Goal: Transaction & Acquisition: Download file/media

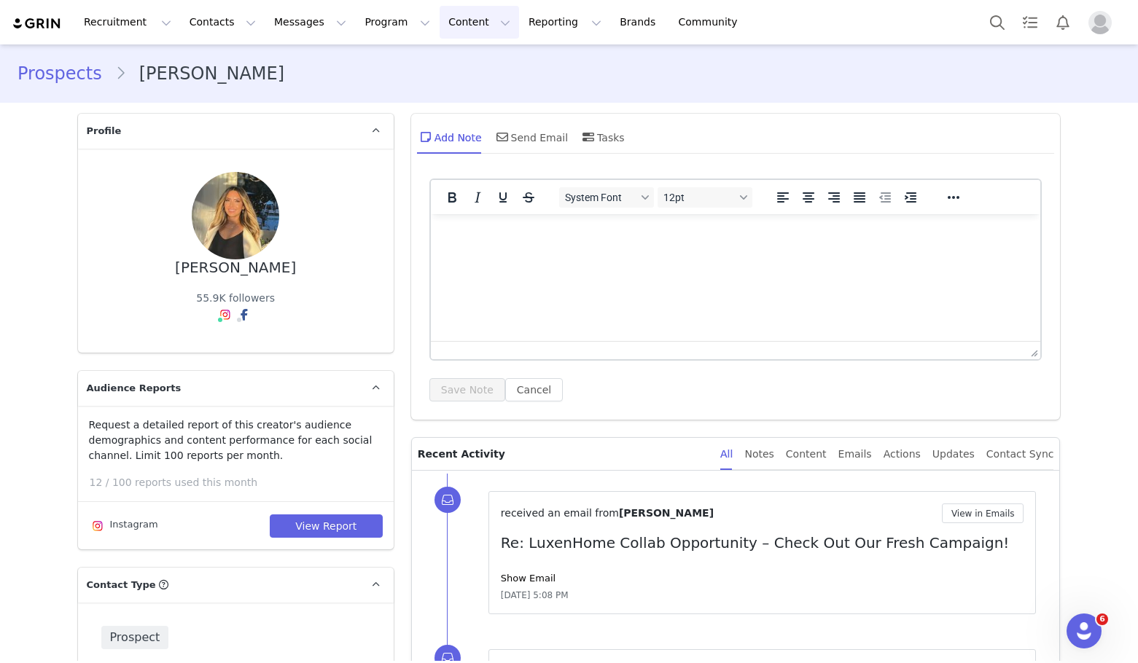
click at [442, 27] on button "Content Content" at bounding box center [479, 22] width 79 height 33
click at [462, 66] on p "Creator Content" at bounding box center [447, 64] width 82 height 15
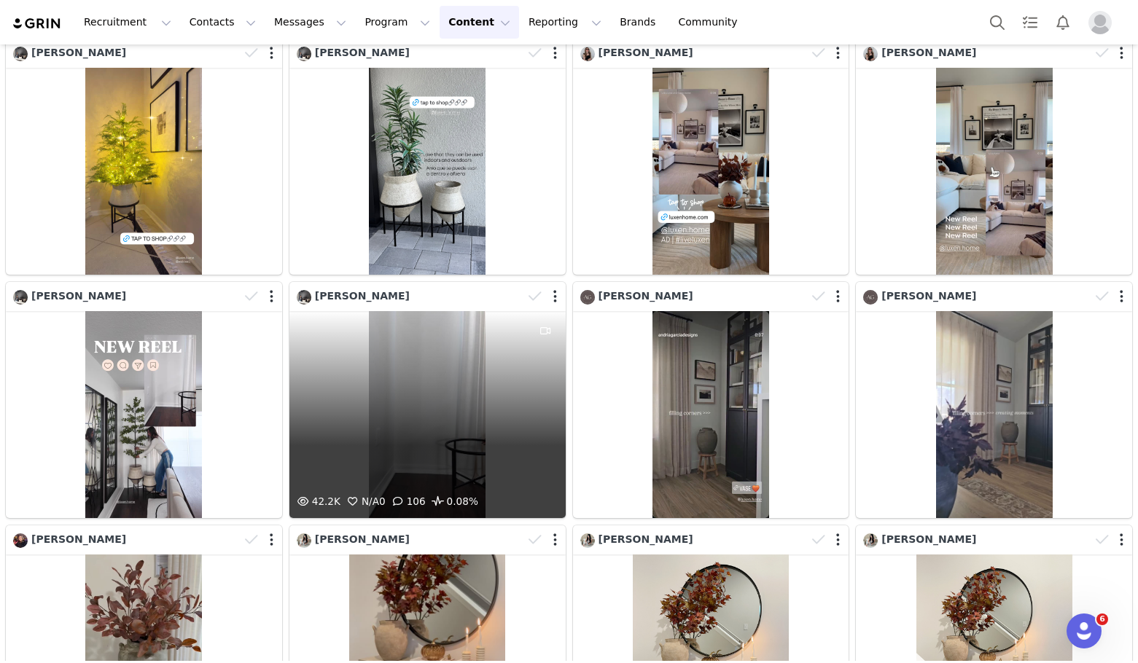
scroll to position [146, 0]
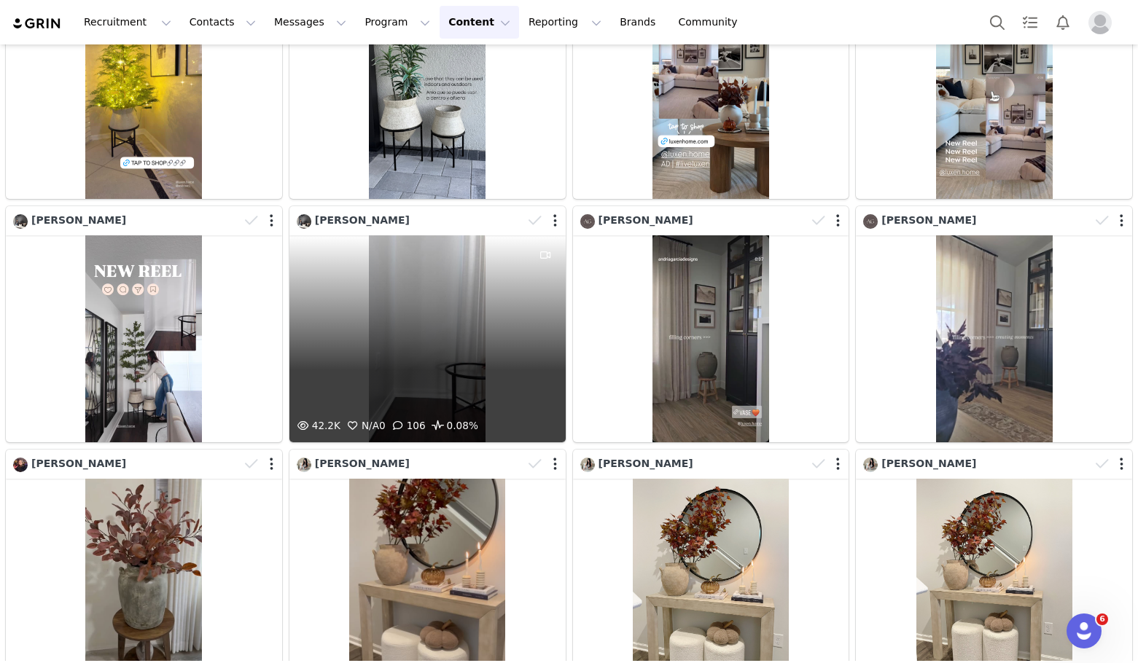
click at [387, 311] on div "42.2K N/A 0 106 0.08%" at bounding box center [427, 338] width 276 height 207
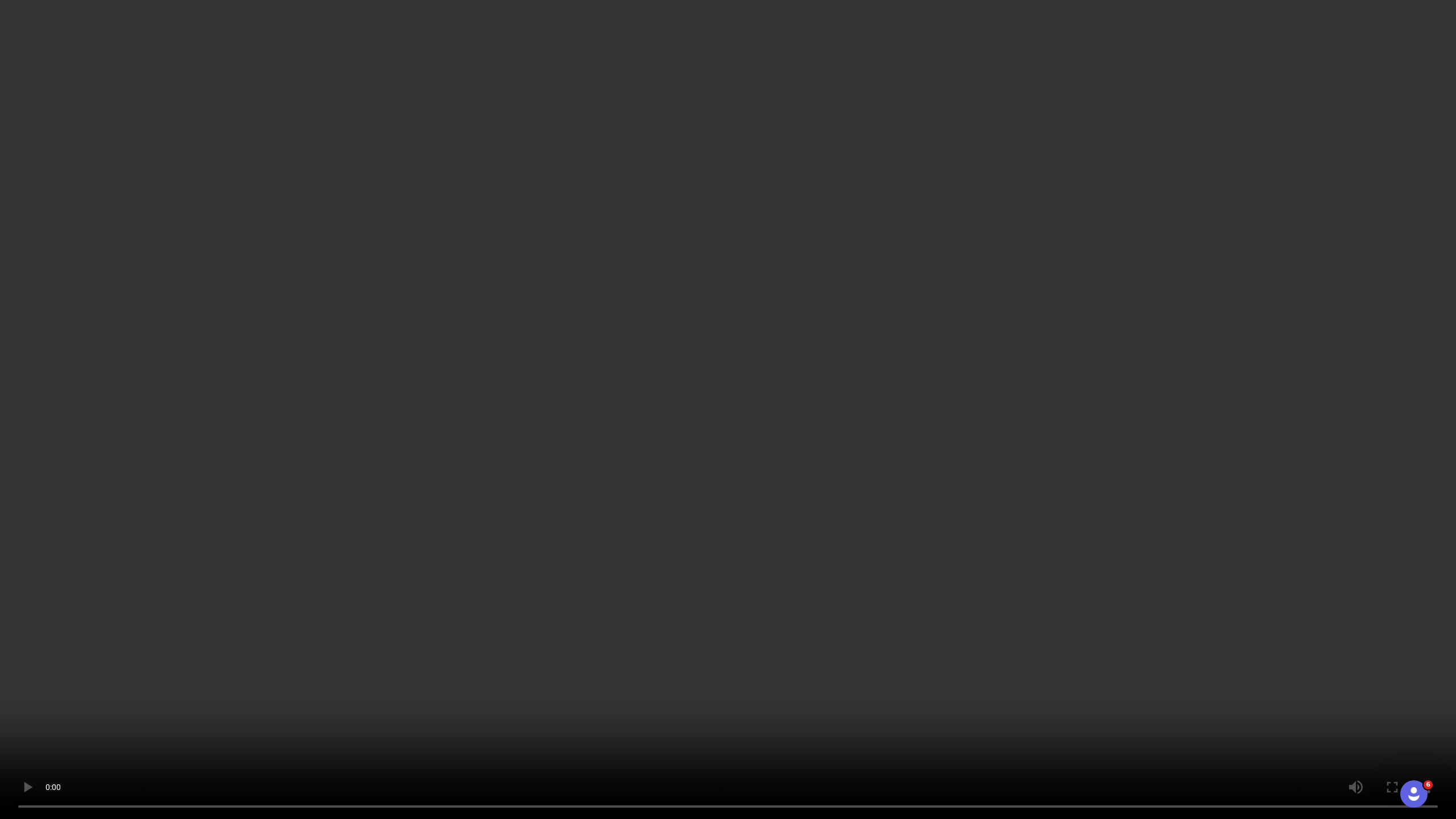
drag, startPoint x: 898, startPoint y: 557, endPoint x: 1092, endPoint y: 636, distance: 209.5
click at [887, 517] on video at bounding box center [728, 410] width 1456 height 819
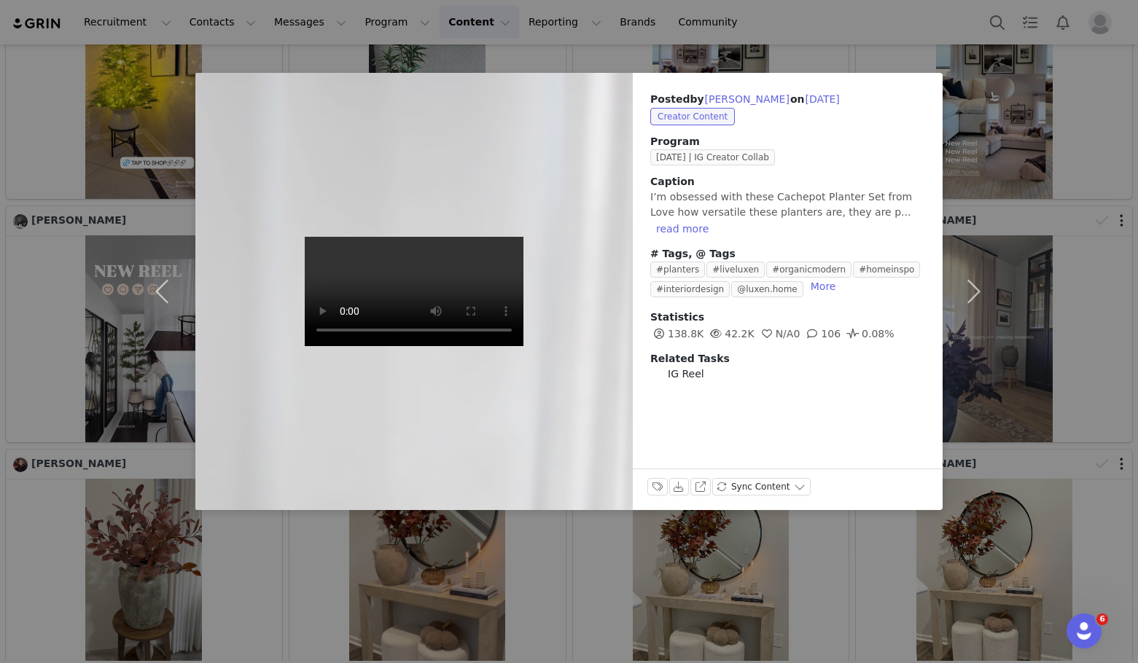
click at [474, 567] on div "Posted by Nita Santiago on Sep 29, 2025 Creator Content Program Sep 2025 | IG C…" at bounding box center [569, 331] width 1138 height 663
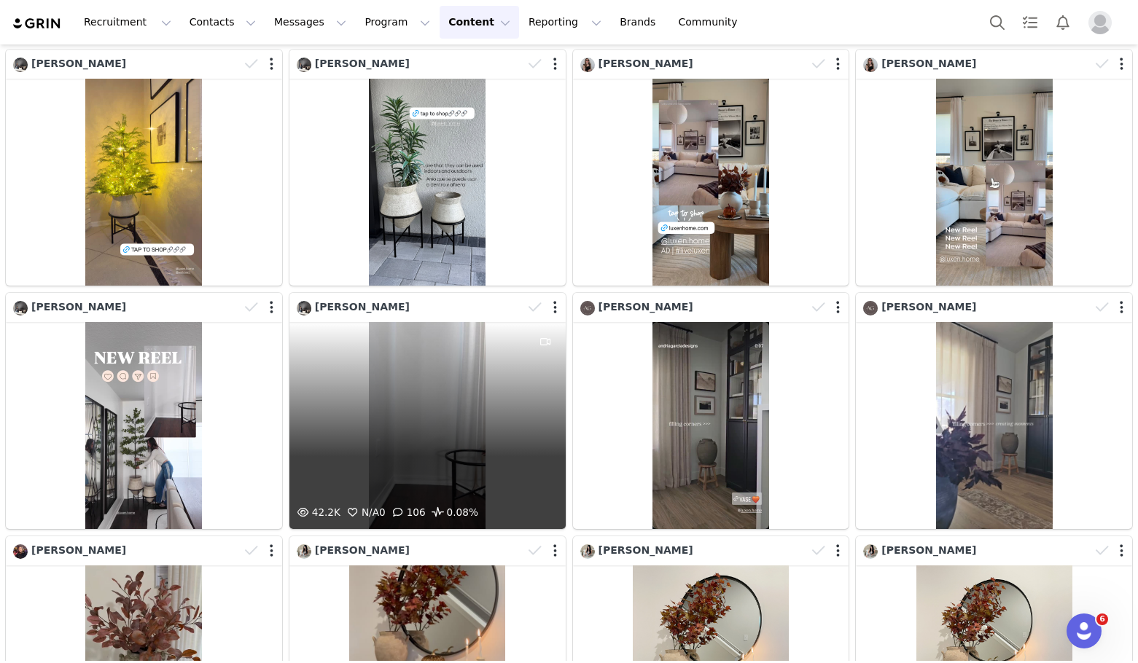
scroll to position [0, 0]
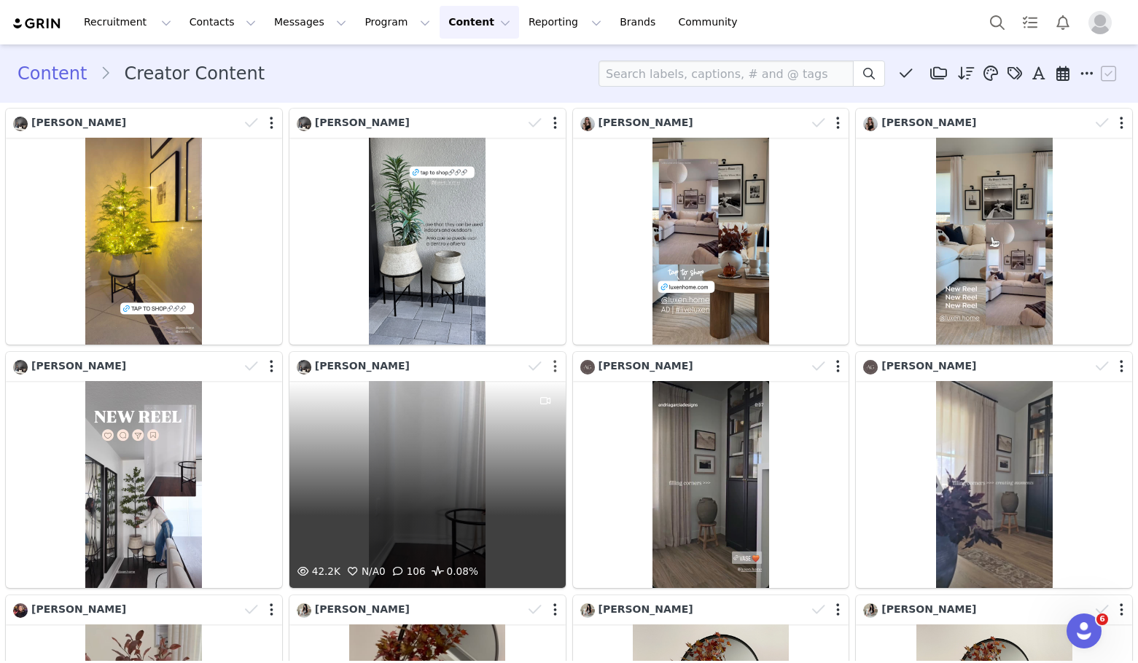
click at [553, 368] on button "button" at bounding box center [555, 366] width 4 height 15
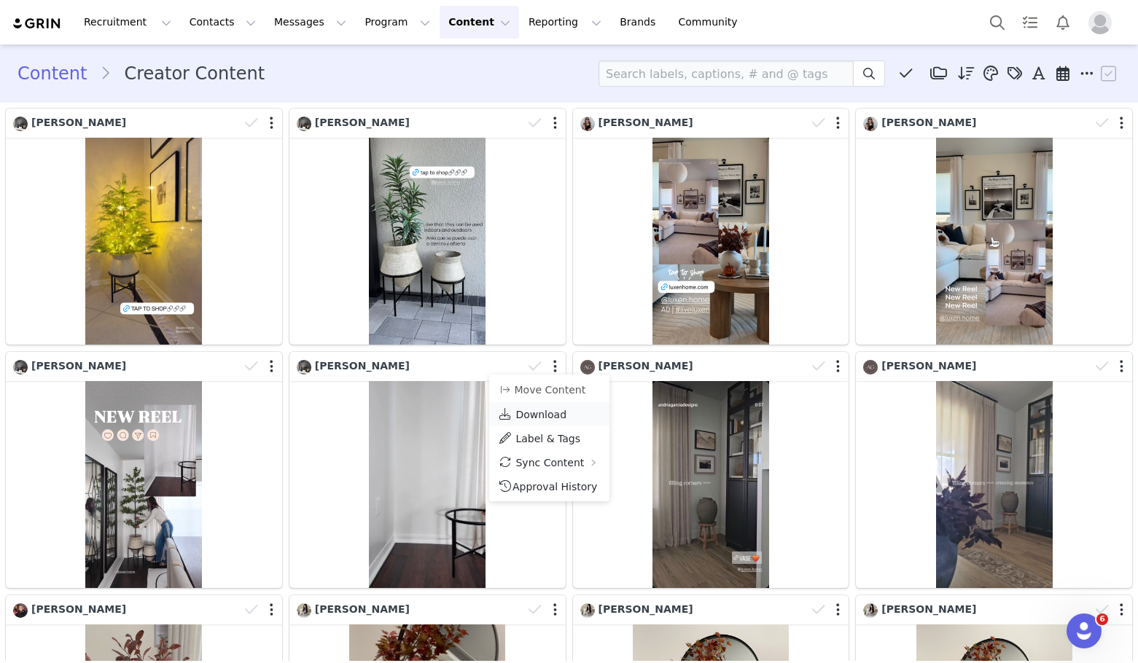
click at [548, 415] on span "Download" at bounding box center [540, 415] width 51 height 12
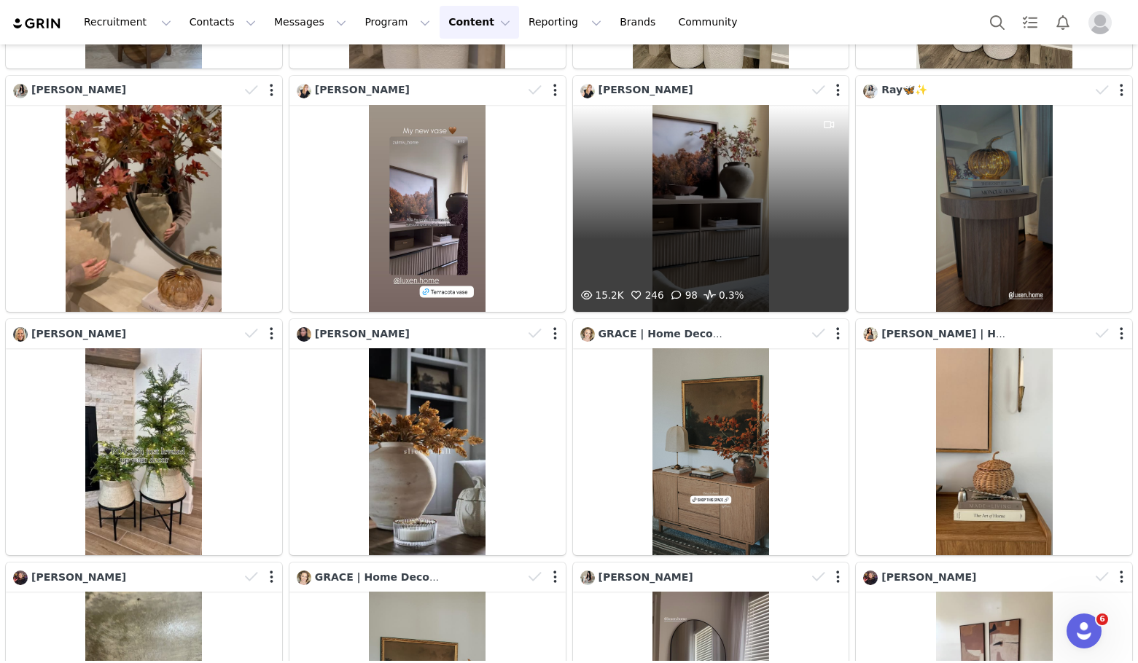
scroll to position [845, 0]
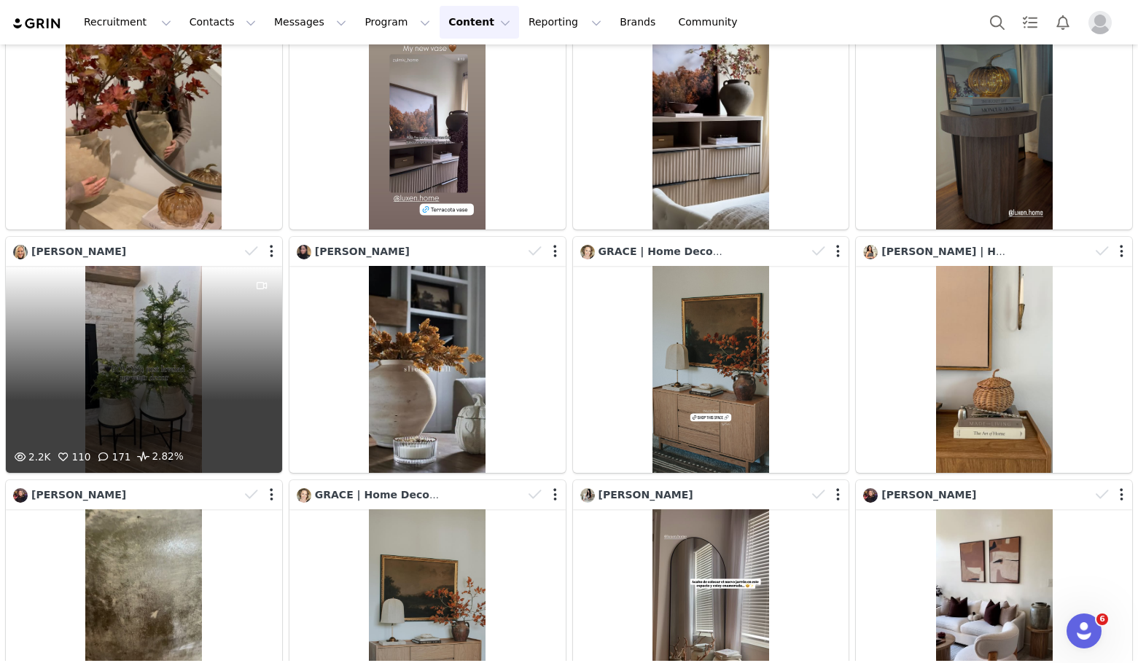
click at [144, 337] on div "2.2K 110 171 2.82%" at bounding box center [144, 369] width 276 height 207
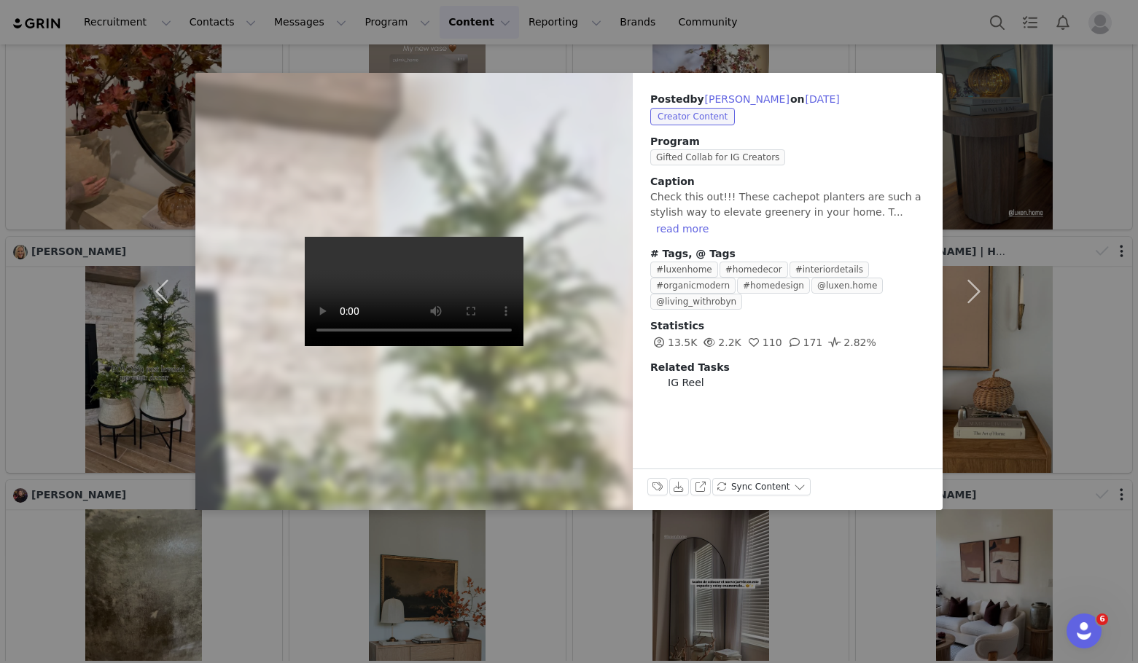
click at [1044, 94] on div "Posted by Robyn Greene on Sep 26, 2025 Creator Content Program Gifted Collab fo…" at bounding box center [569, 331] width 1138 height 663
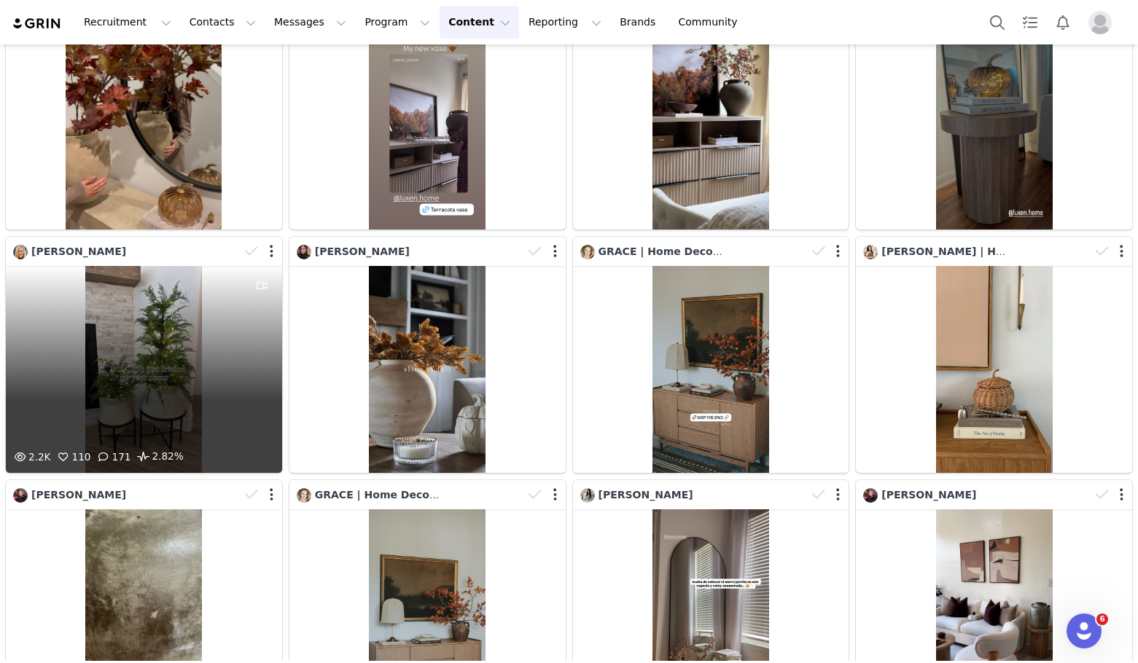
click at [264, 243] on div at bounding box center [261, 252] width 42 height 22
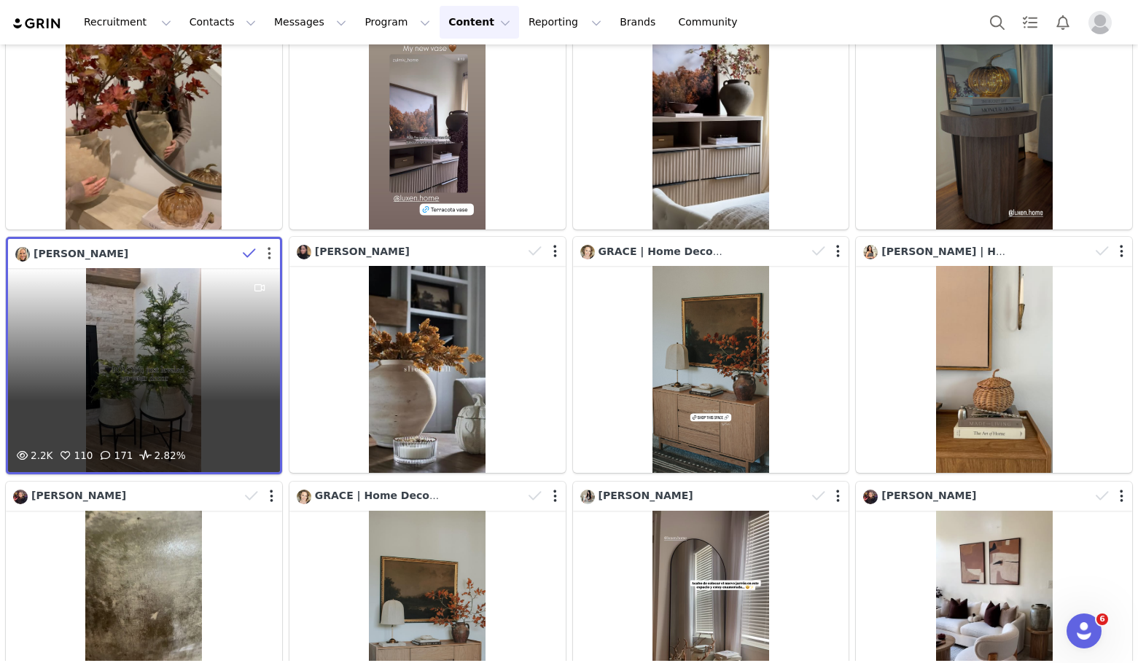
click at [267, 246] on button "button" at bounding box center [269, 253] width 4 height 15
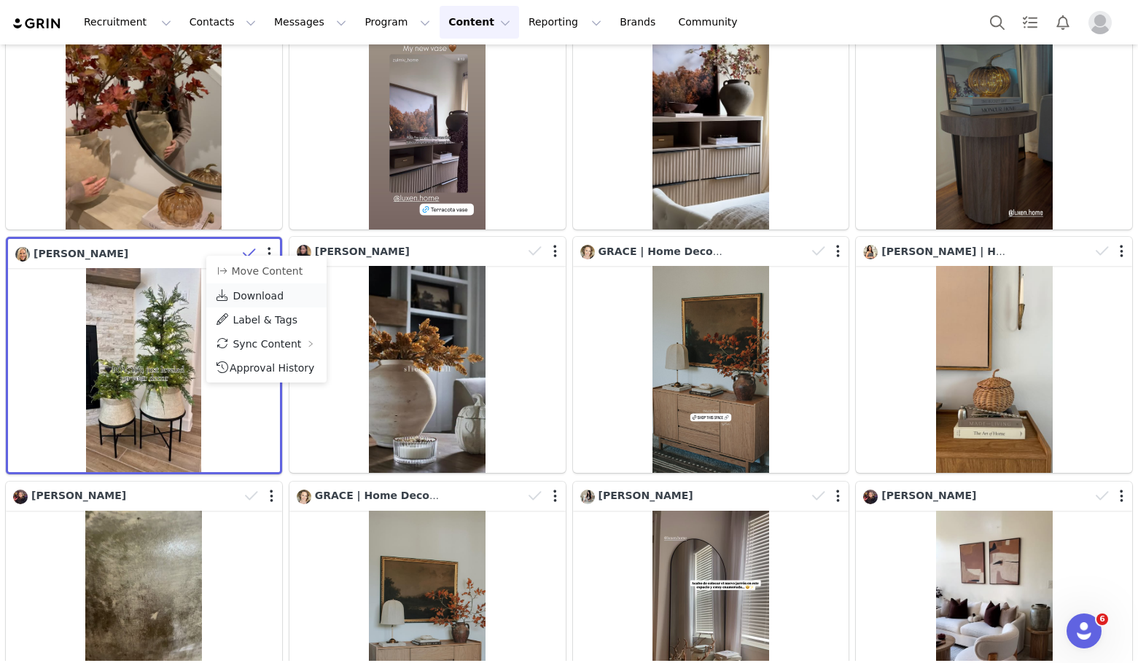
click at [254, 290] on span "Download" at bounding box center [258, 296] width 51 height 12
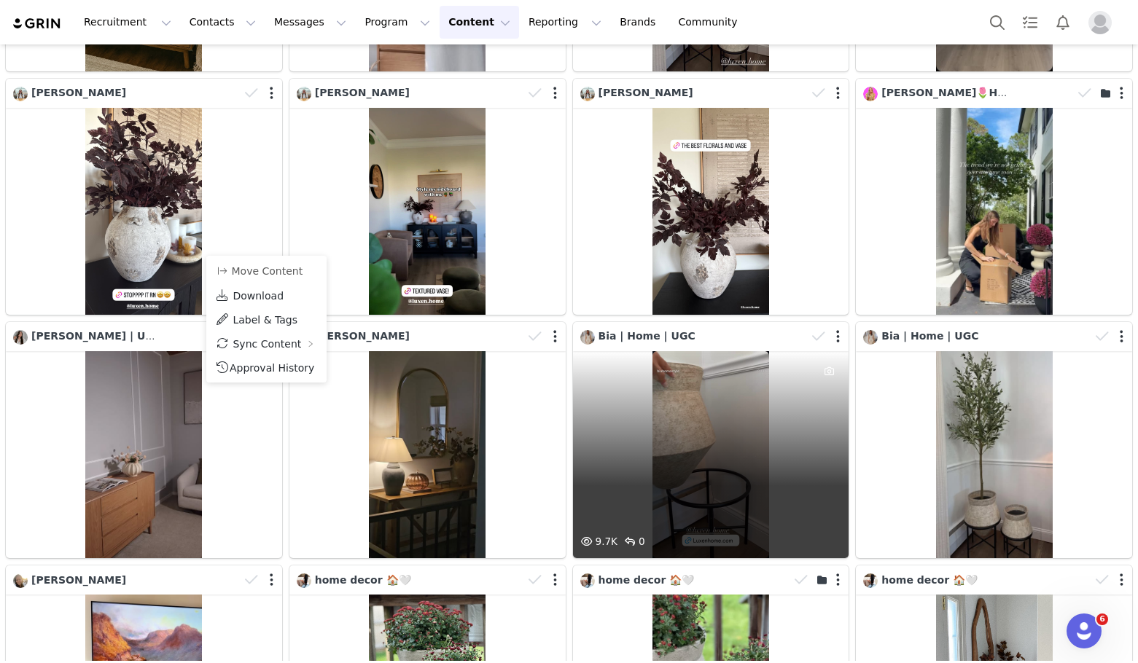
scroll to position [2595, 0]
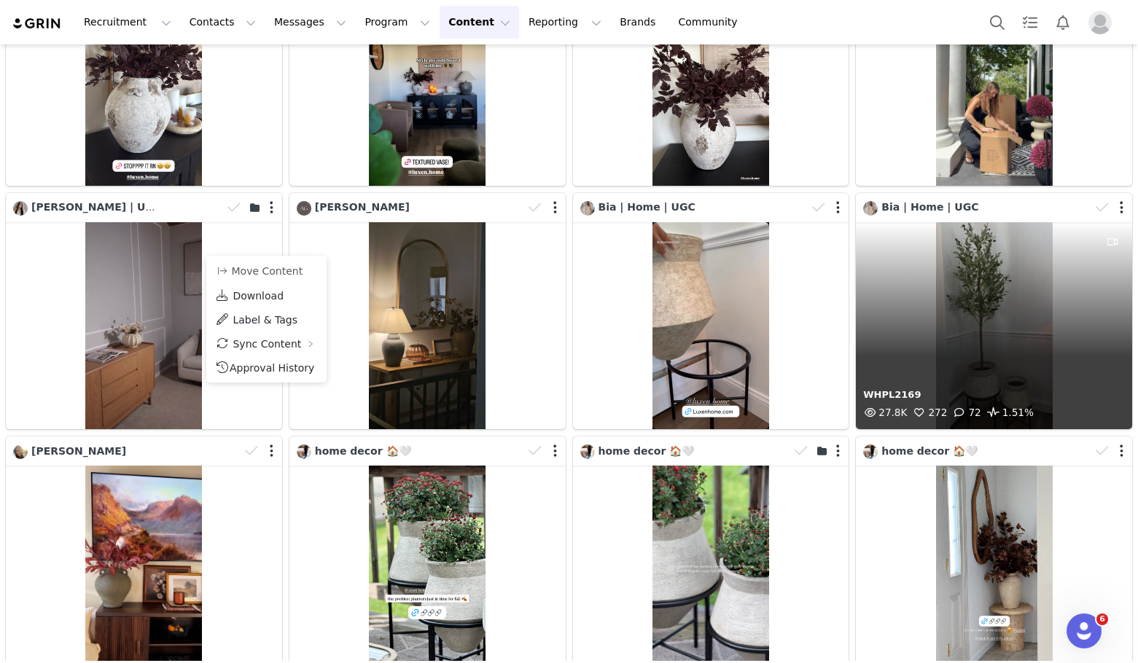
click at [1017, 286] on div "WHPL2169 27.8K 272 72 1.51%" at bounding box center [994, 325] width 276 height 207
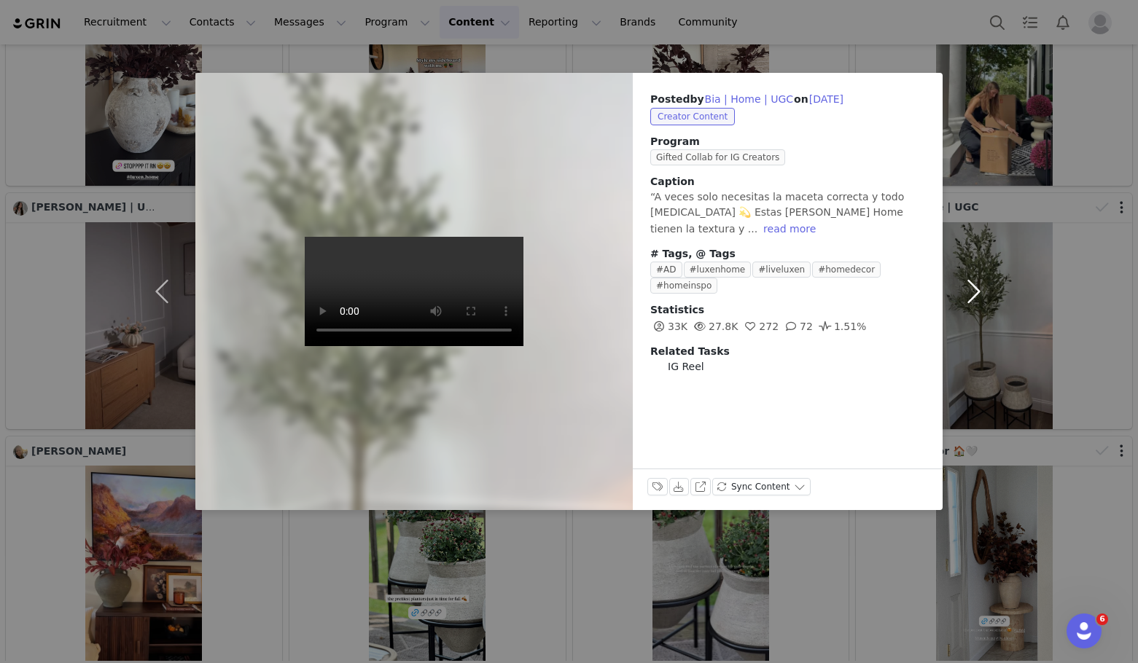
click at [968, 445] on button "button" at bounding box center [972, 291] width 61 height 437
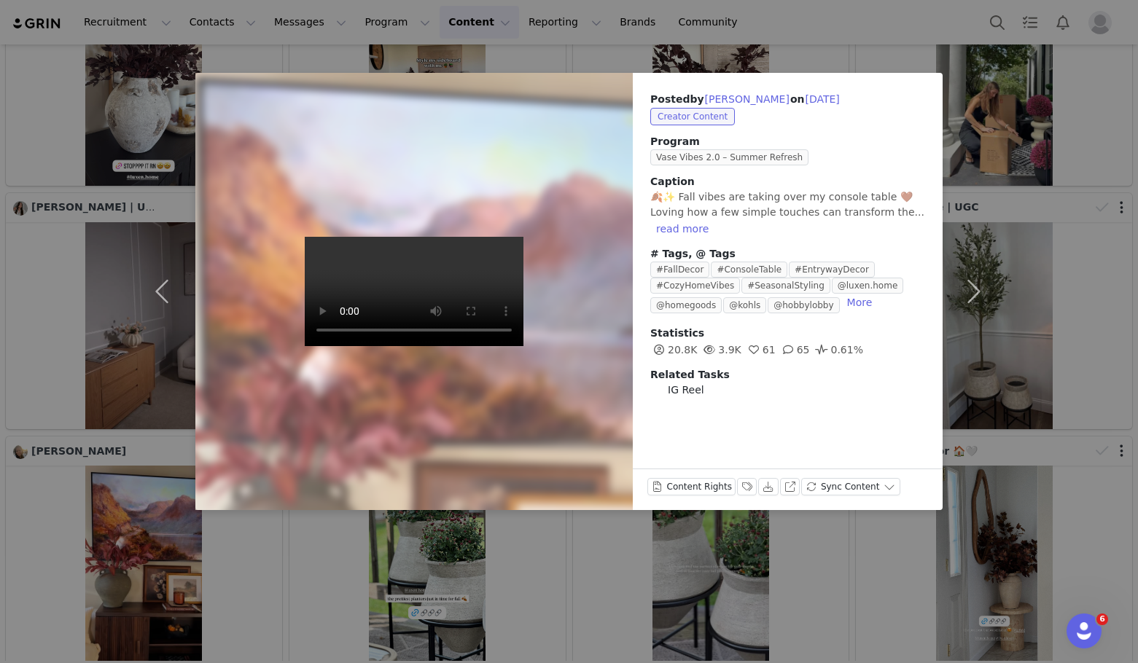
click at [1034, 206] on div "Posted by Jennifer Franco on Sep 8, 2025 Creator Content Program Vase Vibes 2.0…" at bounding box center [569, 331] width 1138 height 663
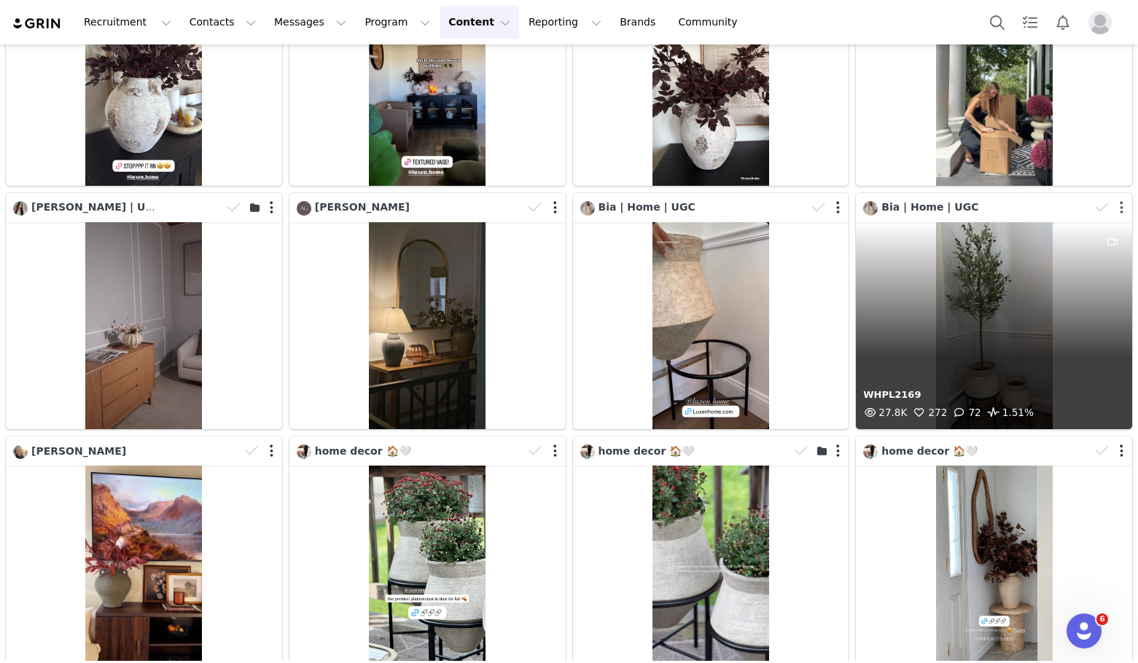
click at [1120, 200] on button "button" at bounding box center [1122, 207] width 4 height 15
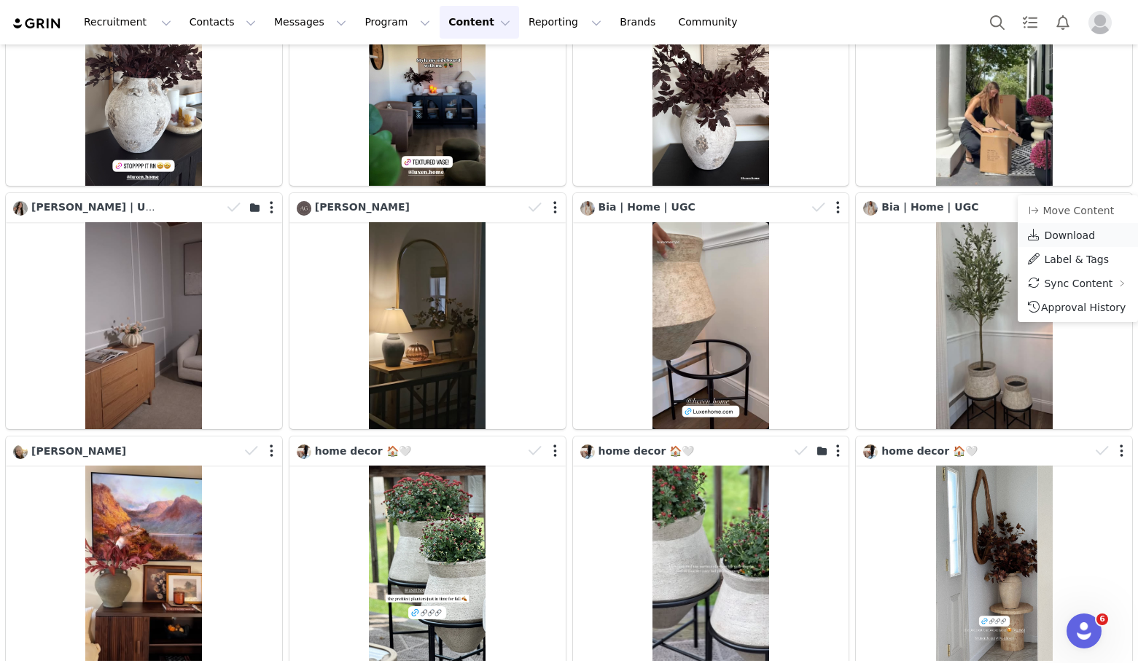
click at [1060, 235] on span "Download" at bounding box center [1069, 236] width 51 height 12
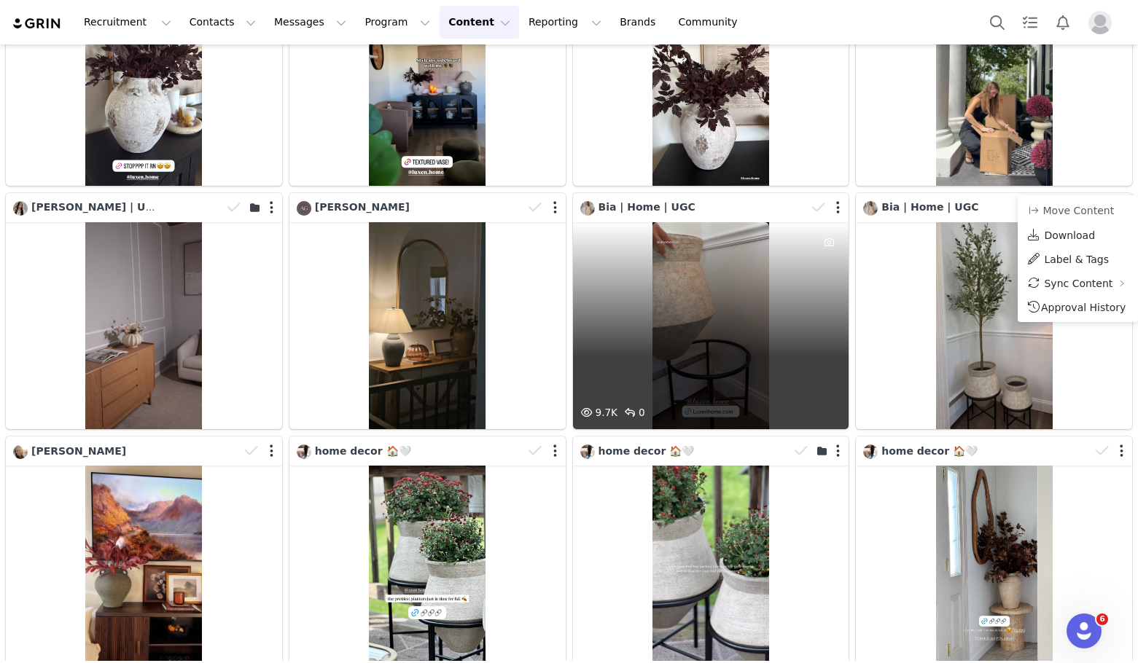
scroll to position [2813, 0]
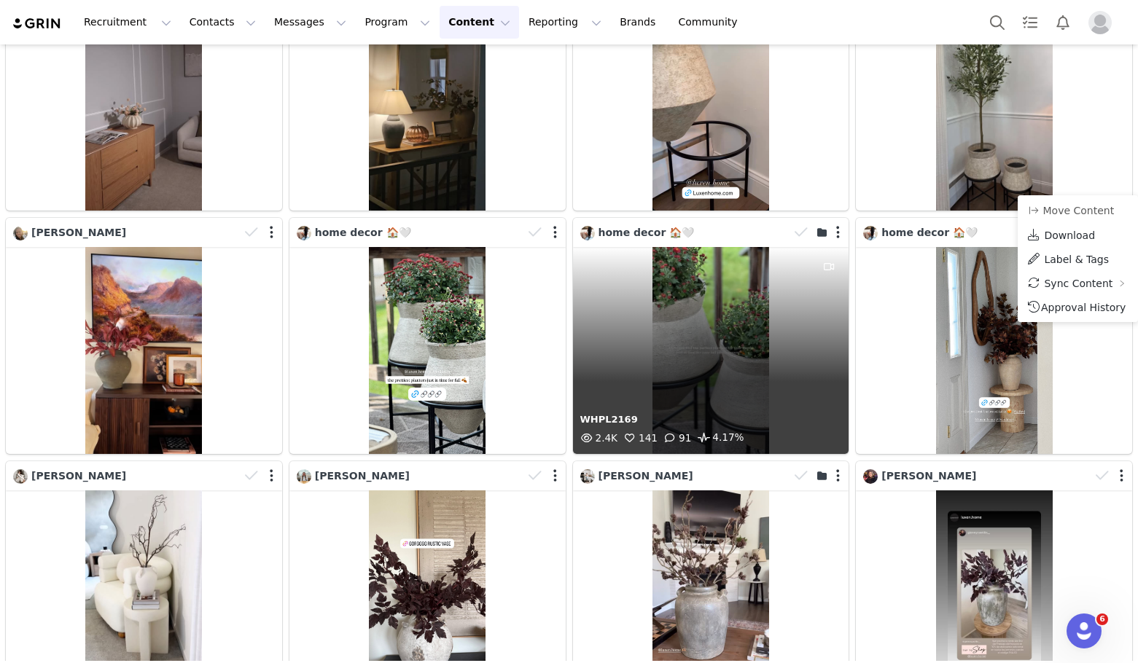
click at [691, 319] on div "WHPL2169 2.4K 141 91 4.17%" at bounding box center [711, 350] width 276 height 207
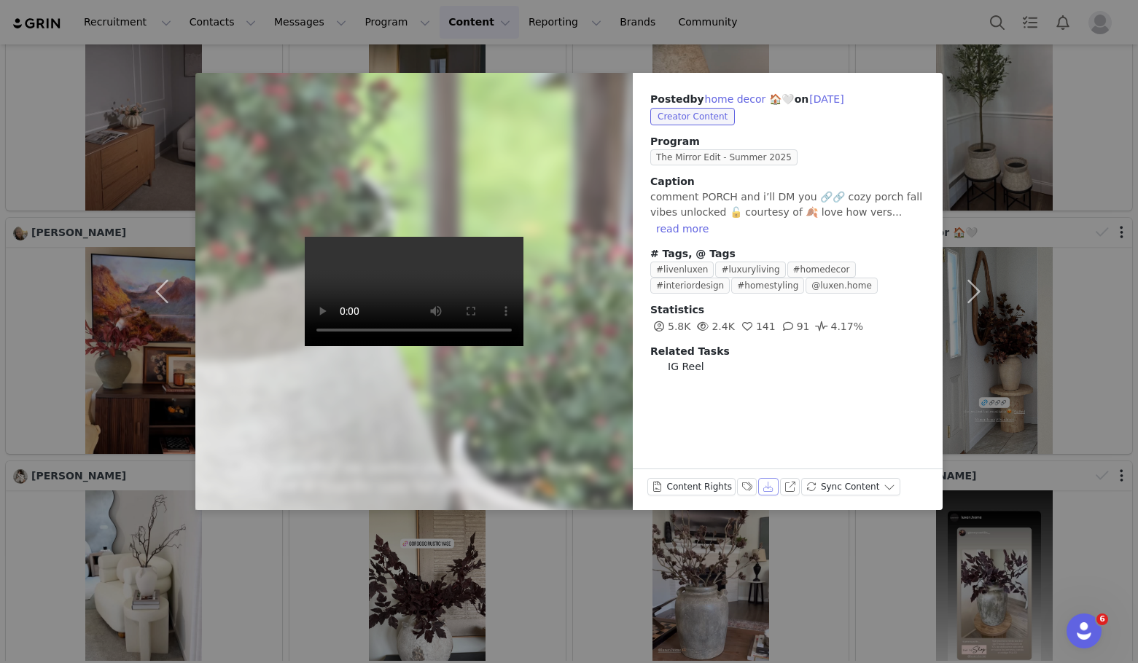
click at [760, 488] on button "Download" at bounding box center [768, 486] width 20 height 17
click at [992, 150] on button "button" at bounding box center [972, 291] width 61 height 437
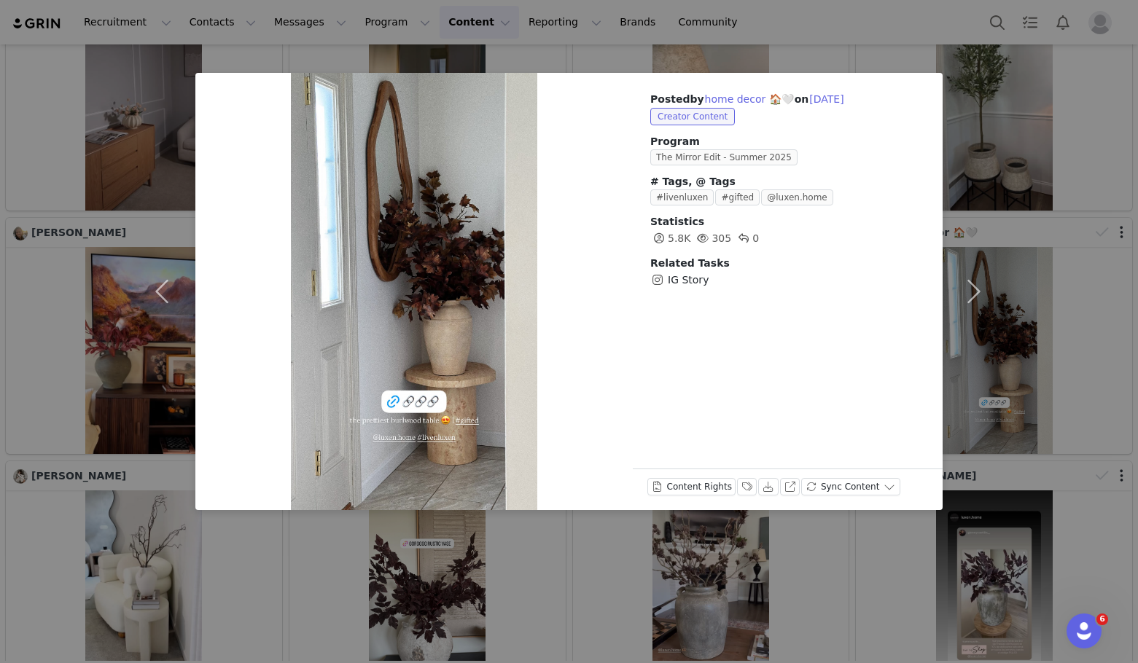
click at [1050, 122] on div "Posted by home decor 🏠🤍 on Sep 5, 2025 Creator Content Program The Mirror Edit …" at bounding box center [569, 331] width 1138 height 663
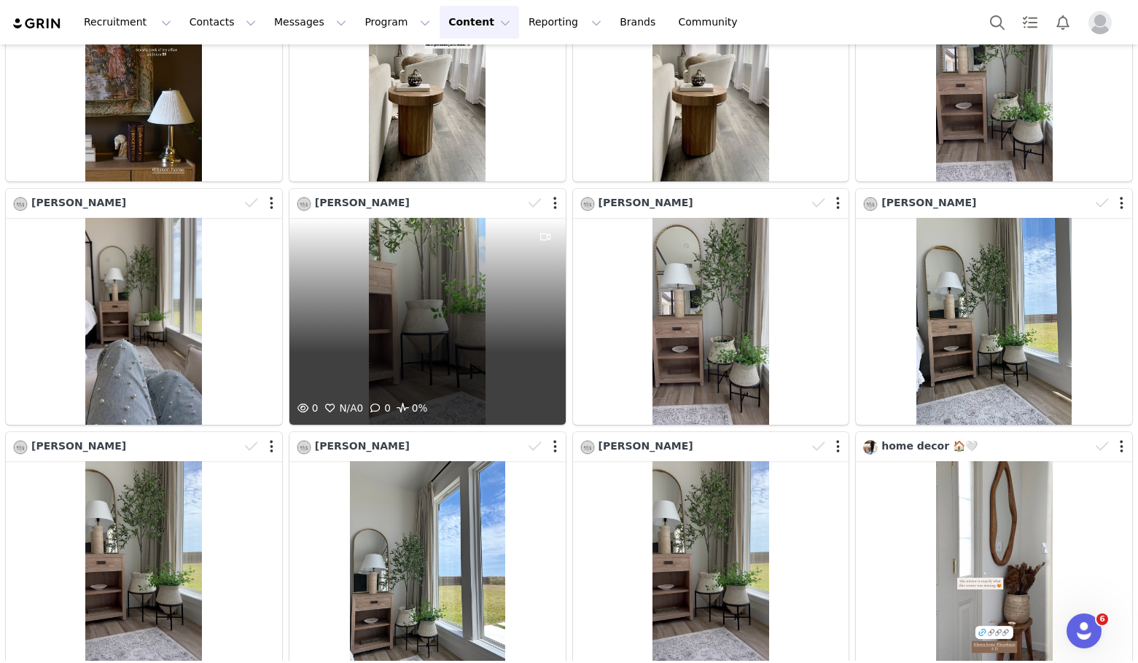
scroll to position [8931, 0]
click at [528, 195] on icon at bounding box center [534, 202] width 13 height 15
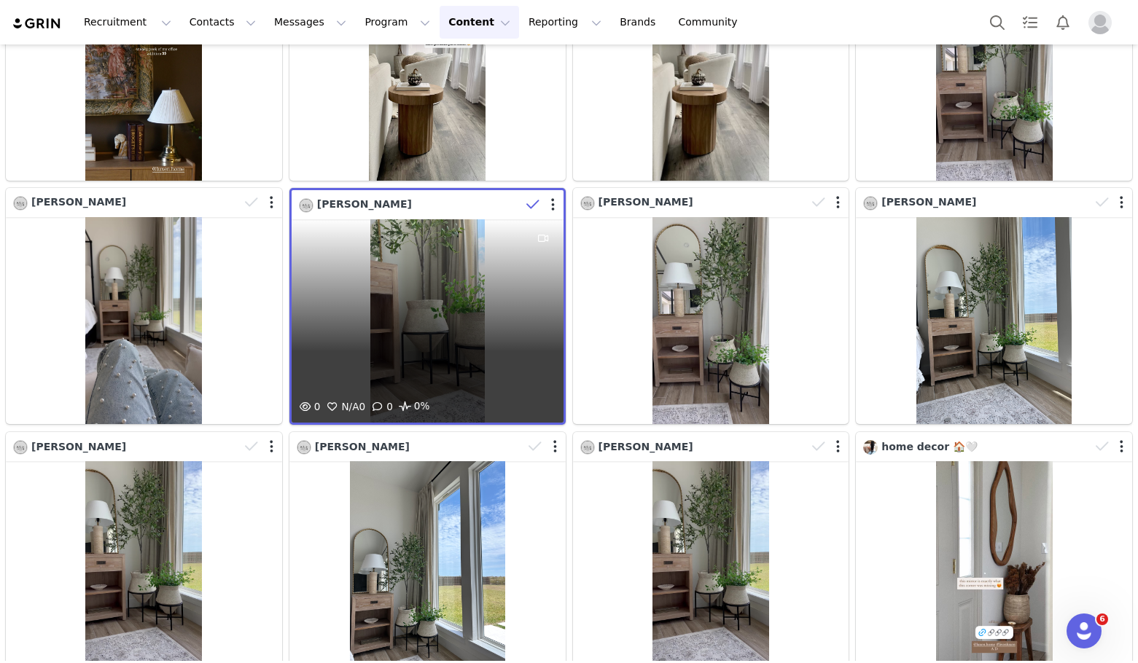
click at [526, 198] on icon at bounding box center [532, 205] width 13 height 15
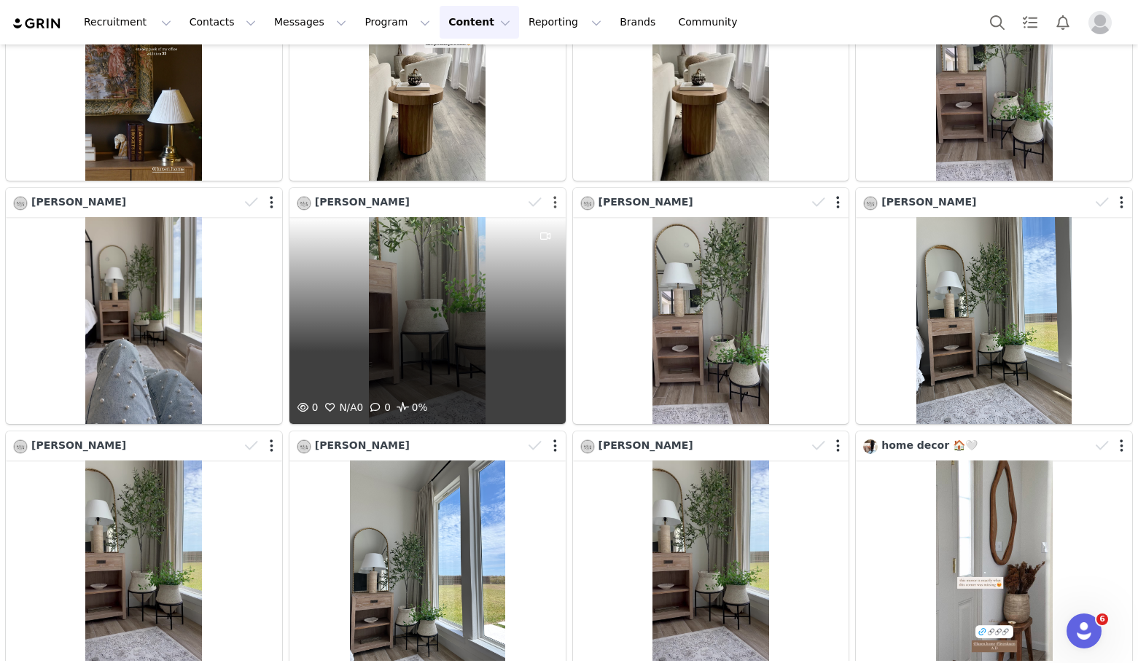
click at [553, 195] on button "button" at bounding box center [555, 202] width 4 height 15
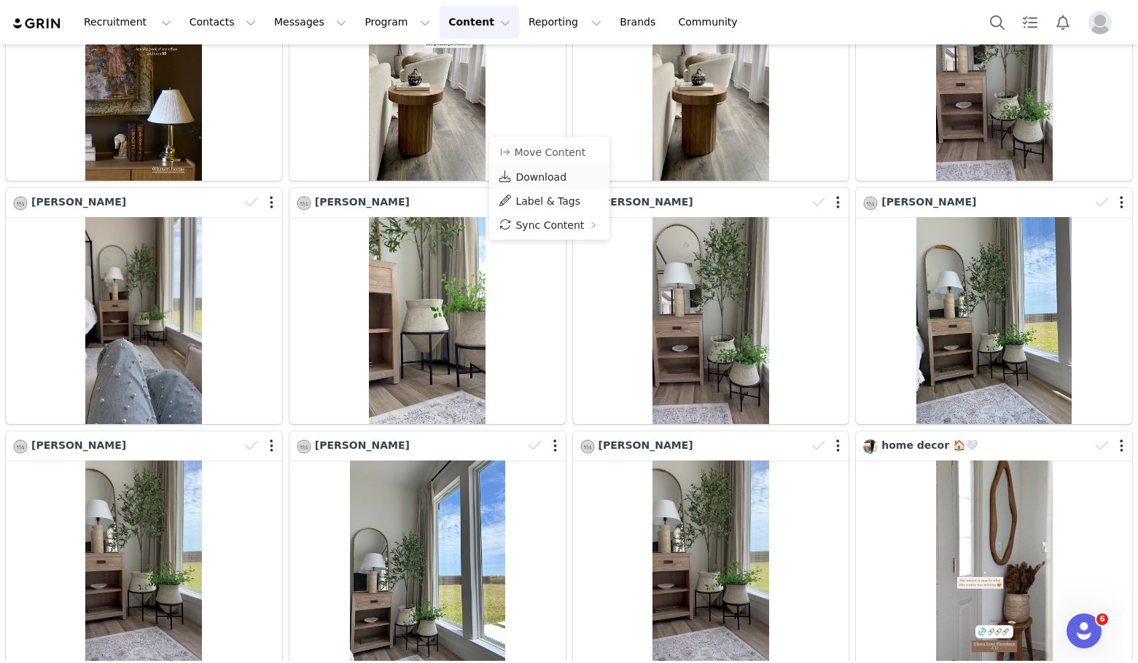
click at [556, 178] on span "Download" at bounding box center [540, 177] width 51 height 12
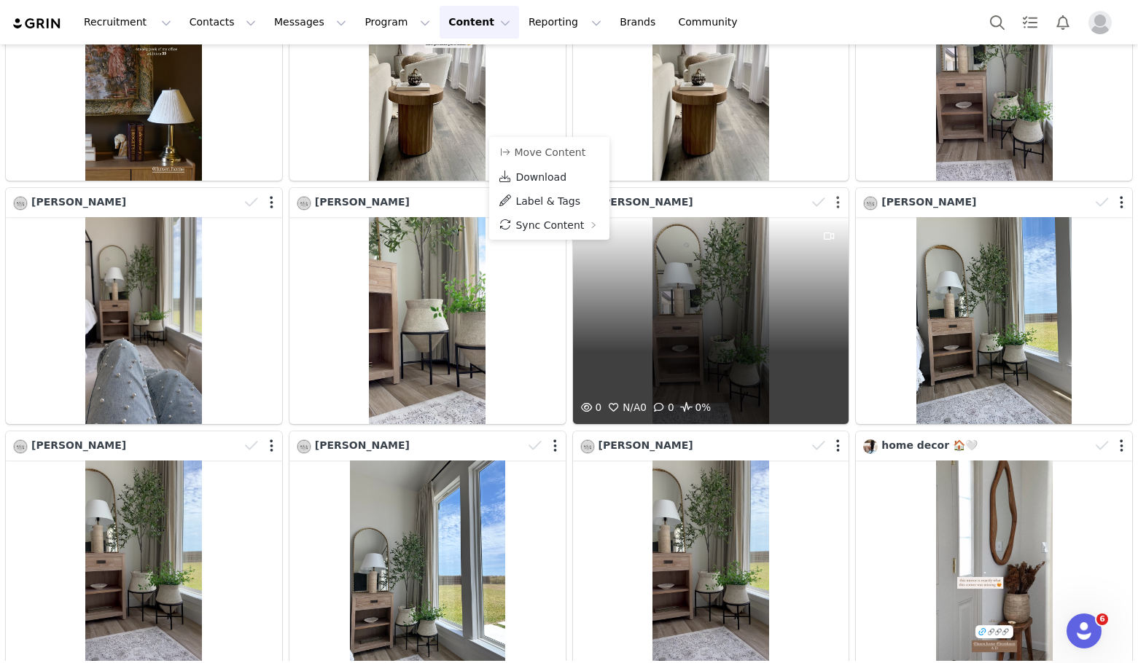
click at [836, 195] on button "button" at bounding box center [838, 202] width 4 height 15
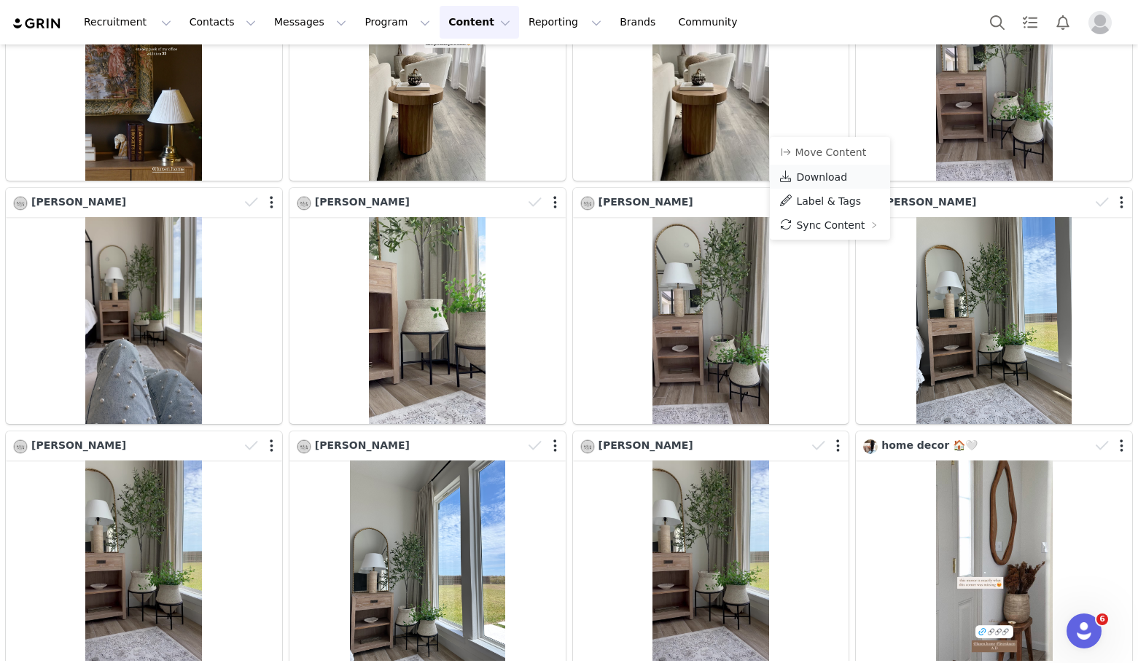
click at [831, 173] on span "Download" at bounding box center [821, 177] width 51 height 12
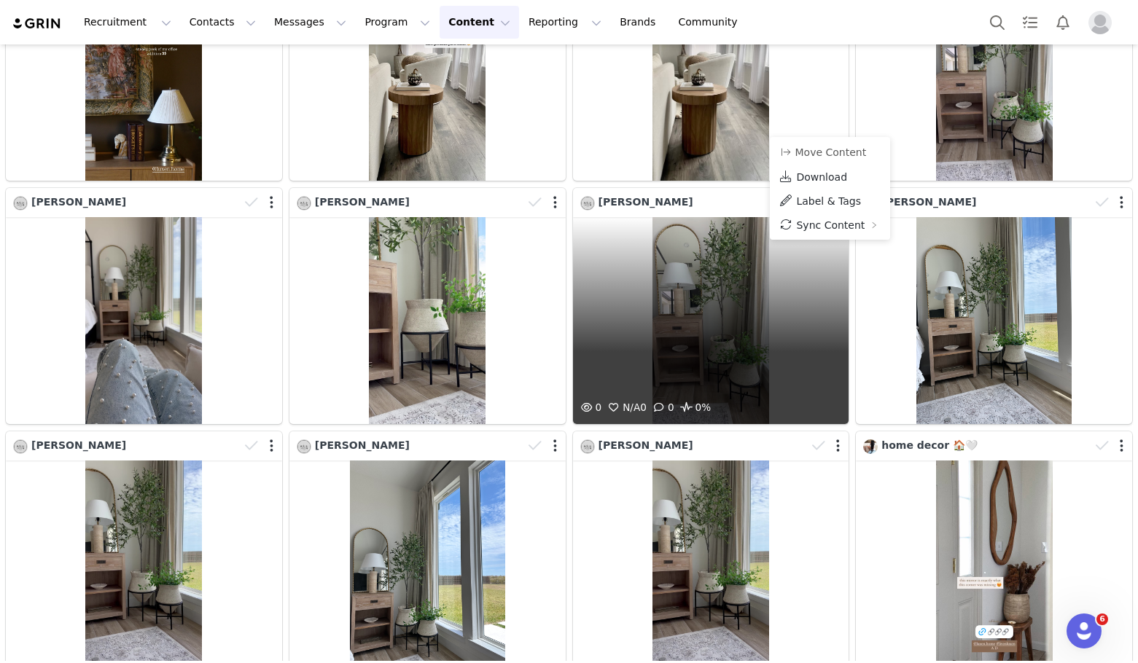
click at [759, 188] on div "[PERSON_NAME]" at bounding box center [711, 202] width 276 height 29
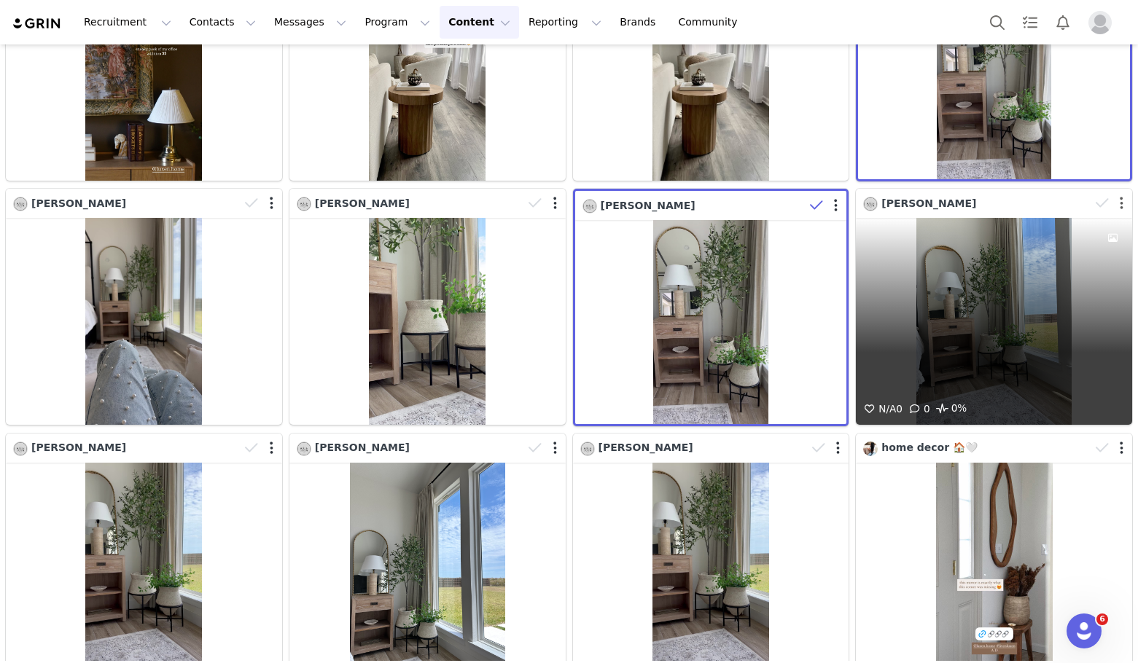
click at [1120, 196] on button "button" at bounding box center [1122, 203] width 4 height 15
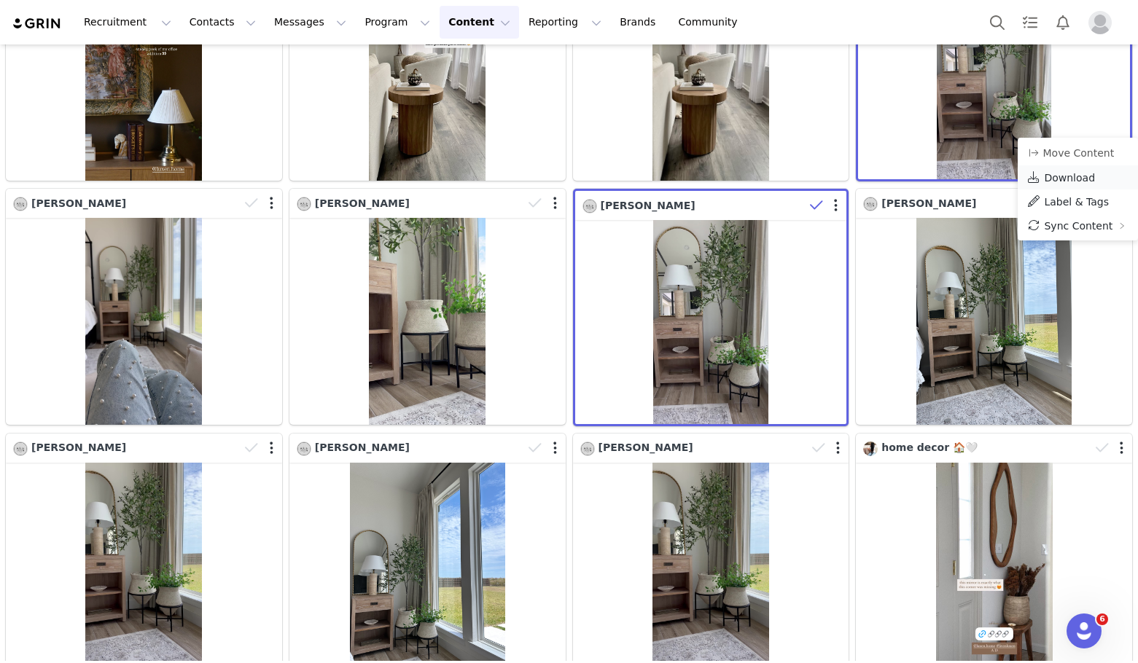
click at [1070, 177] on span "Download" at bounding box center [1069, 178] width 51 height 12
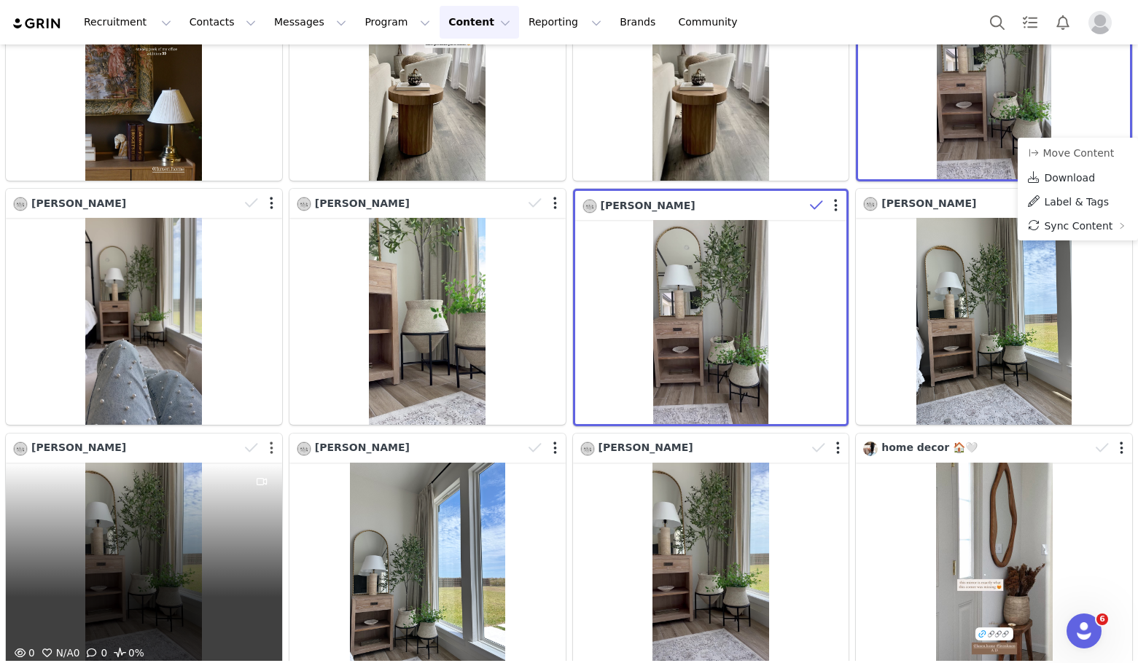
click at [270, 441] on button "button" at bounding box center [272, 448] width 4 height 15
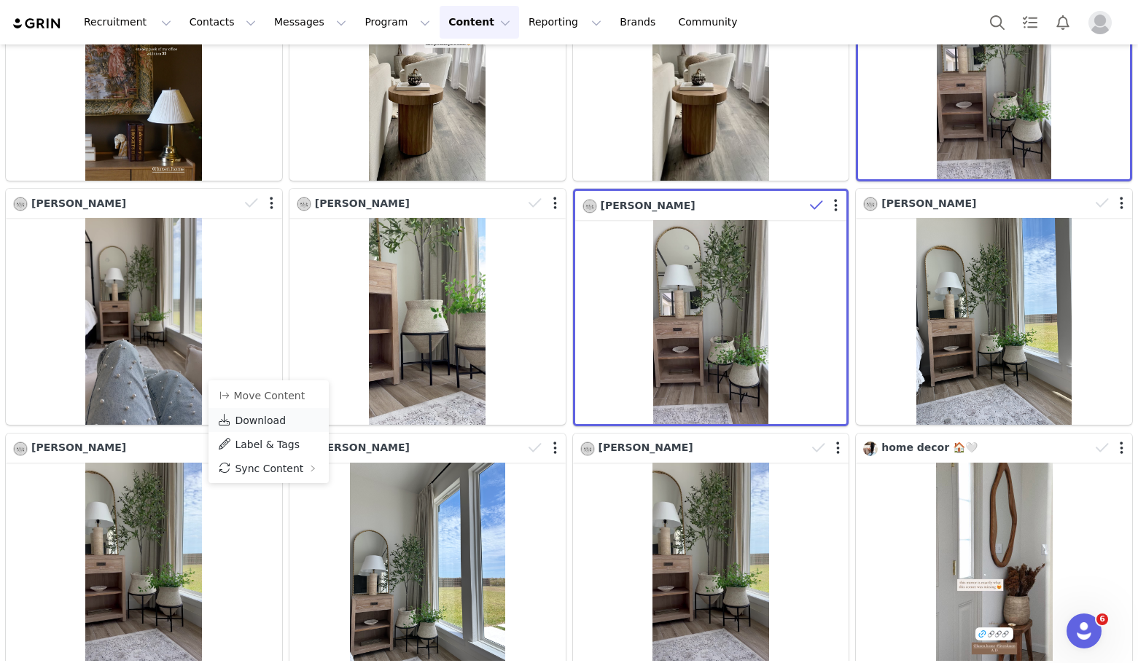
click at [267, 418] on span "Download" at bounding box center [260, 421] width 51 height 12
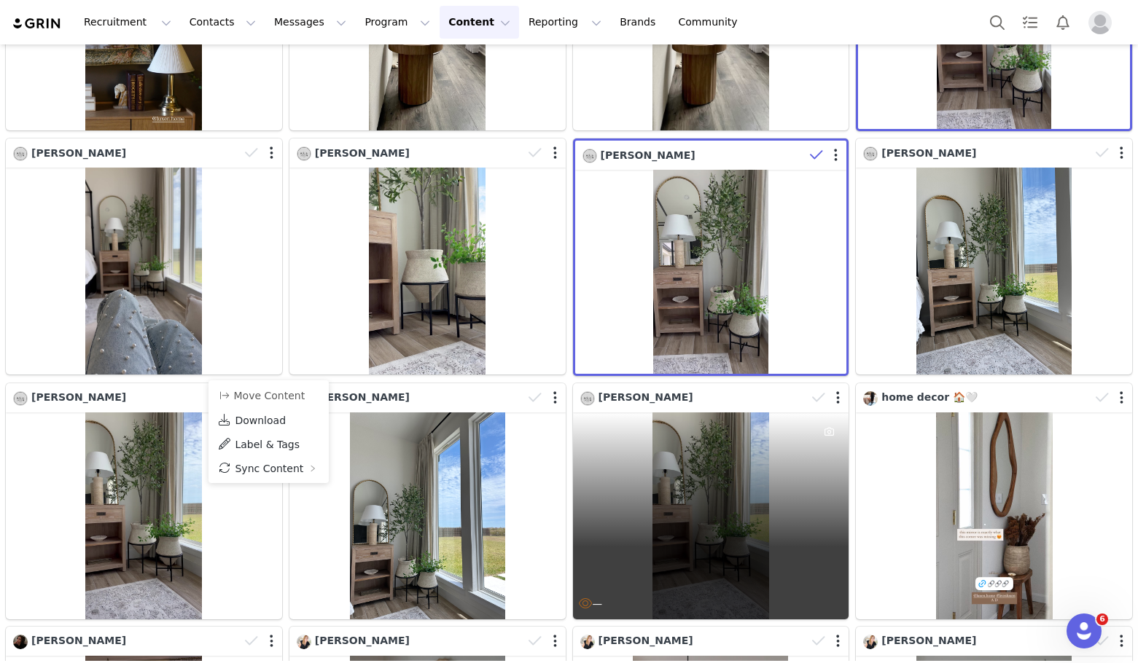
scroll to position [9004, 0]
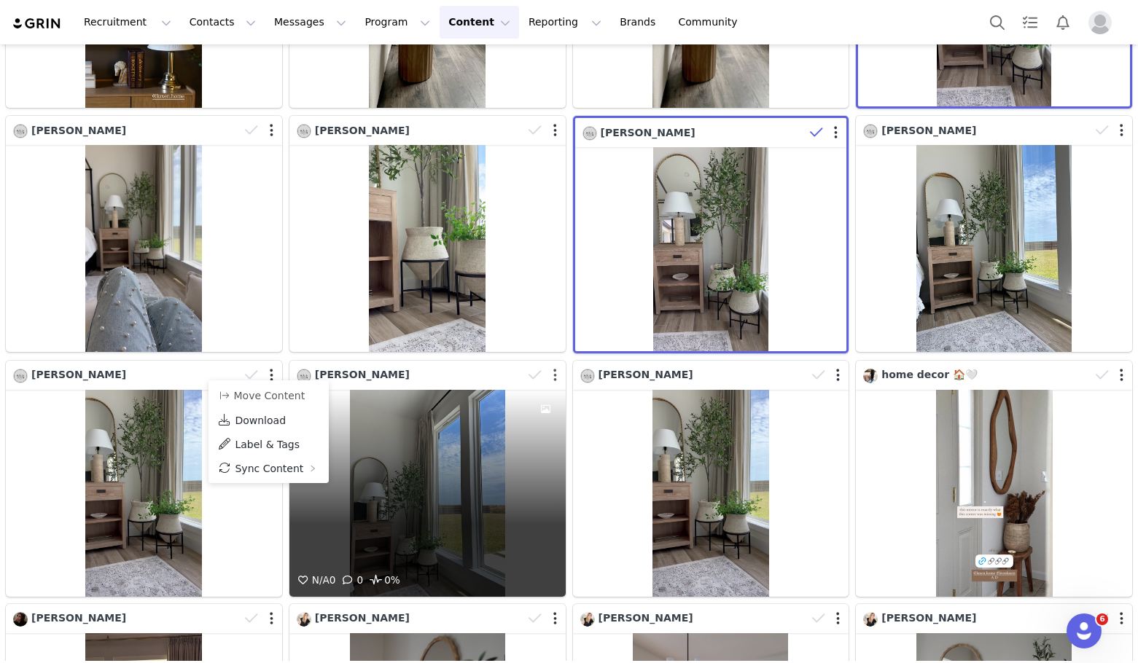
click at [553, 368] on button "button" at bounding box center [555, 375] width 4 height 15
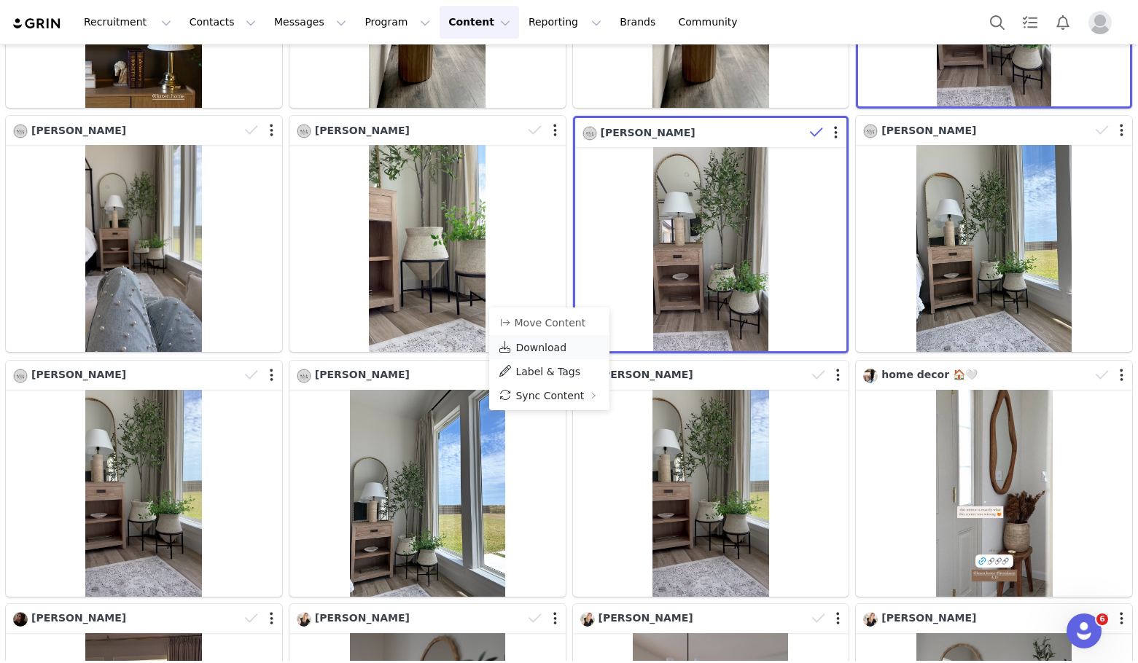
click at [579, 349] on link "Download" at bounding box center [549, 347] width 120 height 24
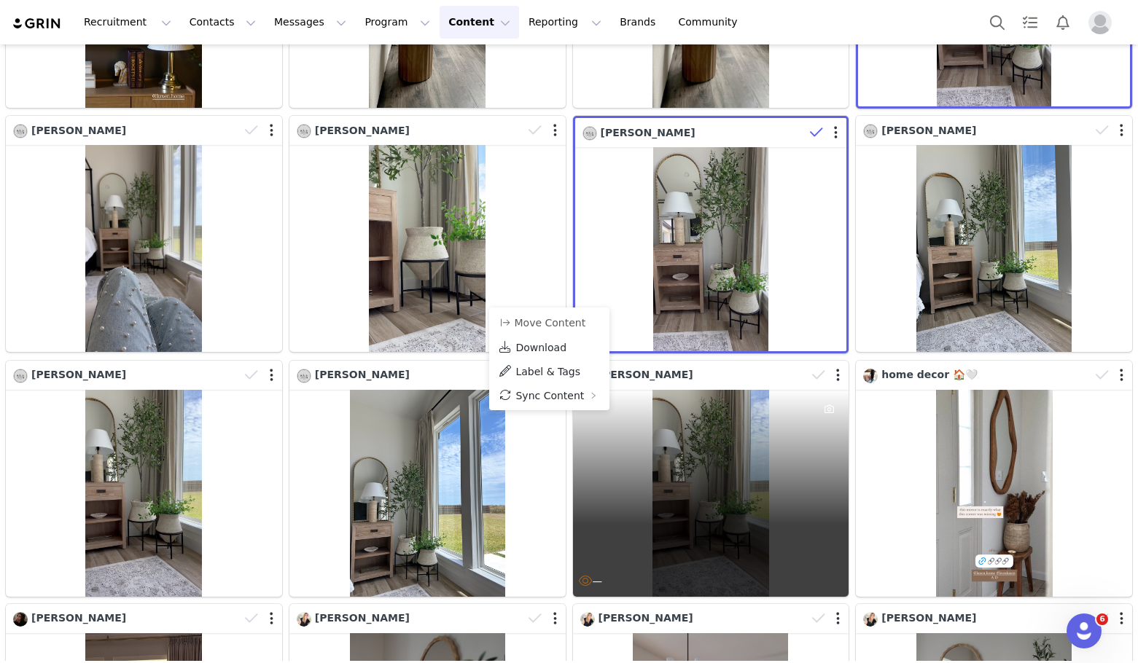
click at [797, 405] on div "—" at bounding box center [711, 493] width 276 height 207
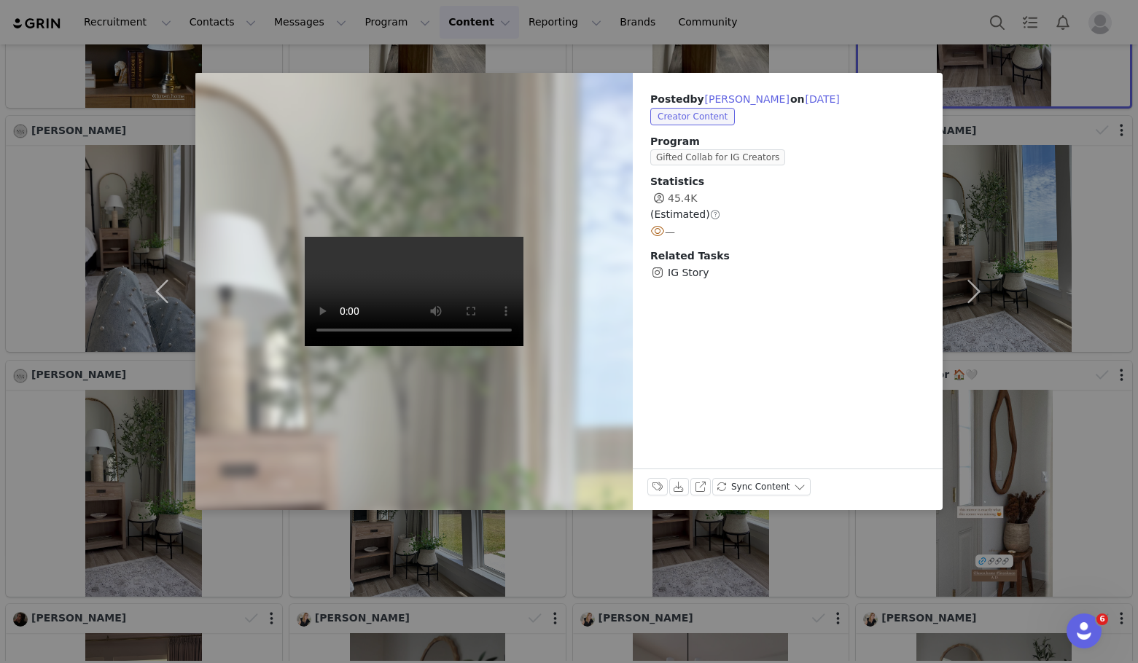
click at [1039, 449] on div "Posted by Courtney on Aug 3, 2025 Creator Content Program Gifted Collab for IG …" at bounding box center [569, 331] width 1138 height 663
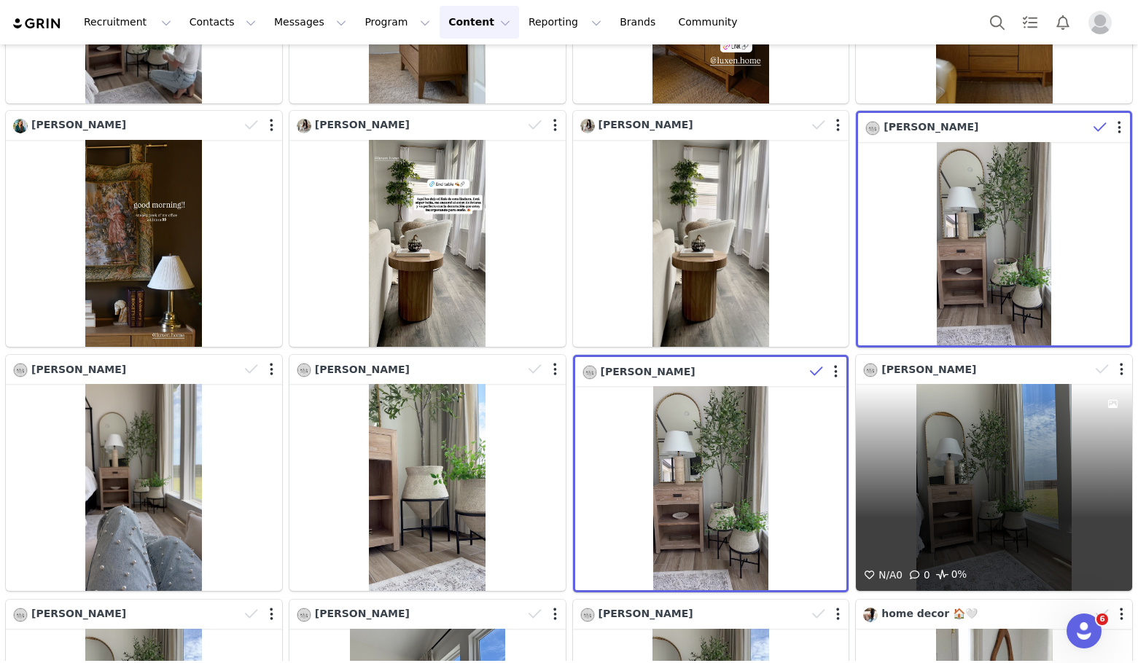
scroll to position [8785, 0]
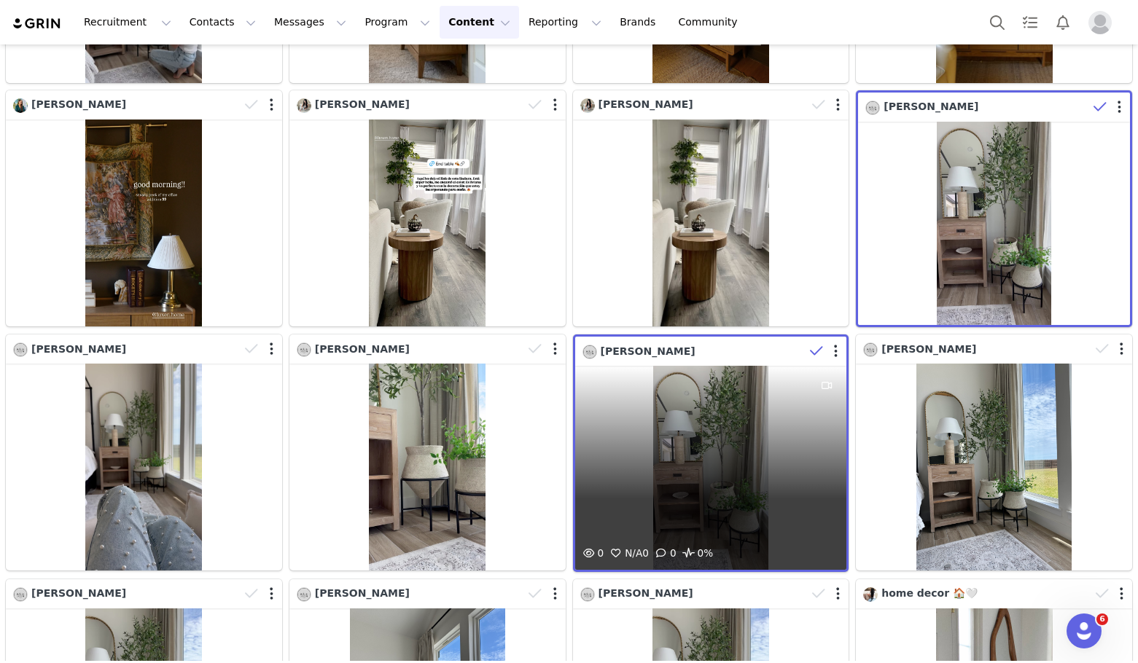
click at [789, 376] on div "0 N/A 0 0 0%" at bounding box center [711, 468] width 272 height 204
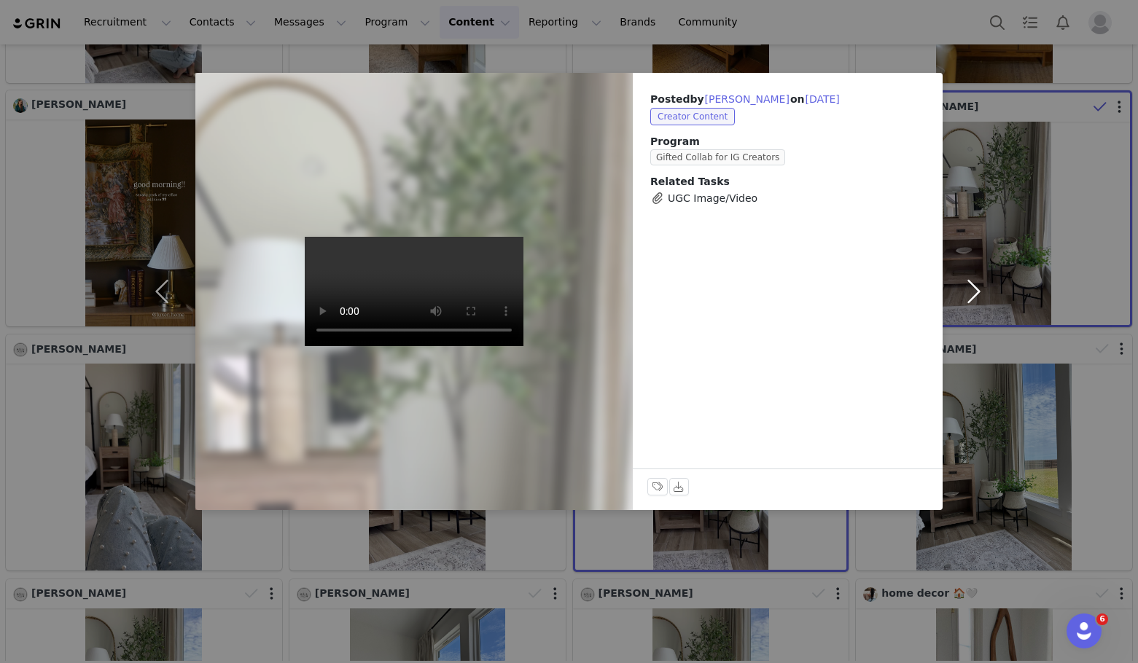
click at [966, 163] on button "button" at bounding box center [972, 291] width 61 height 437
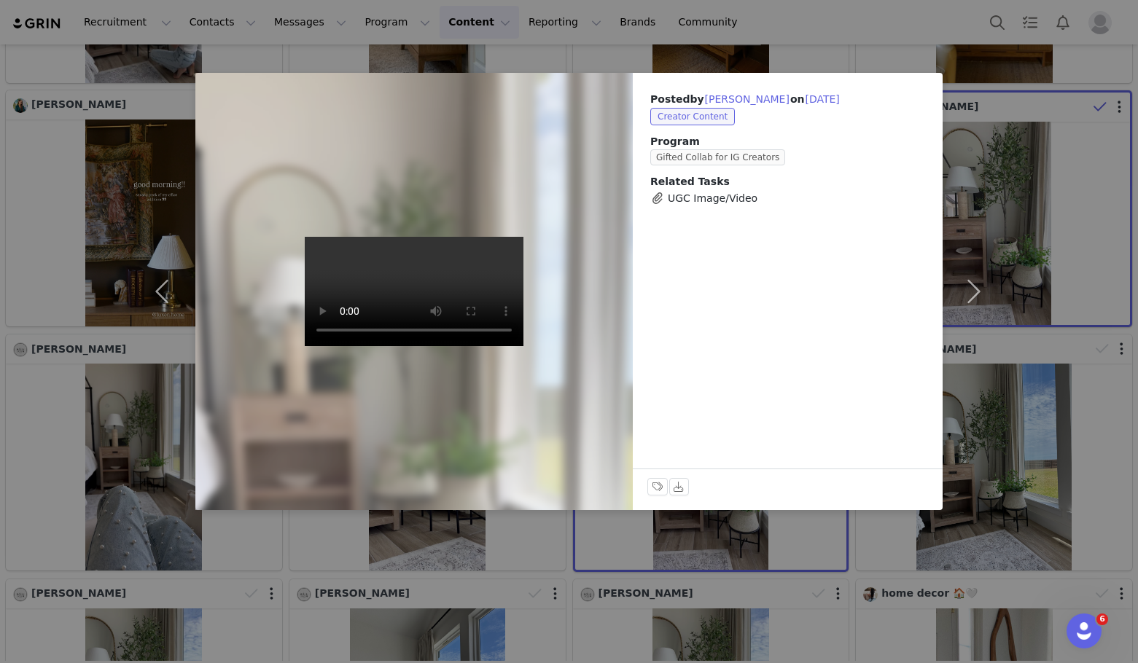
click at [1021, 128] on div "Posted by Courtney on Aug 3, 2025 Creator Content Program Gifted Collab for IG …" at bounding box center [569, 331] width 1138 height 663
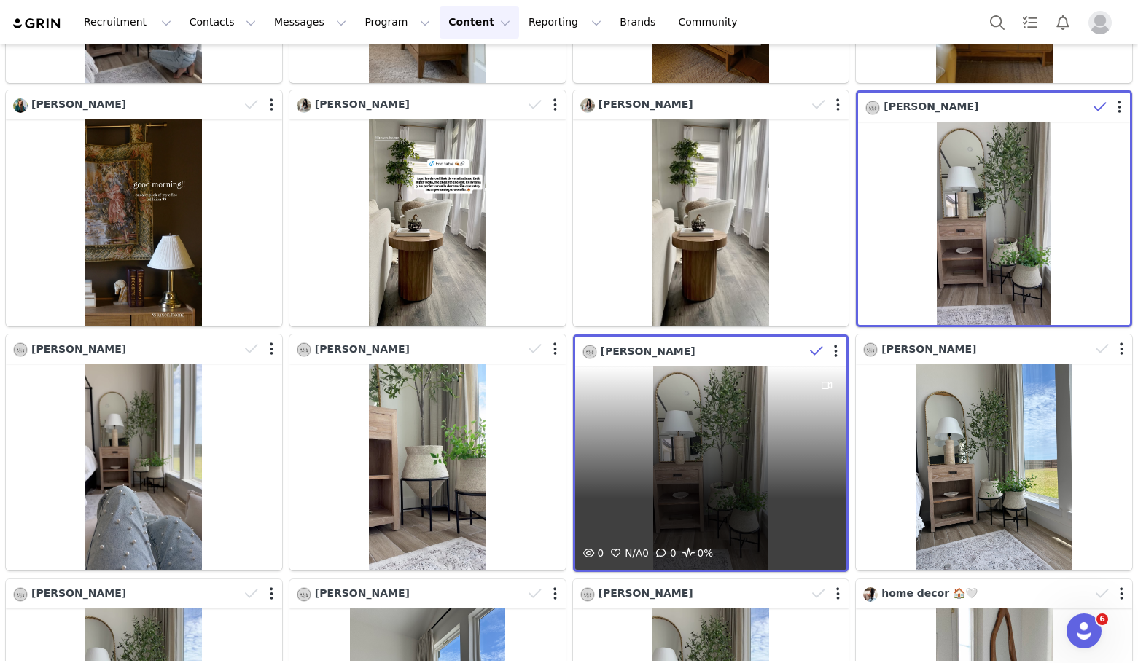
click at [810, 344] on icon at bounding box center [816, 351] width 13 height 15
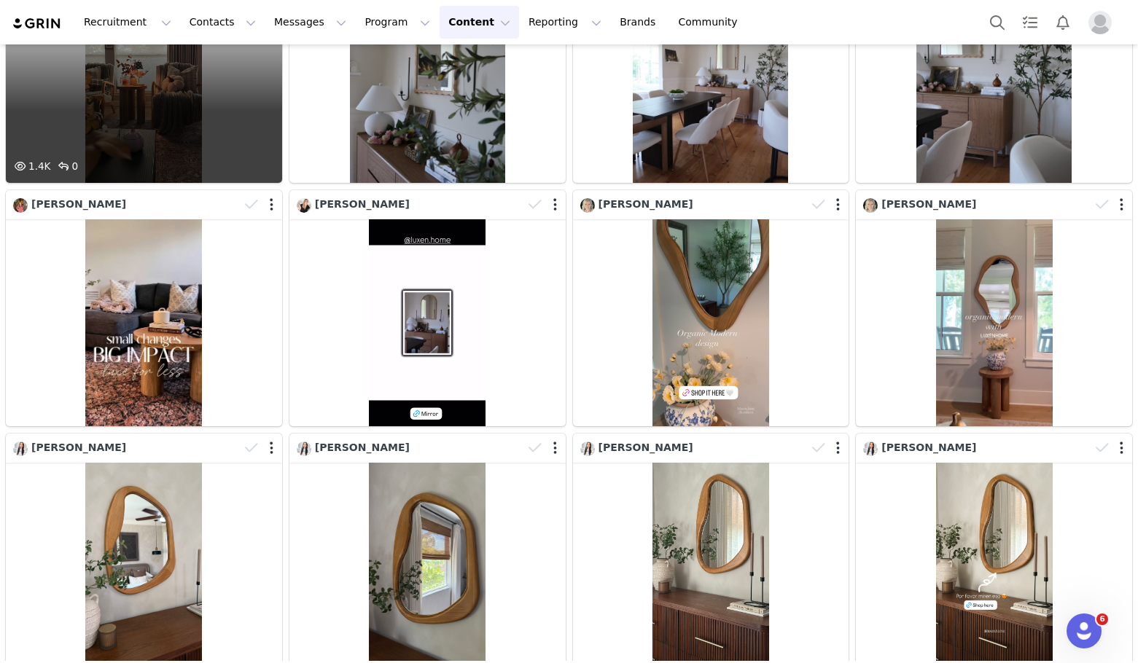
scroll to position [9660, 0]
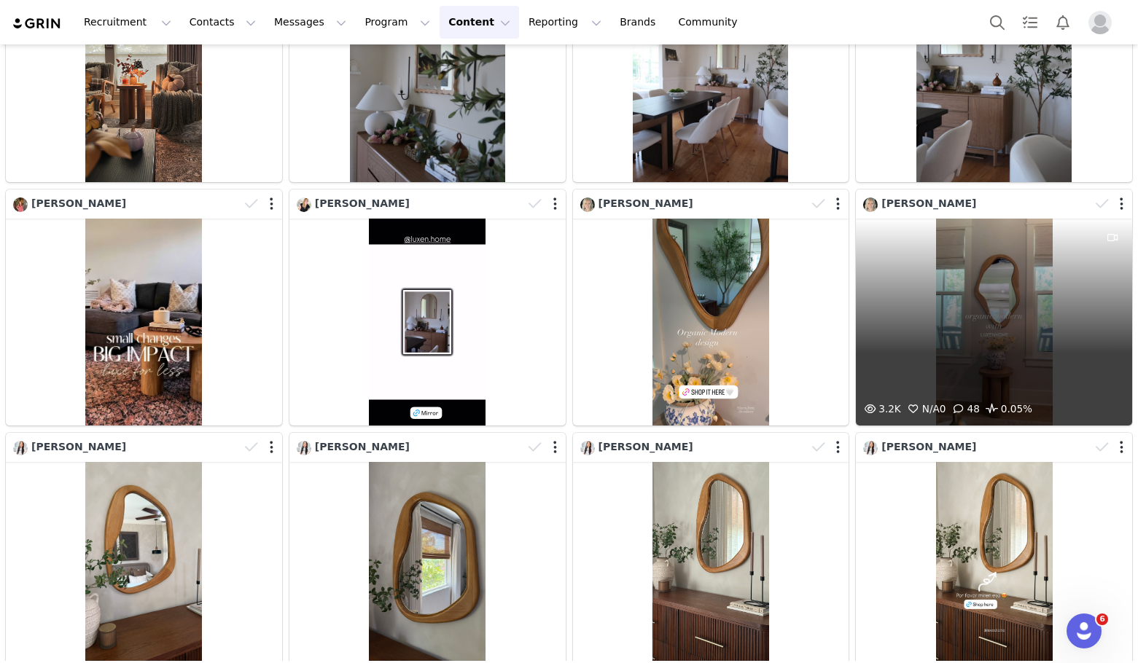
click at [964, 219] on div "3.2K N/A 0 48 0.05%" at bounding box center [994, 322] width 276 height 207
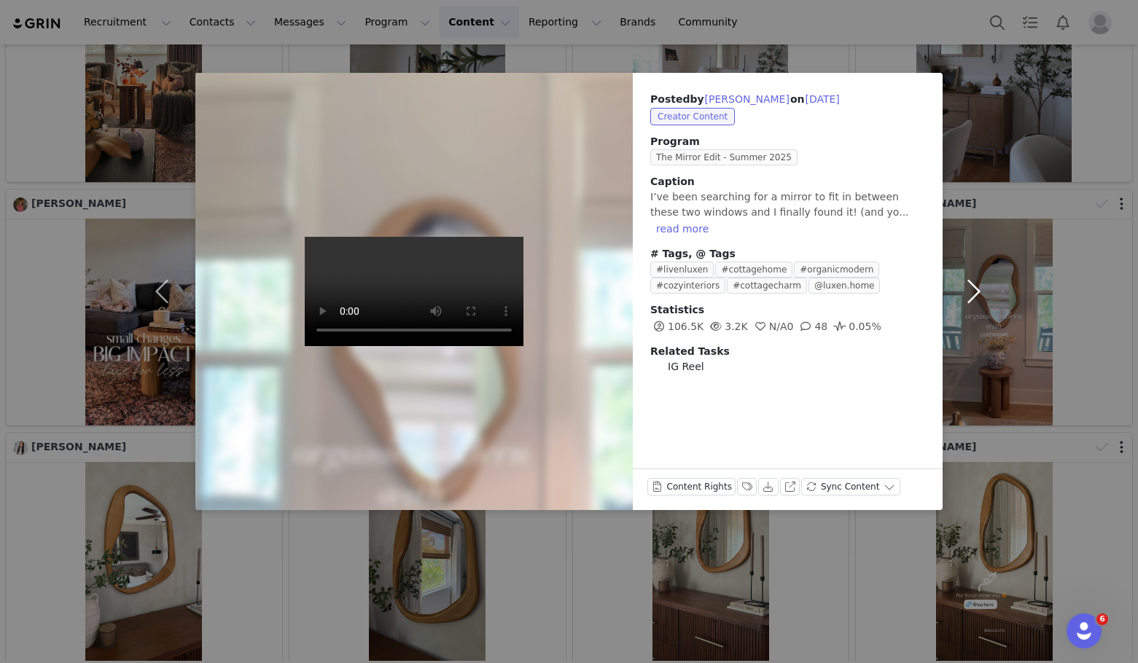
click at [971, 364] on button "button" at bounding box center [972, 291] width 61 height 437
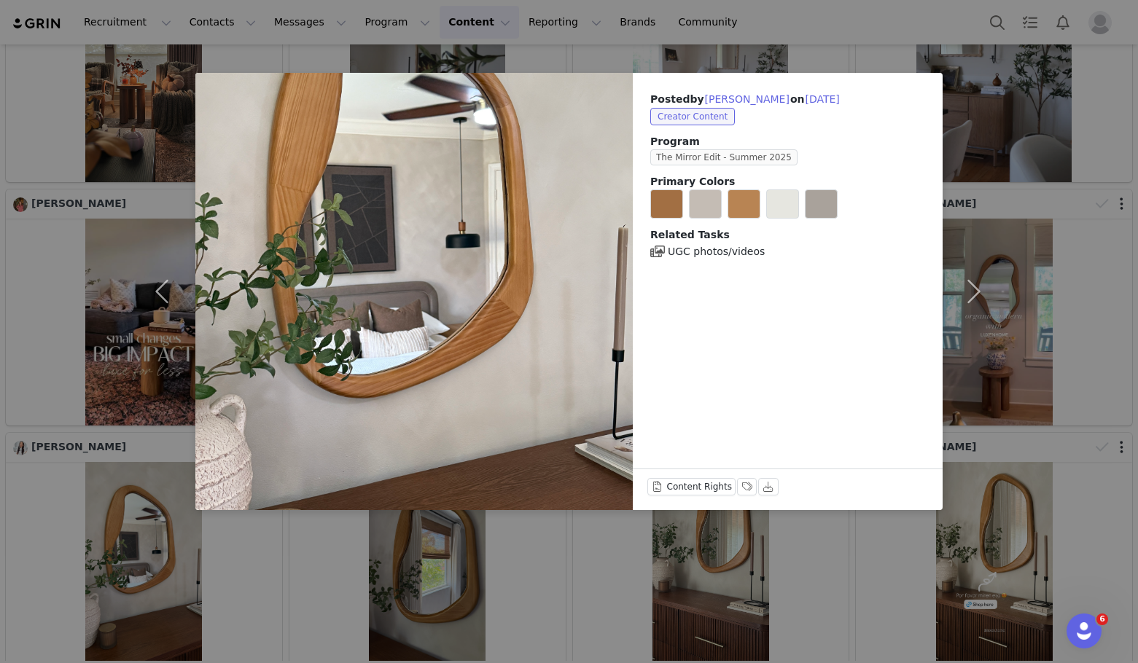
click at [1058, 240] on div "Posted by Miusset Santana on Jul 26, 2025 Creator Content Program The Mirror Ed…" at bounding box center [569, 331] width 1138 height 663
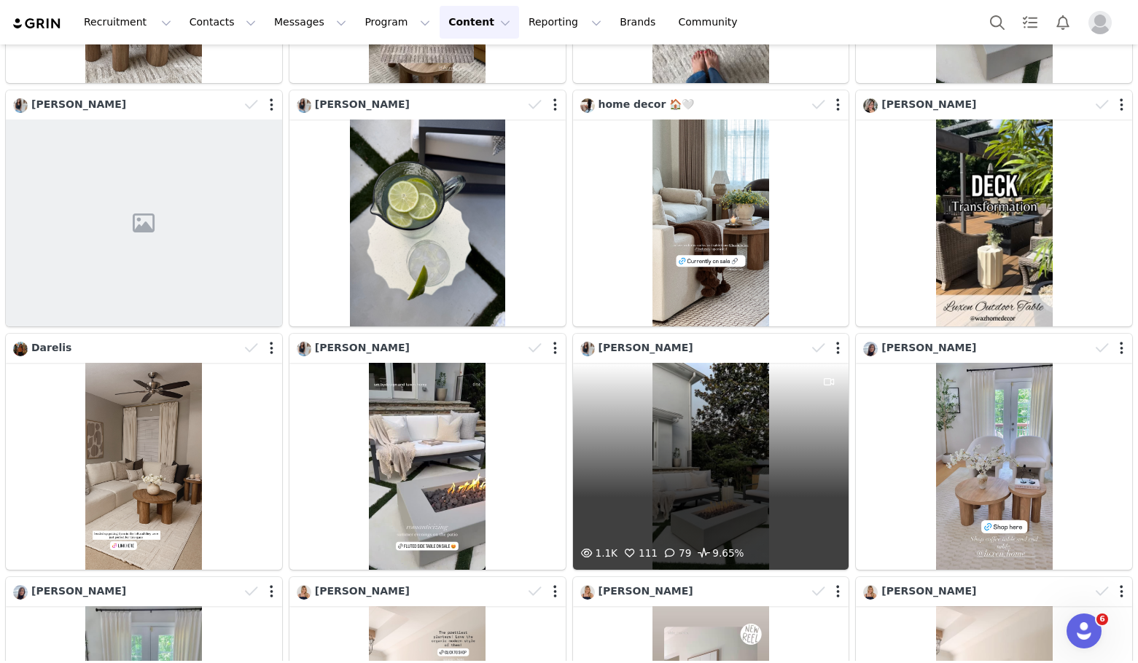
scroll to position [13532, 0]
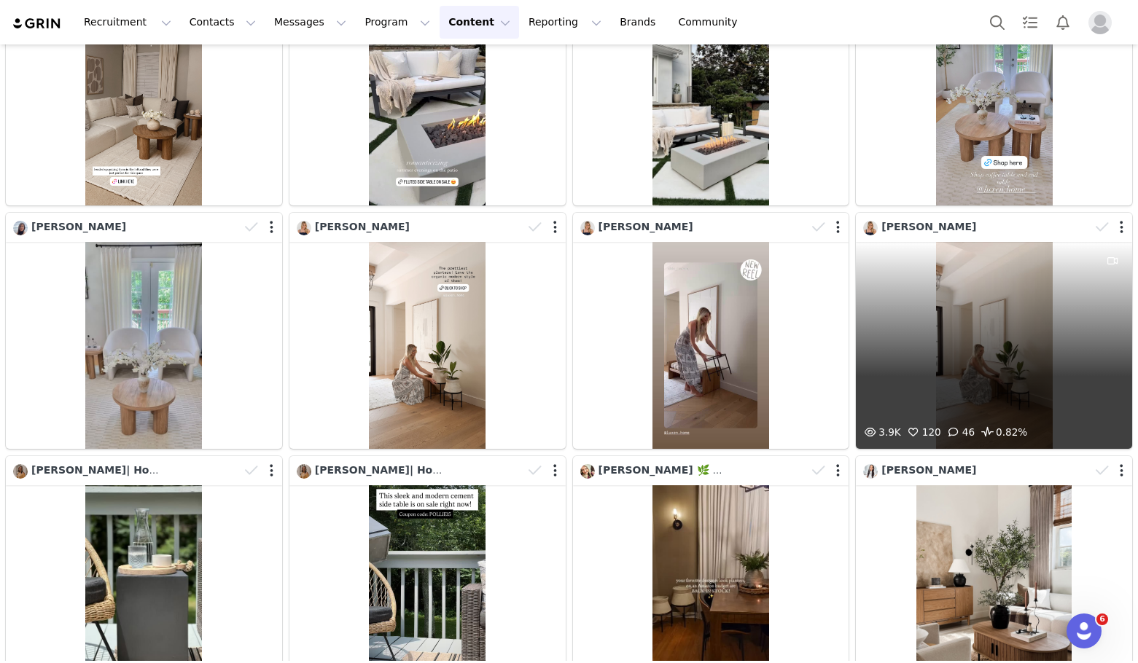
click at [904, 242] on div "3.9K 120 46 0.82%" at bounding box center [994, 345] width 276 height 207
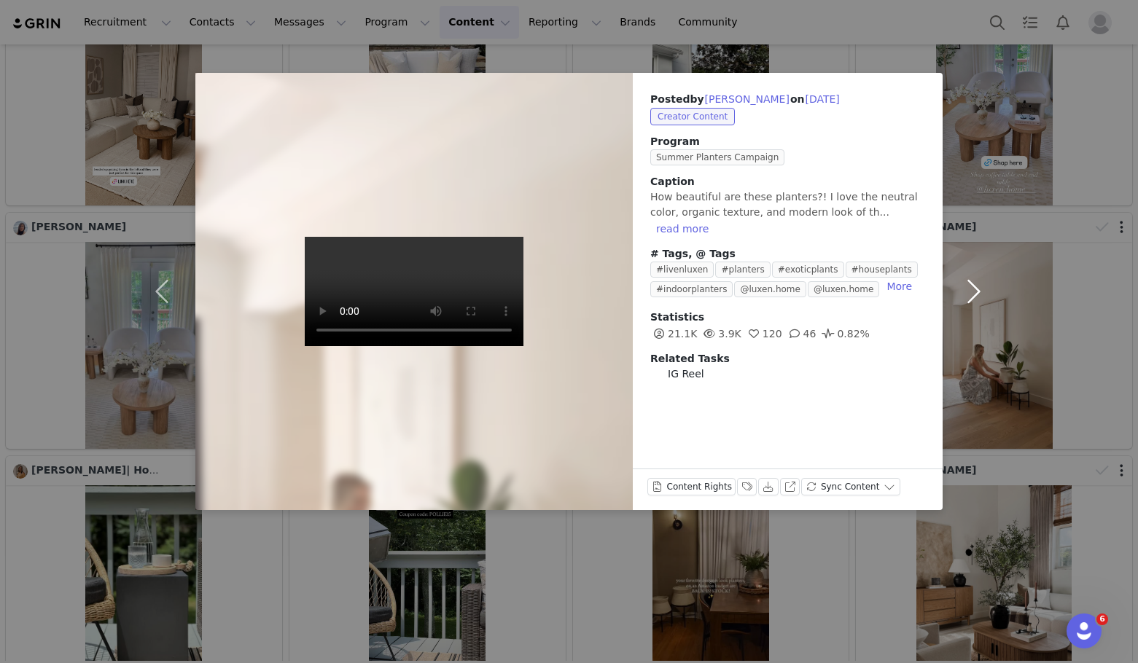
click at [976, 212] on button "button" at bounding box center [972, 291] width 61 height 437
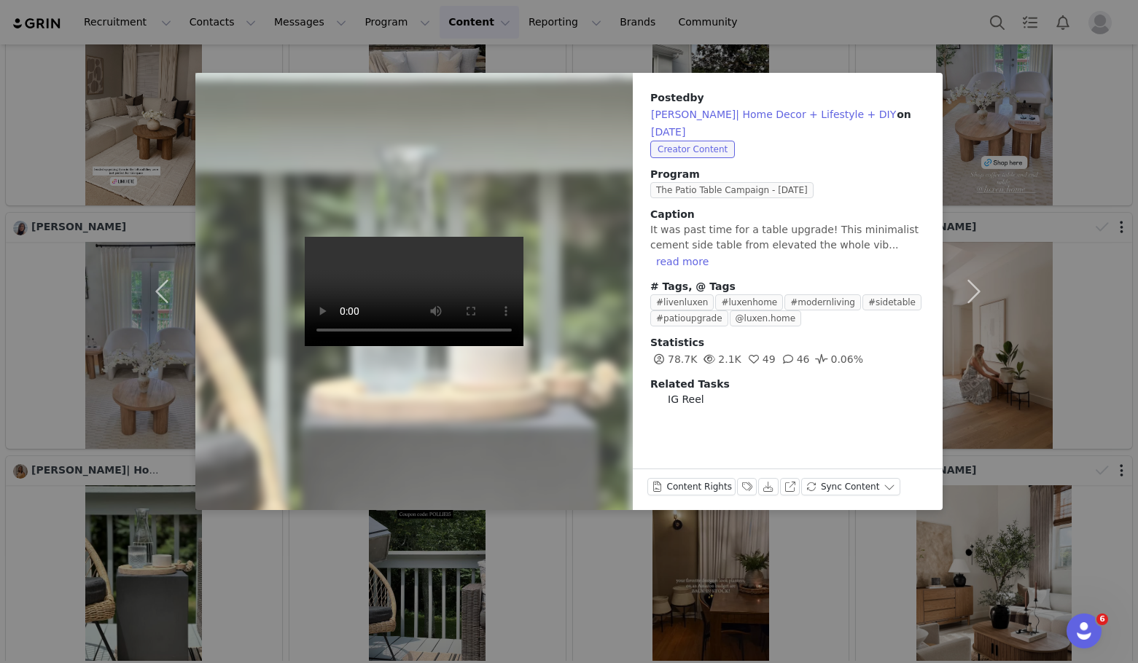
click at [1074, 208] on div "Posted by Pollie Brandon| Home Decor + Lifestyle + DIY on Jun 30, 2025 Creator …" at bounding box center [569, 331] width 1138 height 663
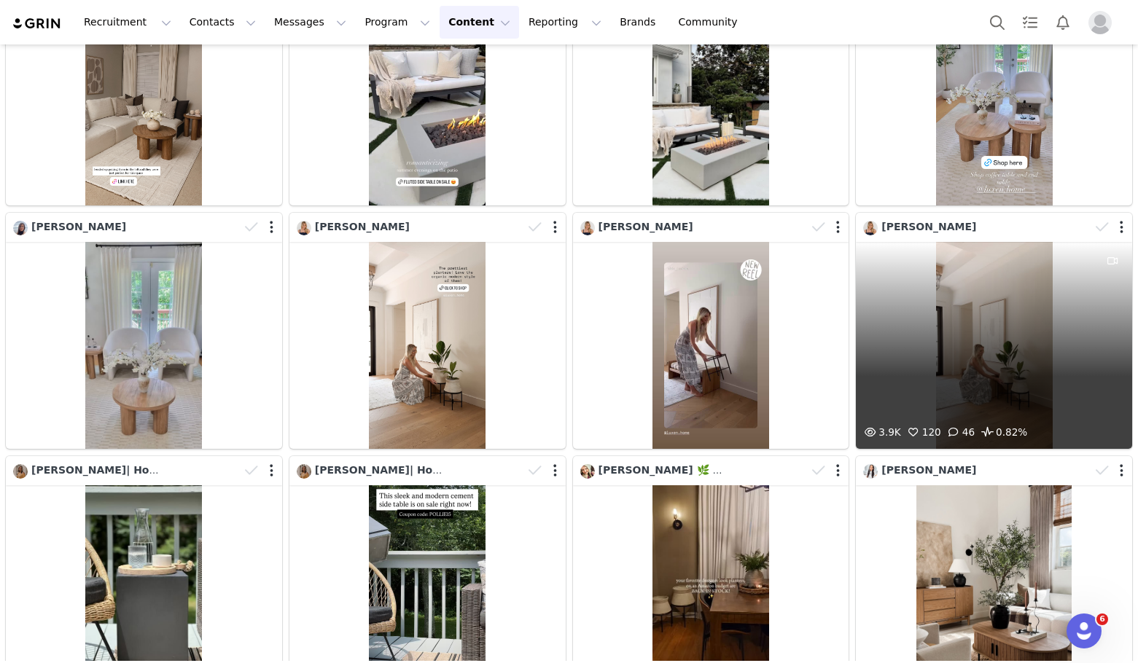
click at [1018, 242] on div "3.9K 120 46 0.82%" at bounding box center [994, 345] width 276 height 207
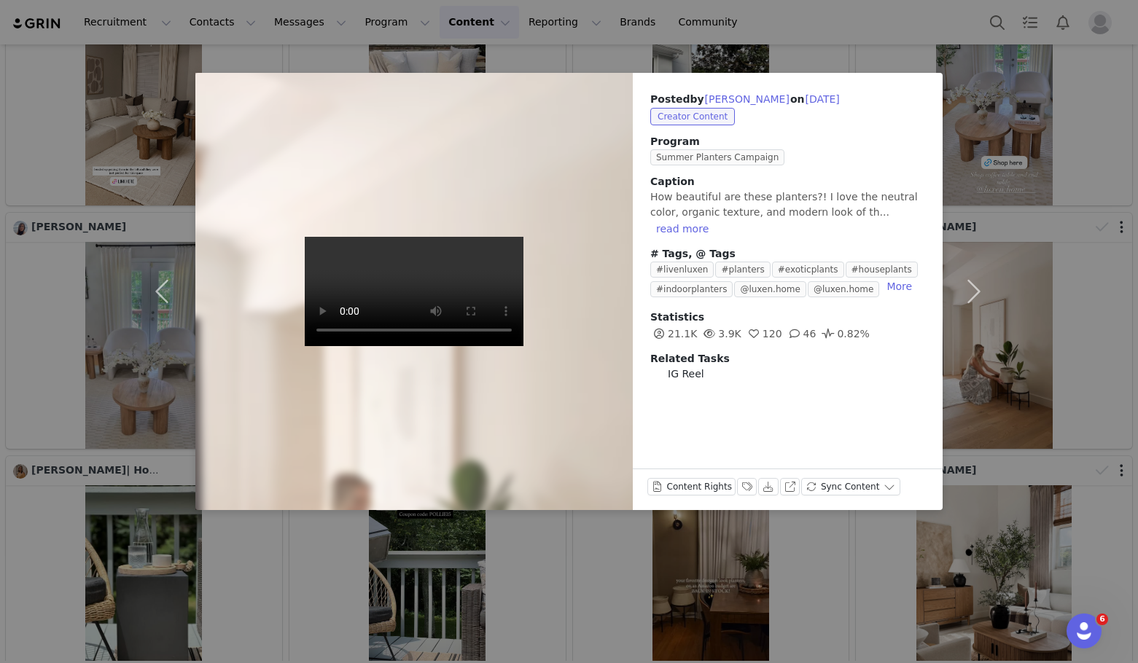
click at [1092, 246] on div "Posted by Martha Hountz on Jul 1, 2025 Creator Content Program Summer Planters …" at bounding box center [569, 331] width 1138 height 663
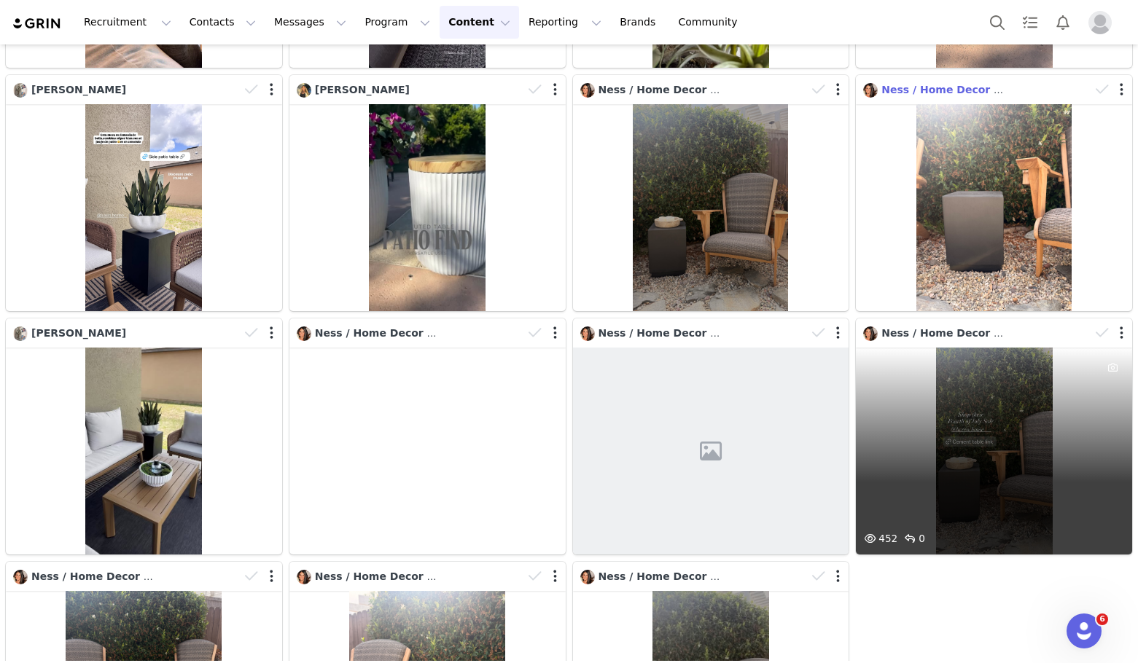
scroll to position [14931, 0]
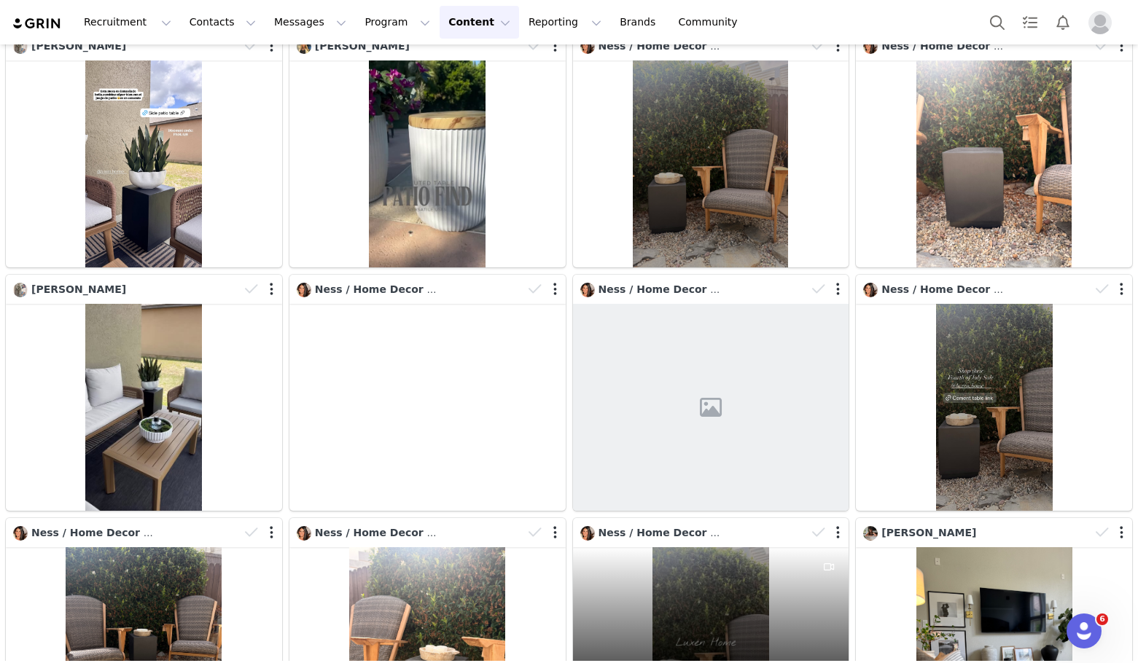
click at [759, 547] on div "1.7K 111 87 0.63%" at bounding box center [711, 650] width 276 height 207
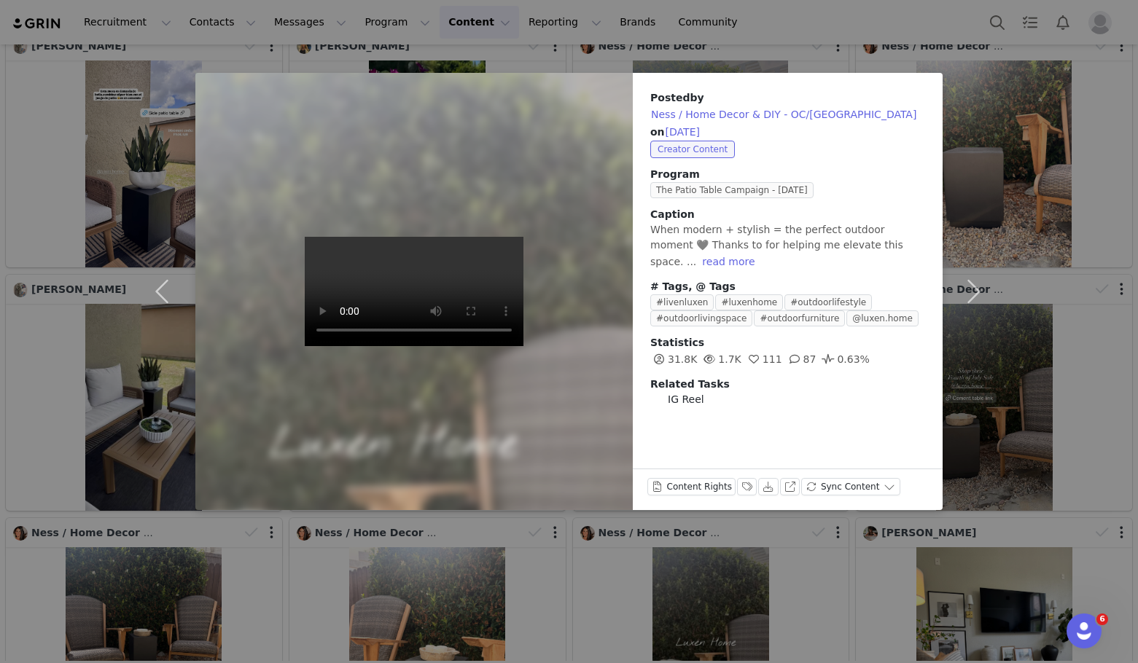
click at [654, 568] on div "Posted by Ness / Home Decor & DIY - OC/CA on Jun 27, 2025 Creator Content Progr…" at bounding box center [569, 331] width 1138 height 663
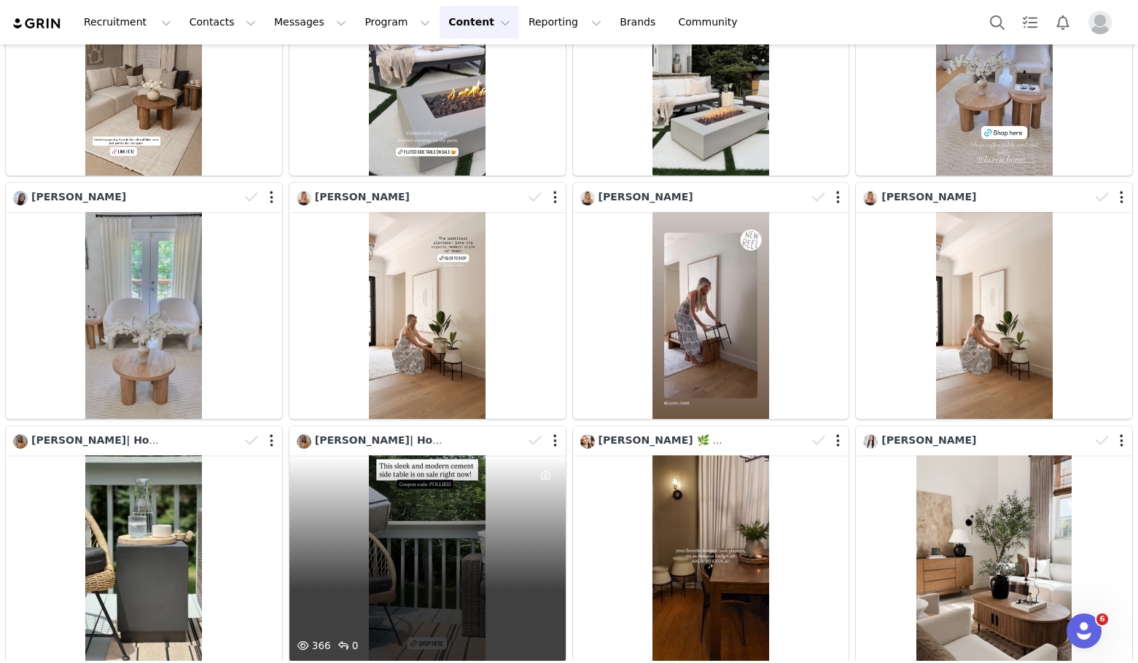
scroll to position [13546, 0]
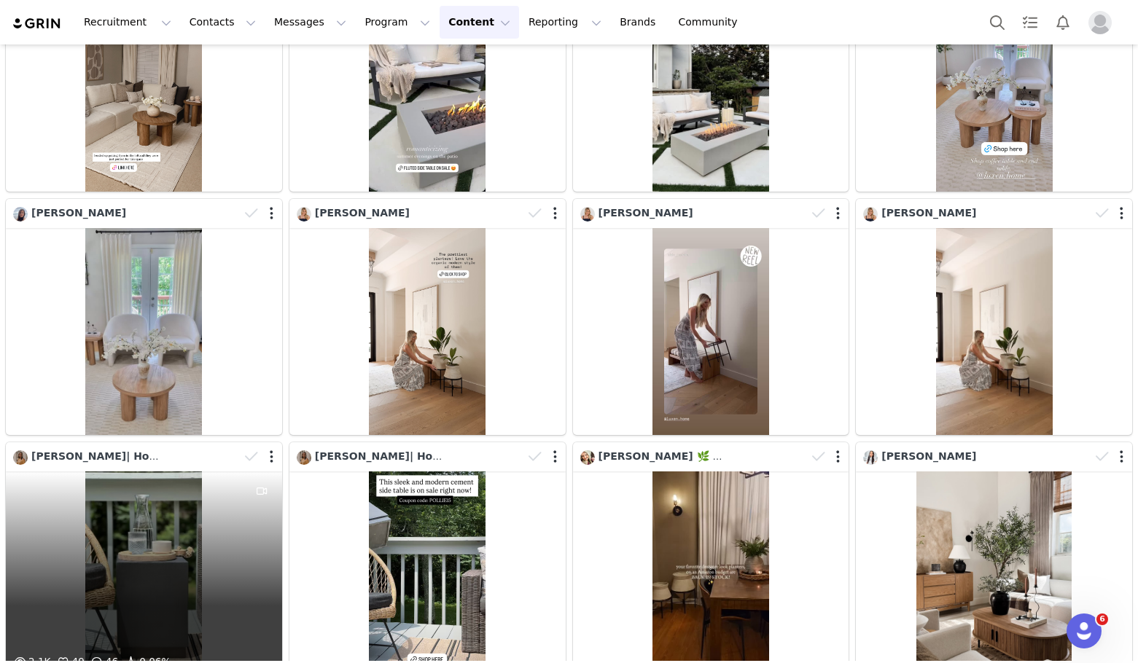
click at [157, 506] on div "2.1K 49 46 0.06%" at bounding box center [144, 575] width 276 height 207
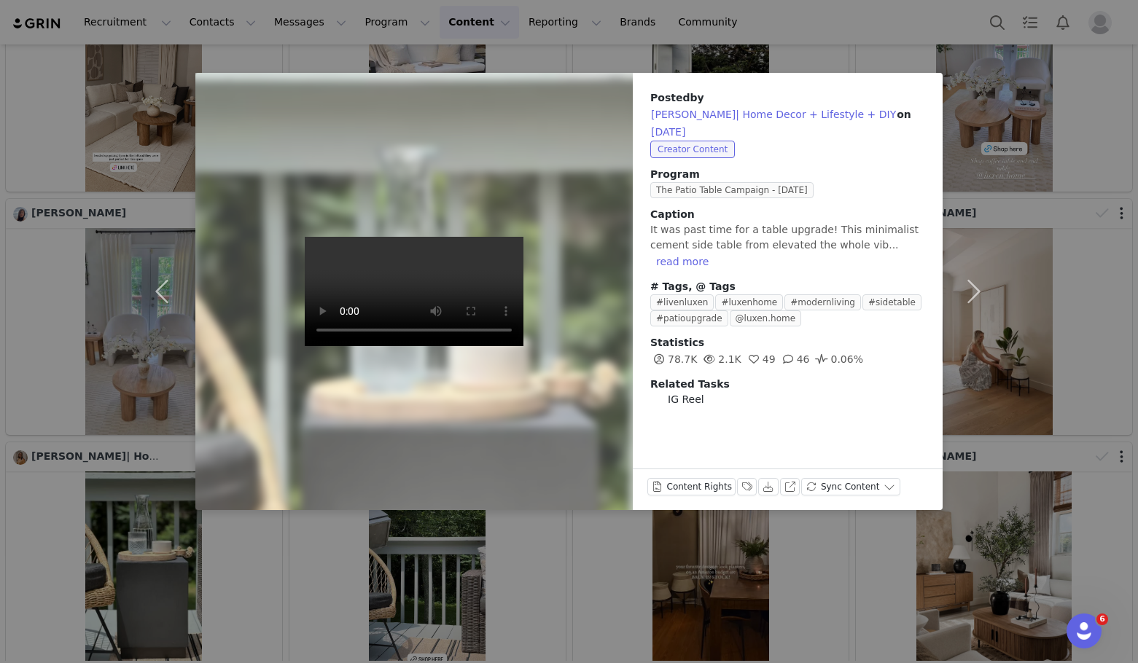
click at [530, 563] on div "Posted by Pollie Brandon| Home Decor + Lifestyle + DIY on Jun 30, 2025 Creator …" at bounding box center [569, 331] width 1138 height 663
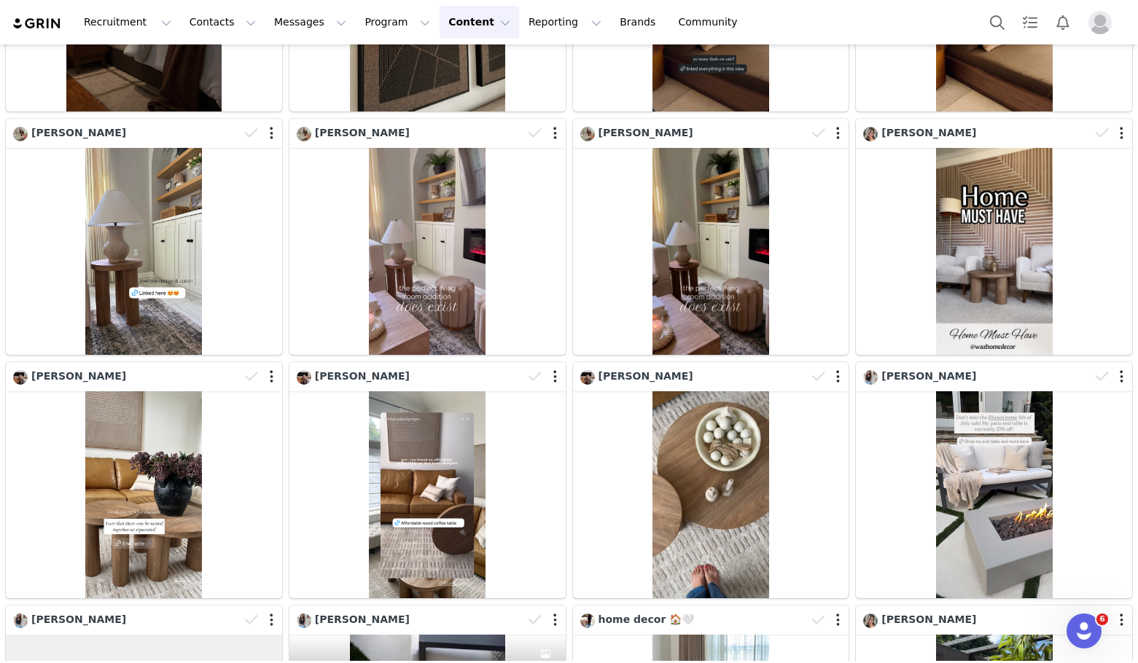
scroll to position [12453, 0]
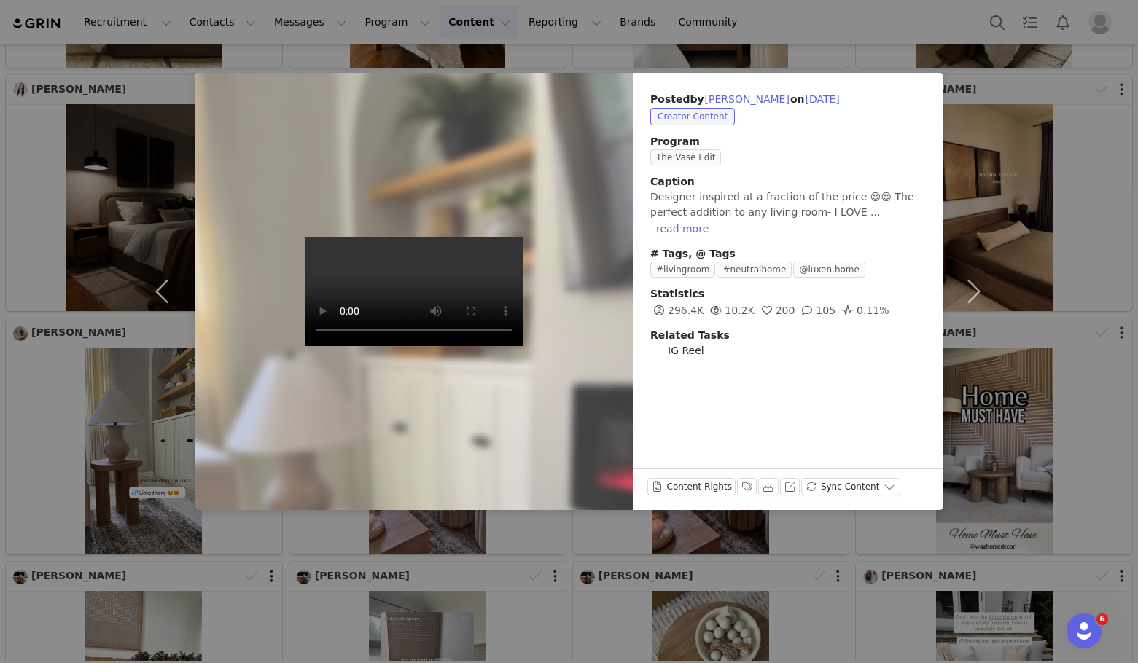
click at [644, 589] on div "Posted by Nadira Kurtic on Jul 5, 2025 Creator Content Program The Vase Edit Ca…" at bounding box center [569, 331] width 1138 height 663
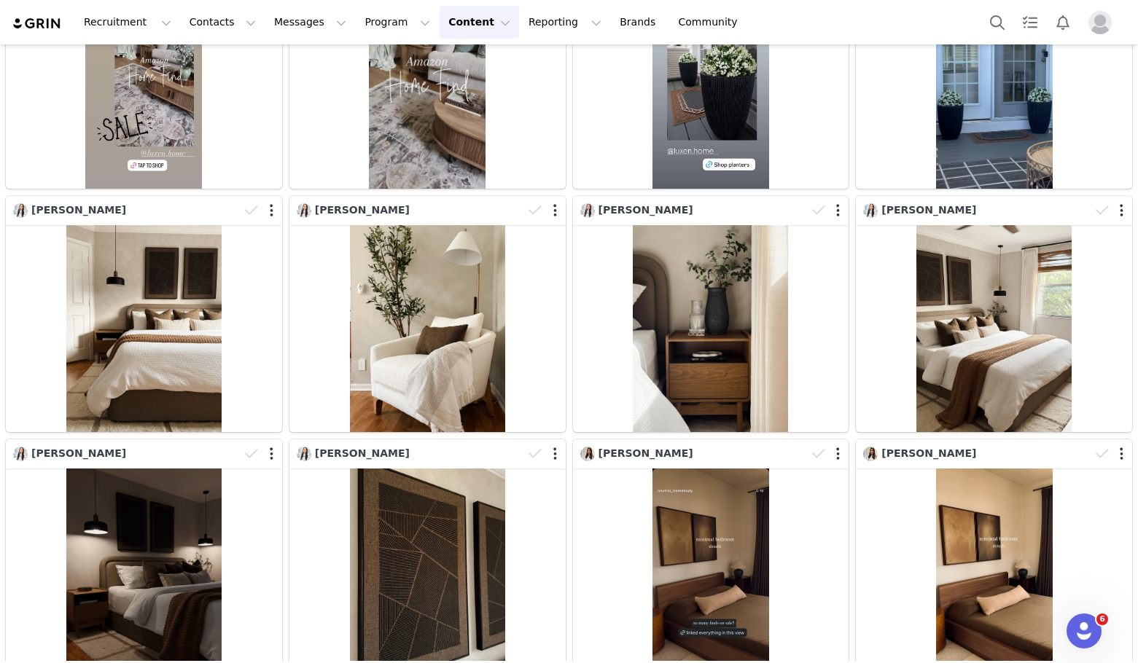
scroll to position [11942, 0]
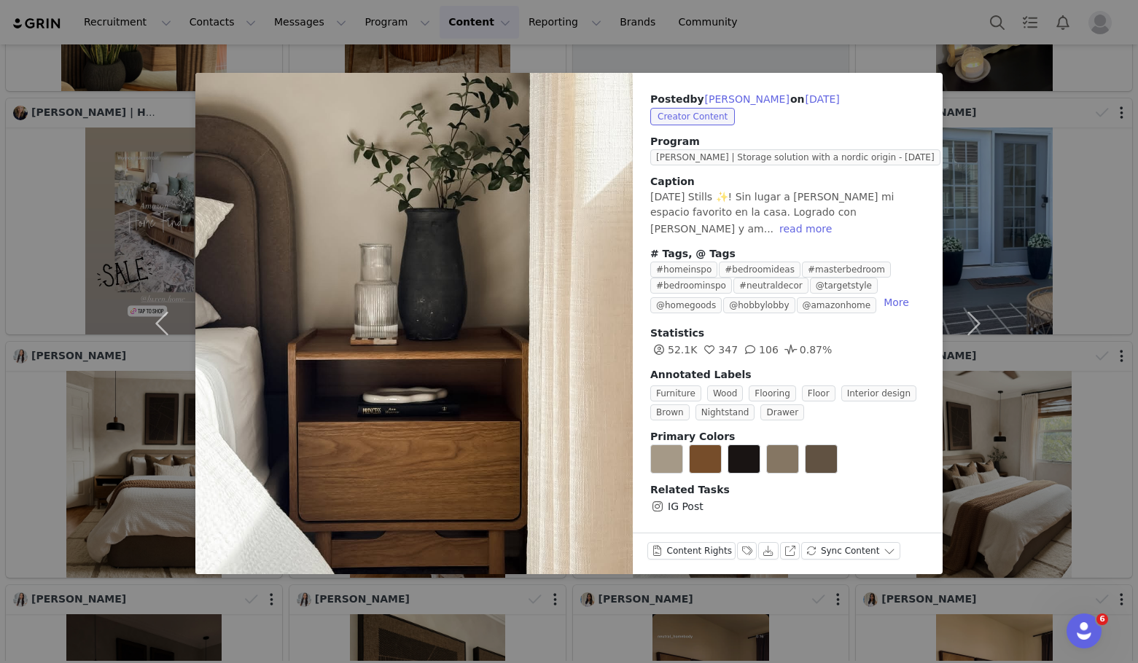
click at [647, 637] on div "Posted by Miusset Santana on Jul 6, 2025 Creator Content Program Eric | Storage…" at bounding box center [569, 331] width 1138 height 663
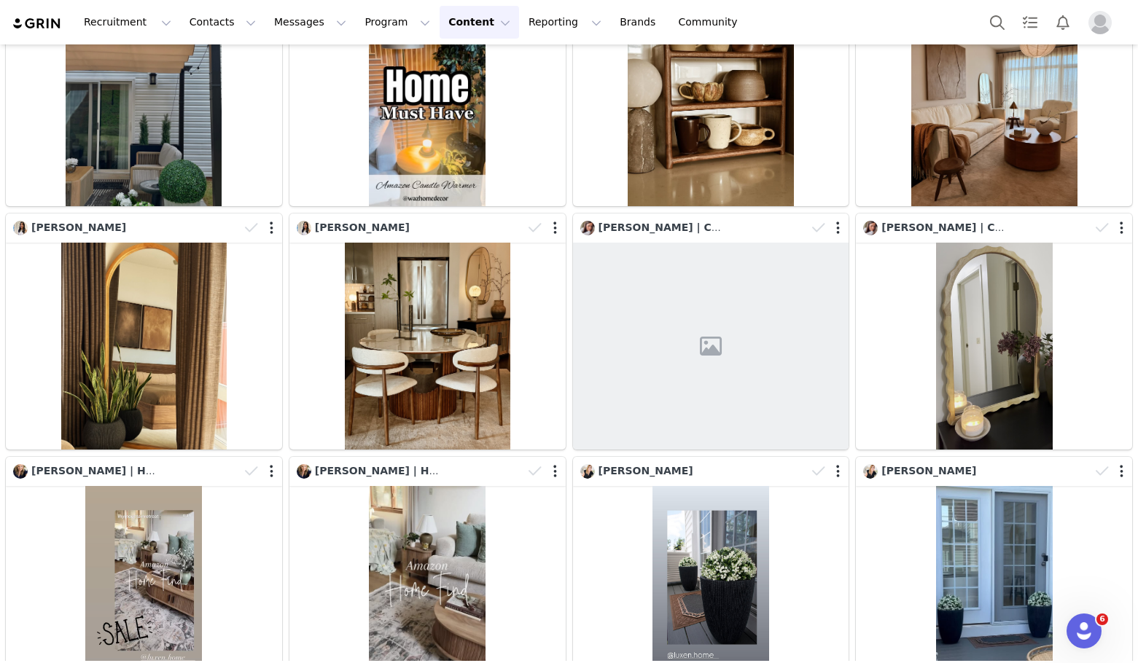
scroll to position [11578, 0]
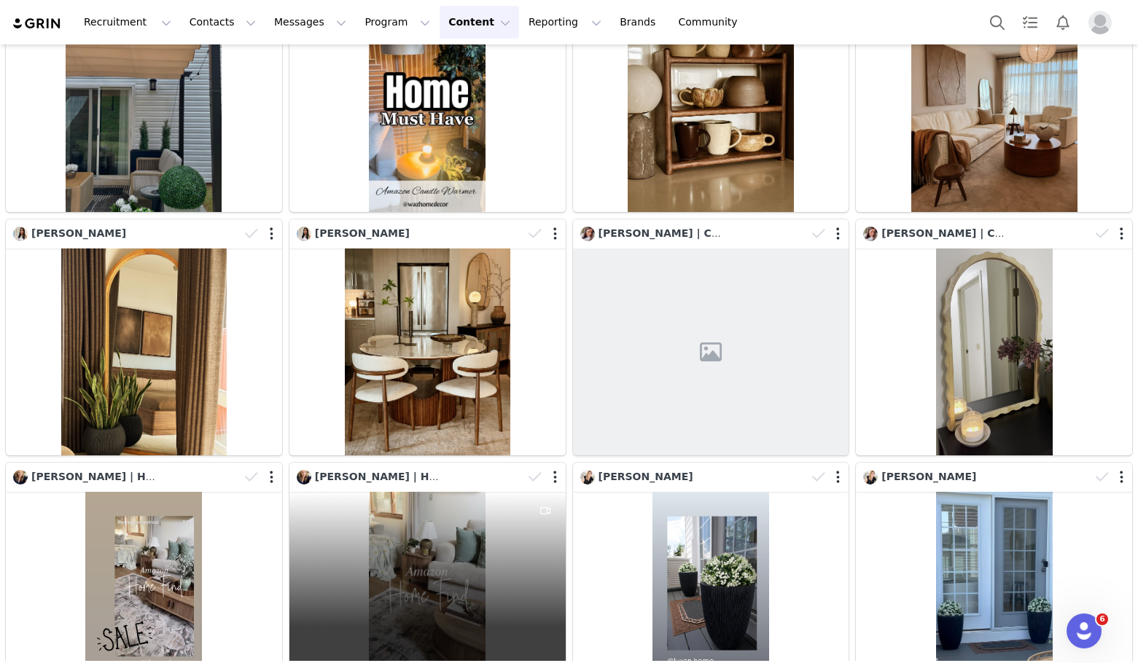
click at [408, 528] on div "4.2K 180 62 0.54%" at bounding box center [427, 595] width 276 height 207
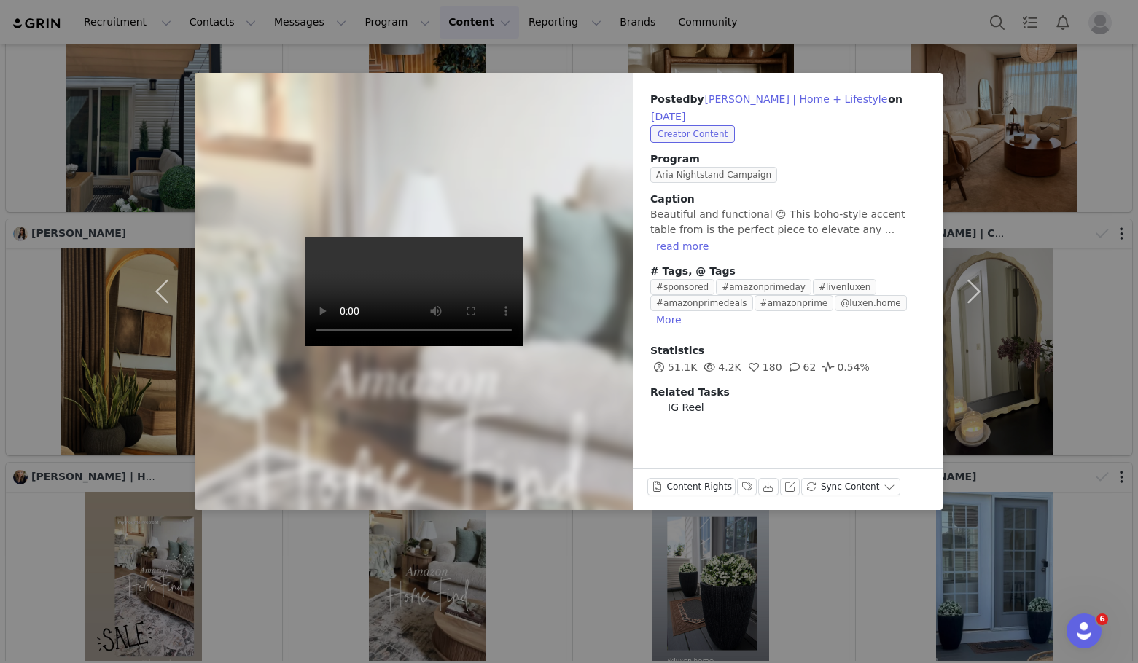
click at [517, 541] on div "Posted by Christy | Home + Lifestyle on Jul 8, 2025 Creator Content Program Ari…" at bounding box center [569, 331] width 1138 height 663
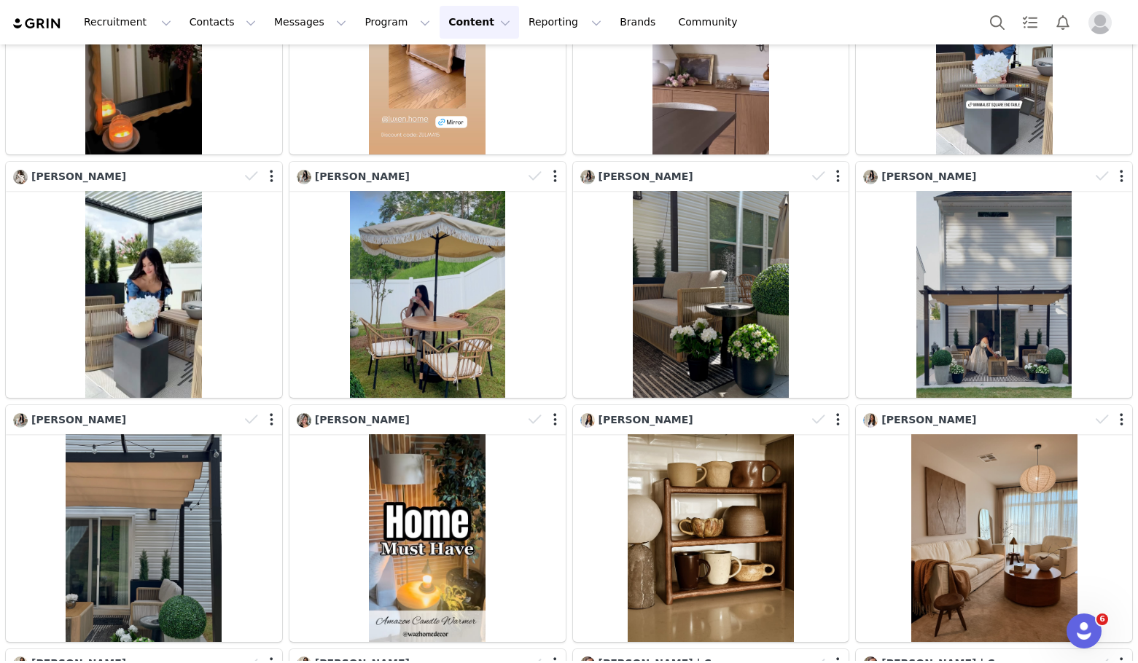
scroll to position [11141, 0]
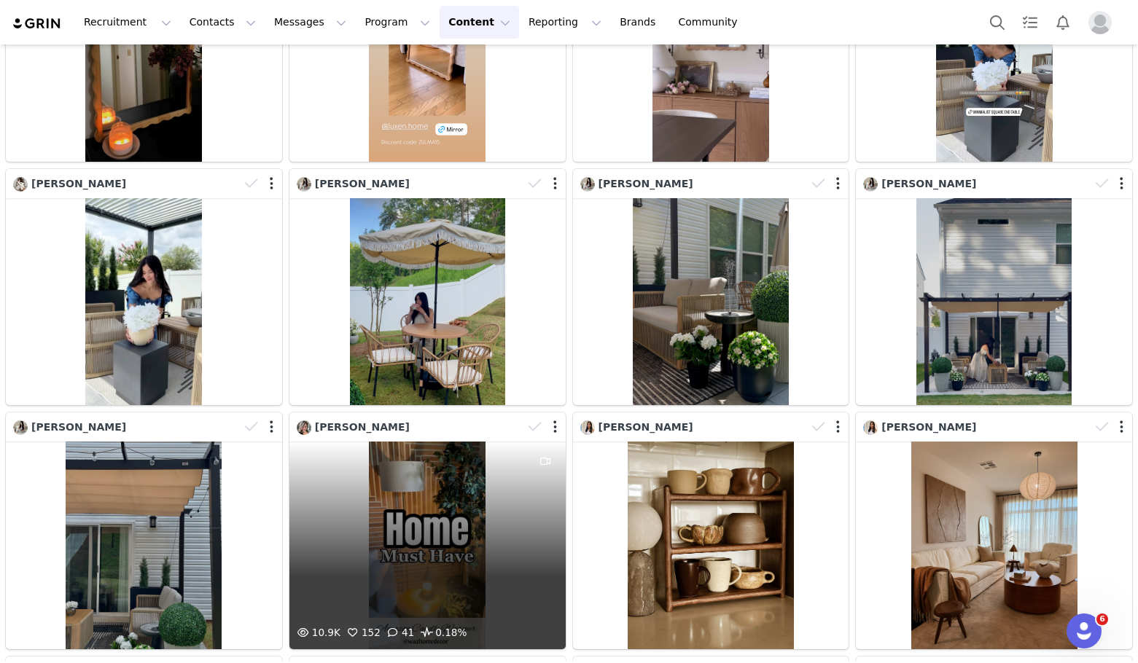
click at [388, 442] on div "10.9K 152 41 0.18%" at bounding box center [427, 545] width 276 height 207
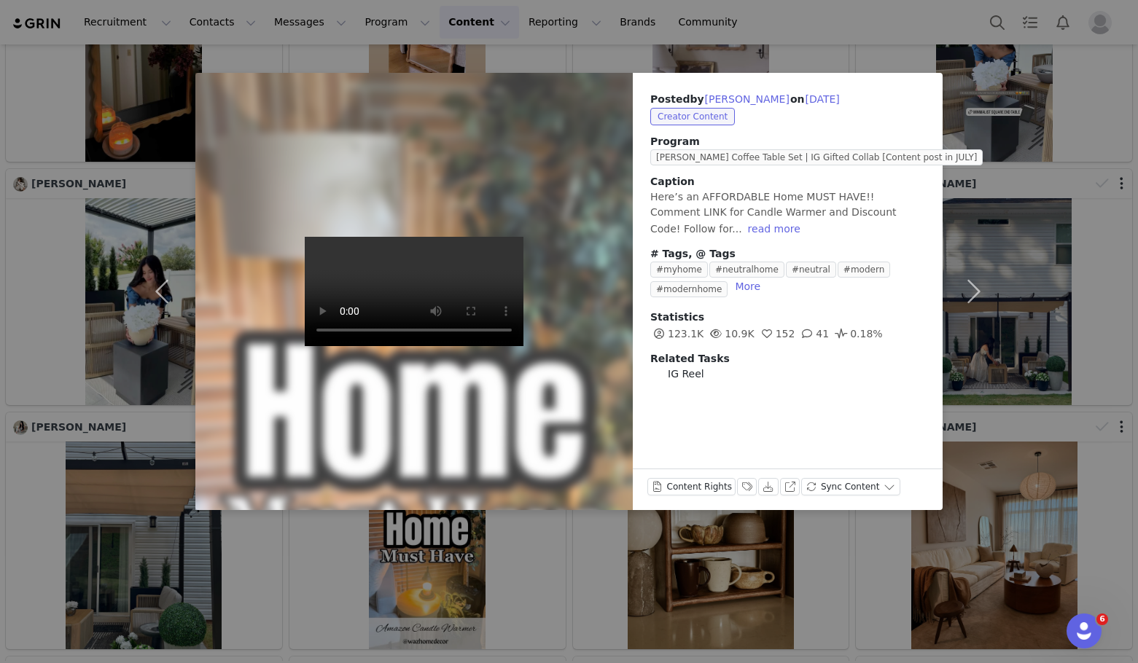
click at [488, 528] on div "Posted by Michelle Giglio on Jul 17, 2025 Creator Content Program Alvin Coffee …" at bounding box center [569, 331] width 1138 height 663
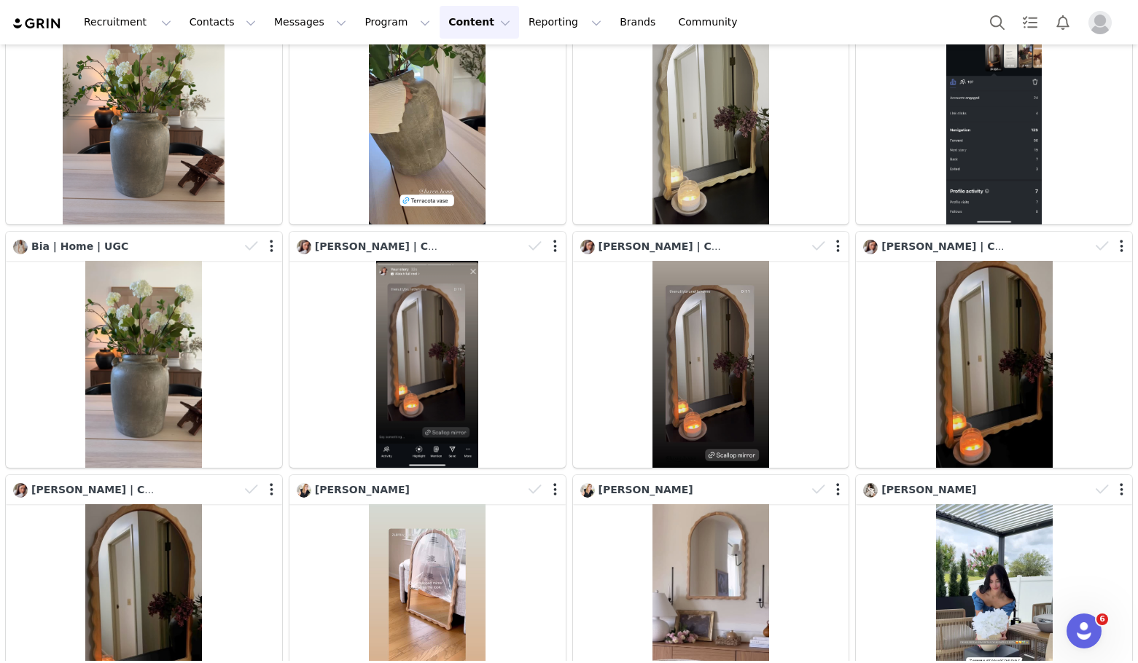
scroll to position [10558, 0]
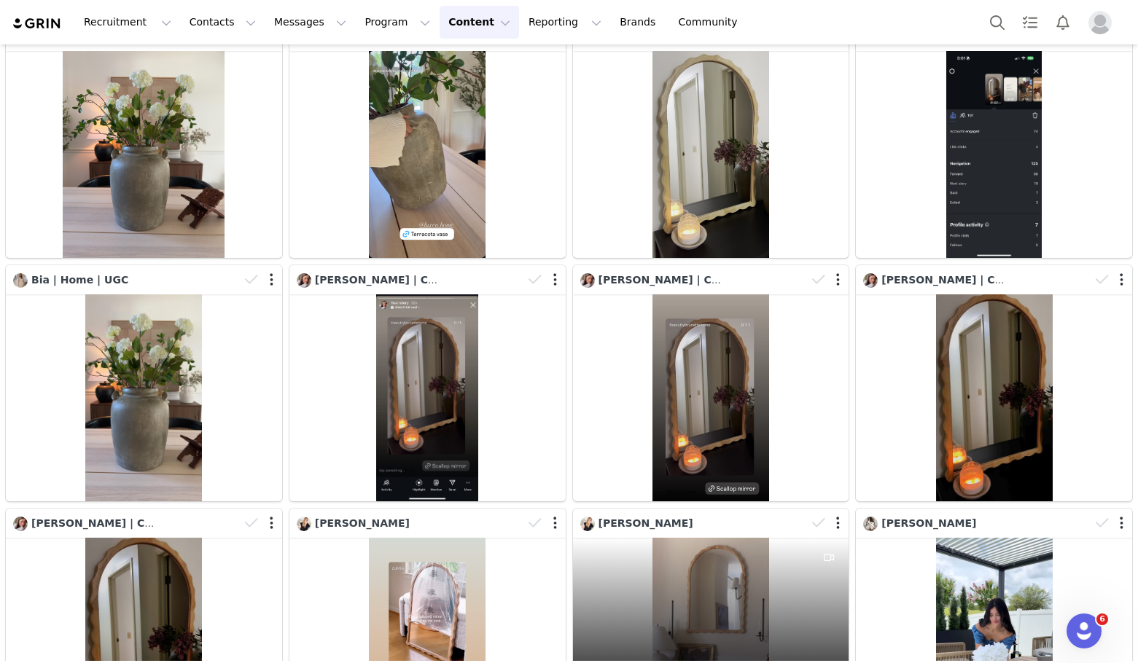
click at [641, 563] on div "118.3K 545 150 0.65%" at bounding box center [711, 641] width 276 height 207
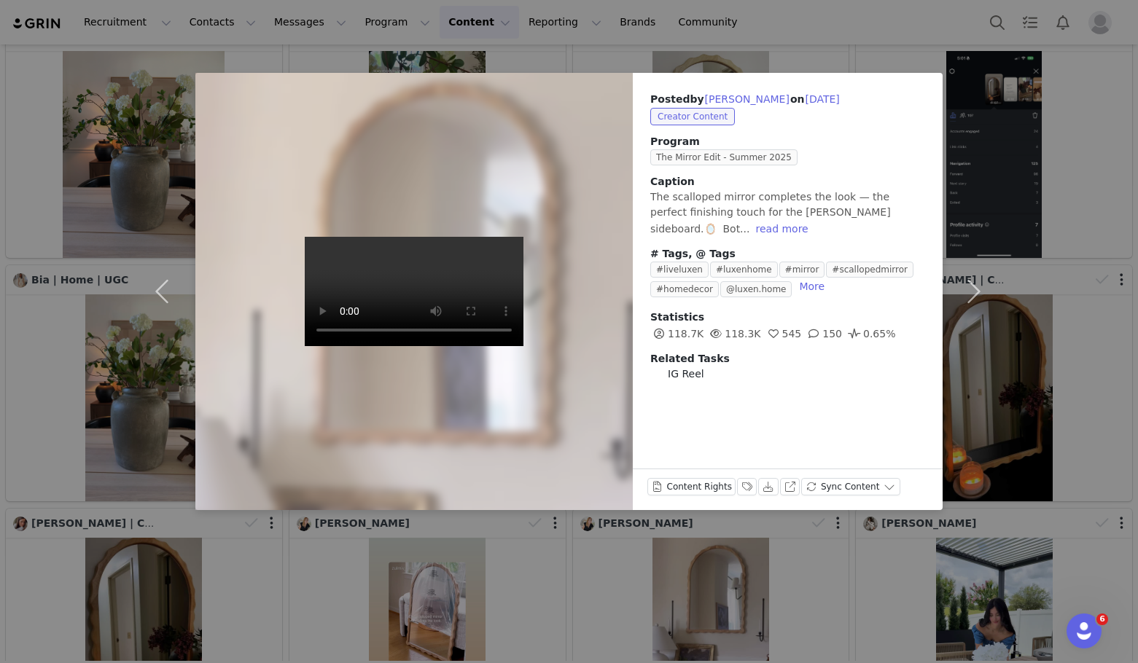
click at [649, 555] on div "Posted by Zulma Vega on Jul 23, 2025 Creator Content Program The Mirror Edit - …" at bounding box center [569, 331] width 1138 height 663
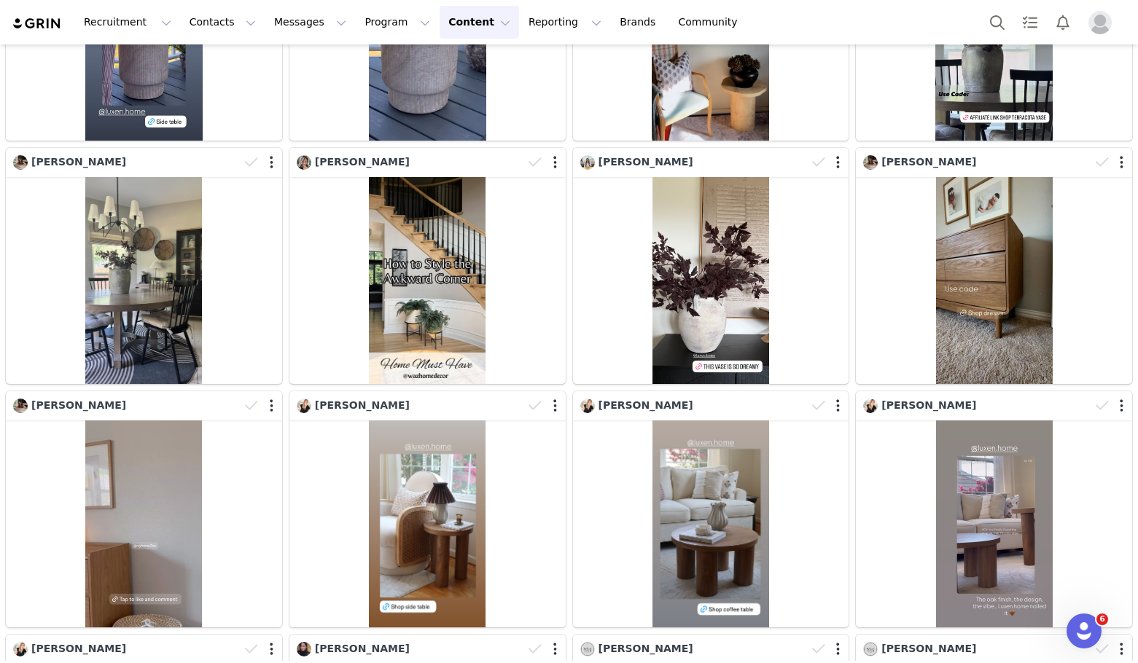
scroll to position [7642, 0]
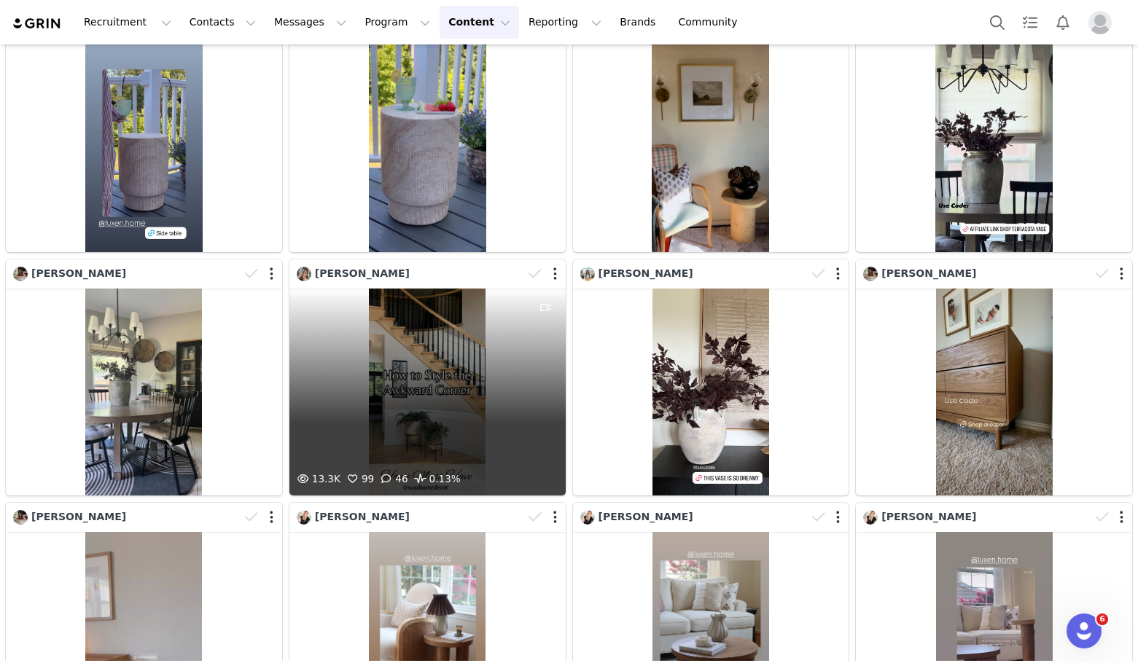
click at [472, 364] on div "13.3K 99 46 0.13%" at bounding box center [427, 392] width 276 height 207
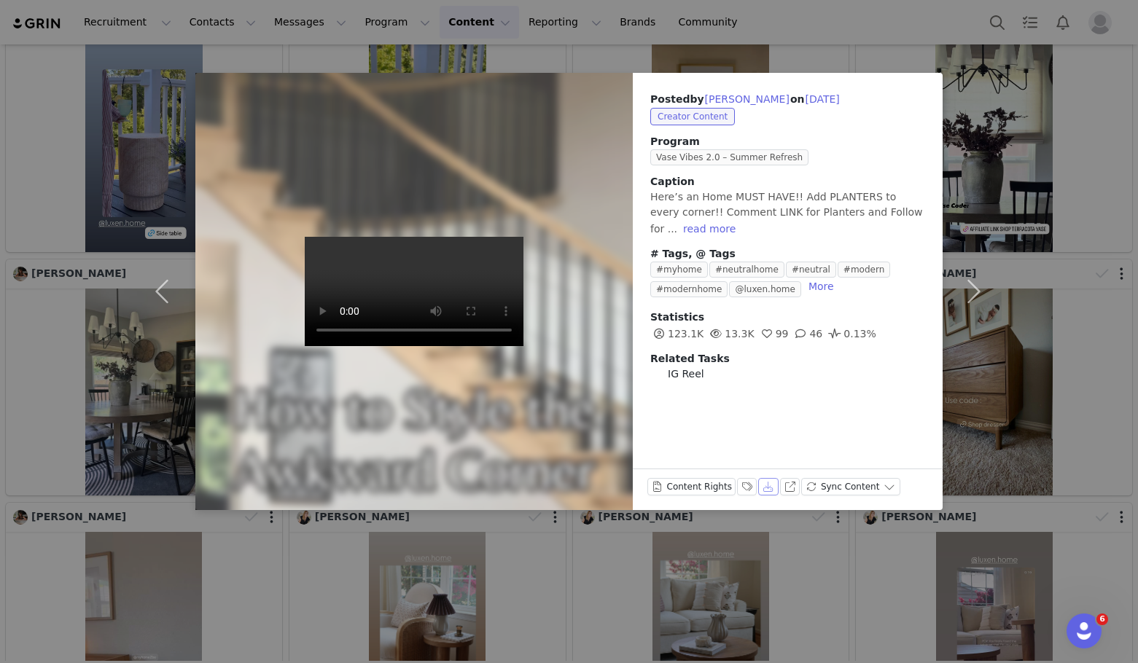
click at [762, 491] on button "Download" at bounding box center [768, 486] width 20 height 17
click at [533, 577] on div "Posted by Michelle Giglio on Aug 7, 2025 Creator Content Program Vase Vibes 2.0…" at bounding box center [569, 331] width 1138 height 663
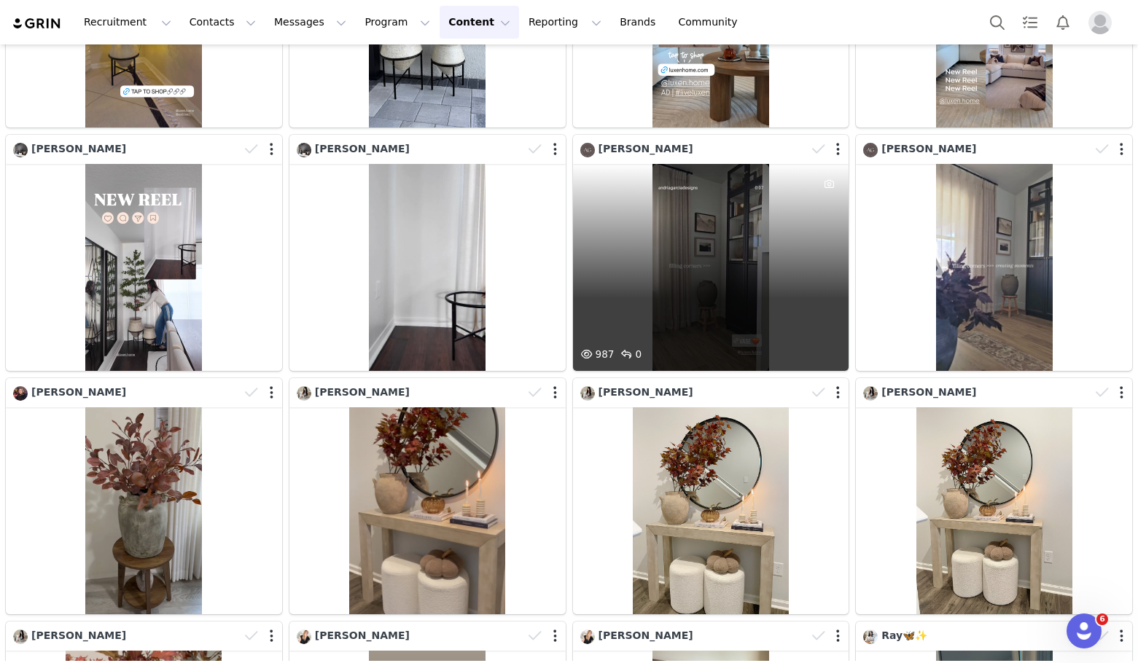
scroll to position [364, 0]
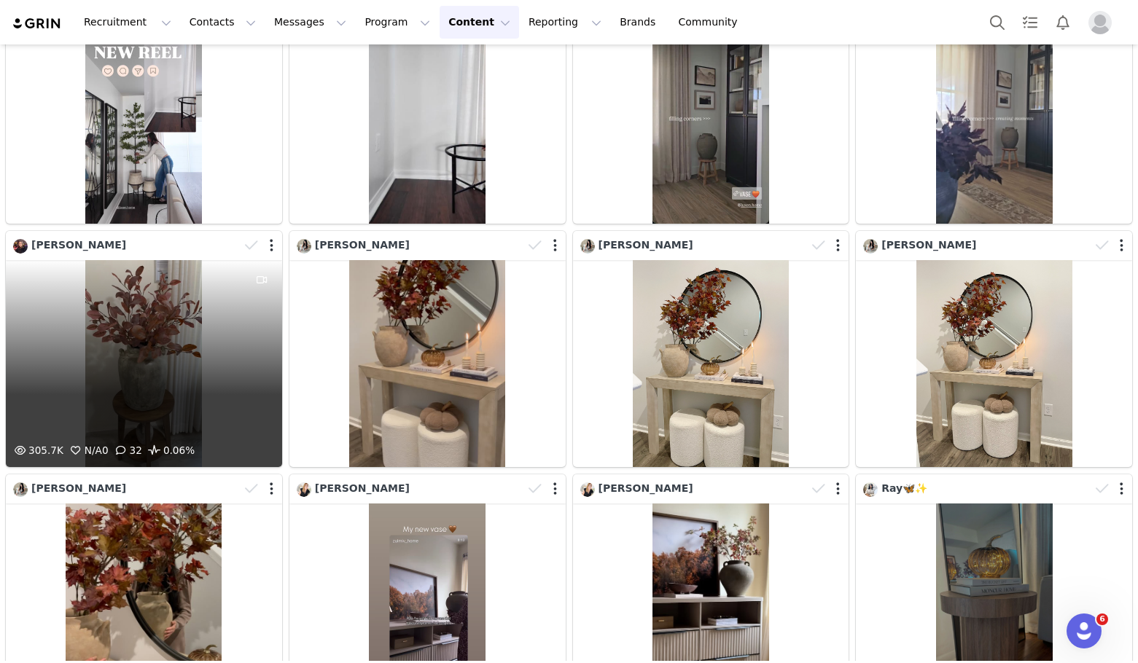
click at [196, 367] on div "305.7K N/A 0 32 0.06%" at bounding box center [144, 363] width 276 height 207
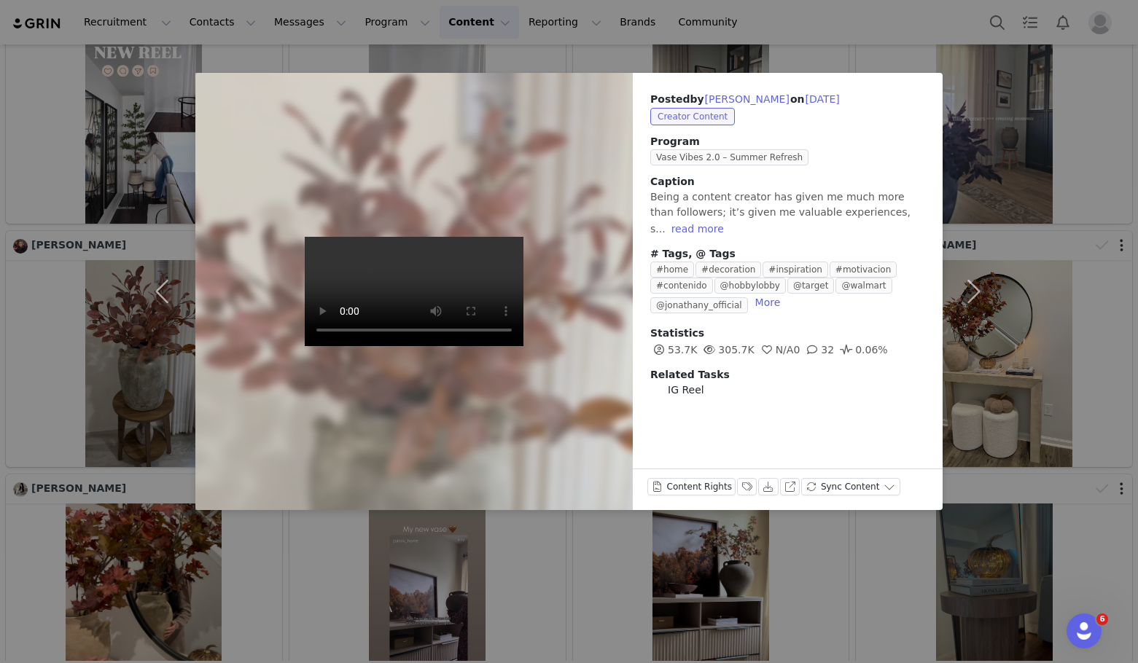
click at [620, 572] on div "Posted by Glenny Castillo on Sep 28, 2025 Creator Content Program Vase Vibes 2.…" at bounding box center [569, 331] width 1138 height 663
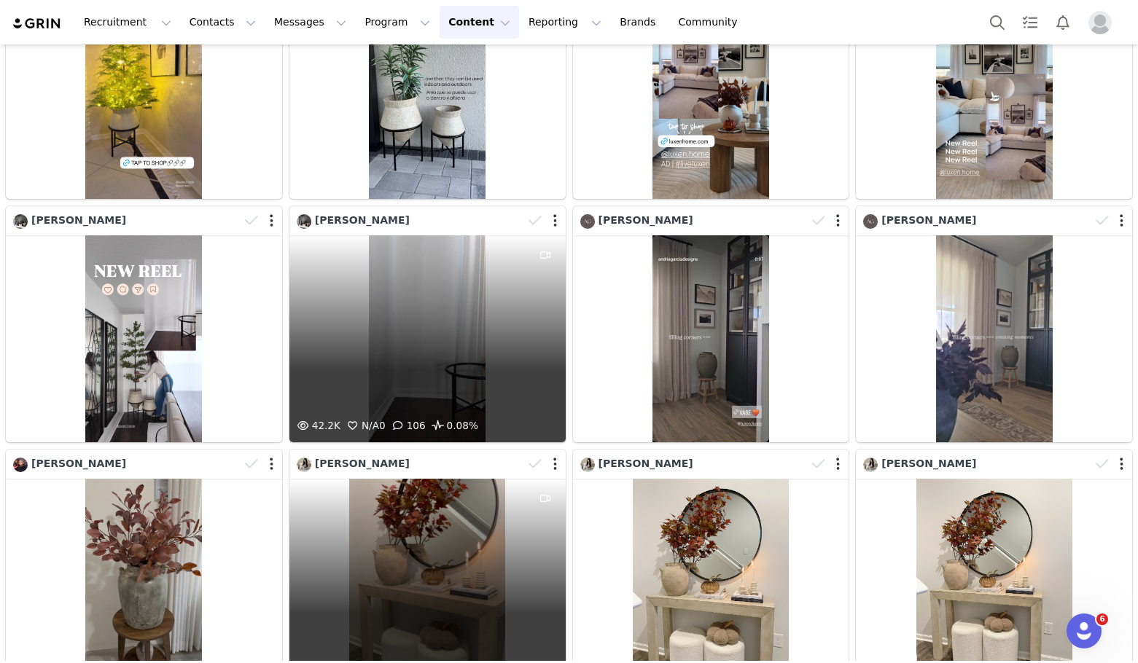
scroll to position [0, 0]
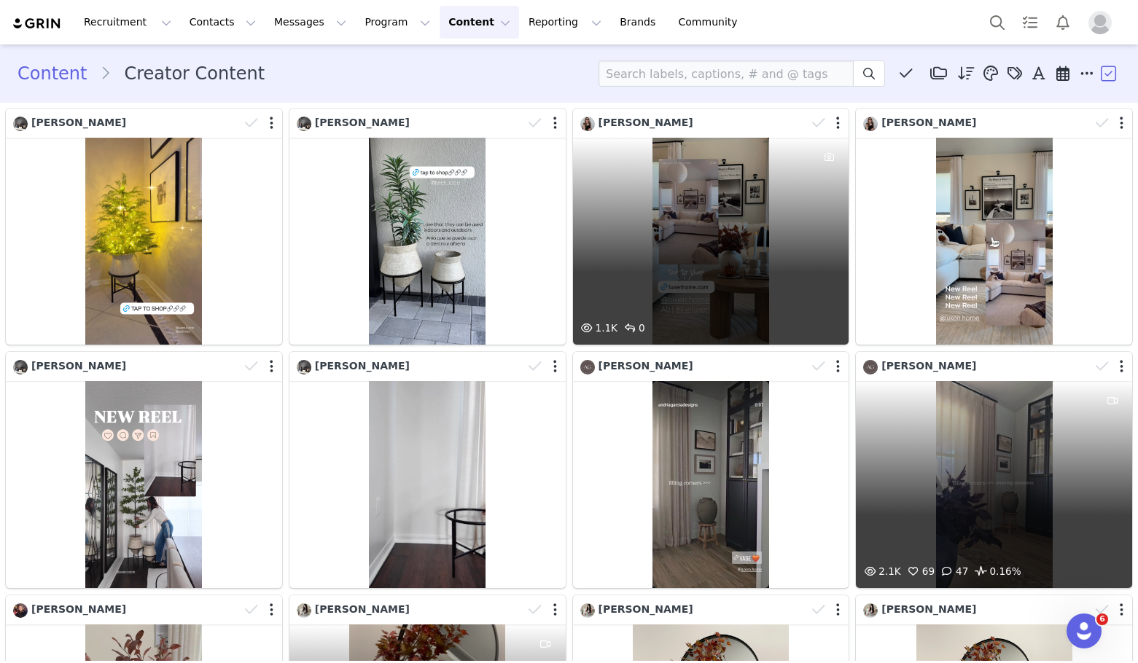
click at [926, 492] on div "2.1K 69 47 0.16%" at bounding box center [994, 484] width 276 height 207
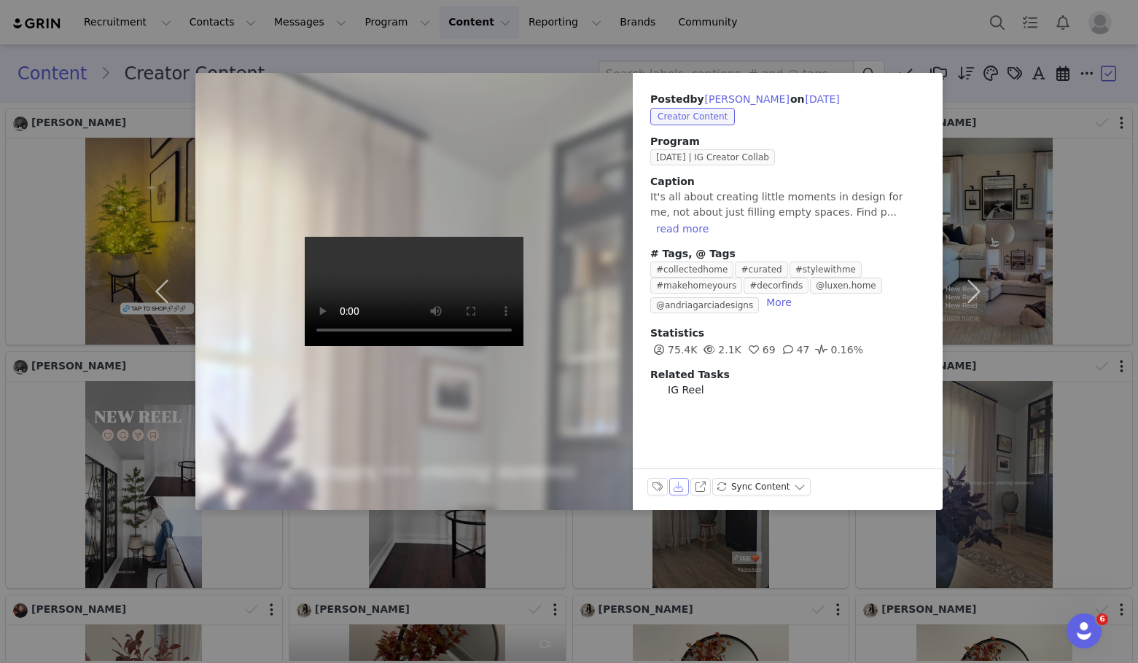
click at [681, 491] on button "Download" at bounding box center [679, 486] width 20 height 17
click at [1012, 263] on div "Posted by Andria Garcia on Sep 29, 2025 Creator Content Program Sep 2025 | IG C…" at bounding box center [569, 331] width 1138 height 663
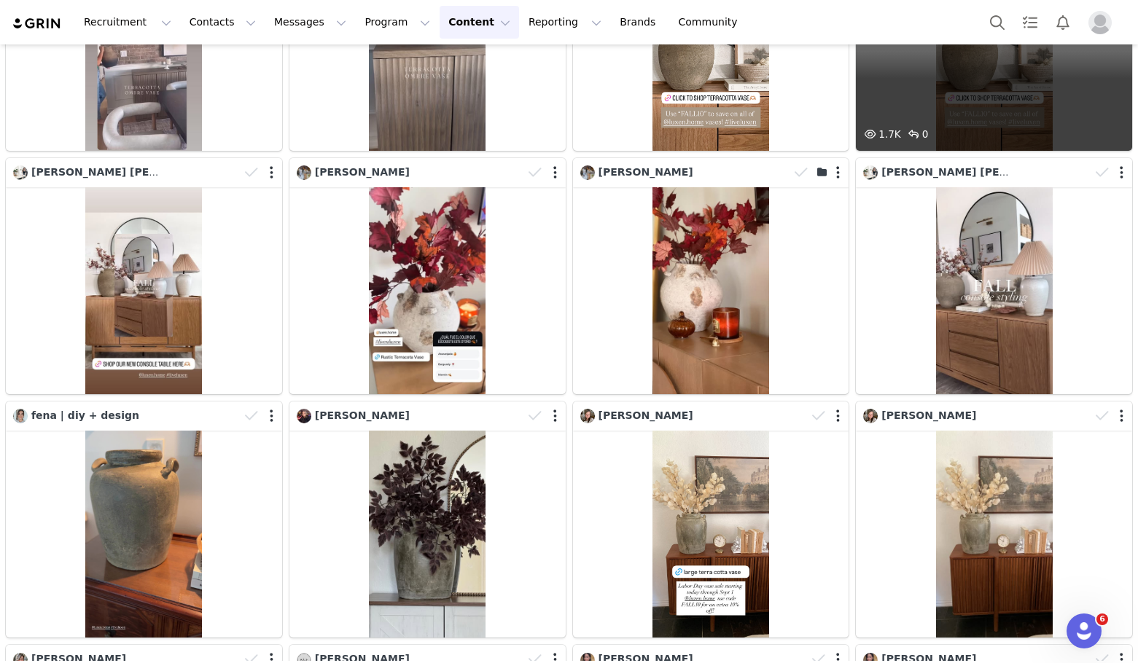
scroll to position [4373, 0]
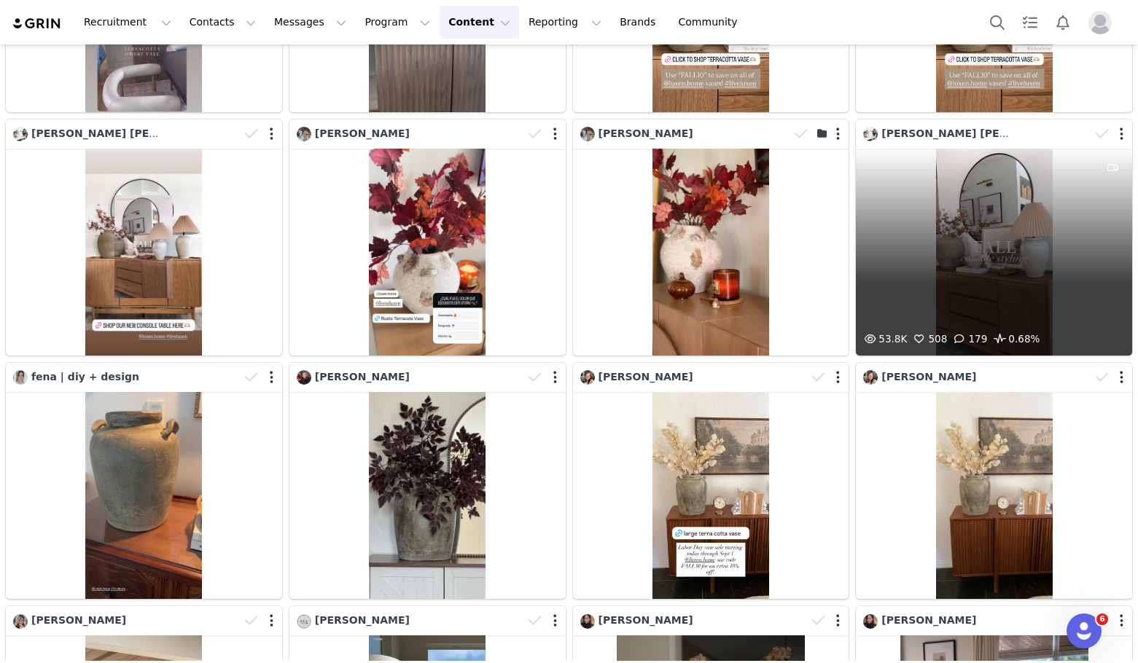
click at [984, 198] on div "53.8K 508 179 0.68%" at bounding box center [994, 252] width 276 height 207
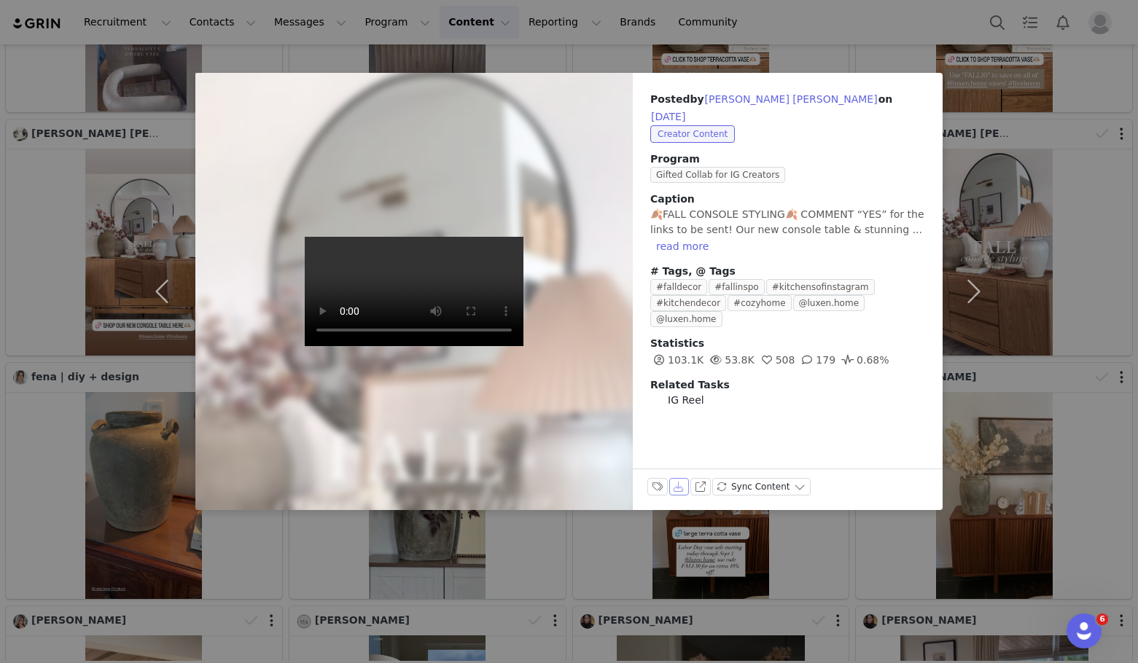
click at [682, 488] on button "Download" at bounding box center [679, 486] width 20 height 17
click at [1001, 171] on button "button" at bounding box center [972, 291] width 61 height 437
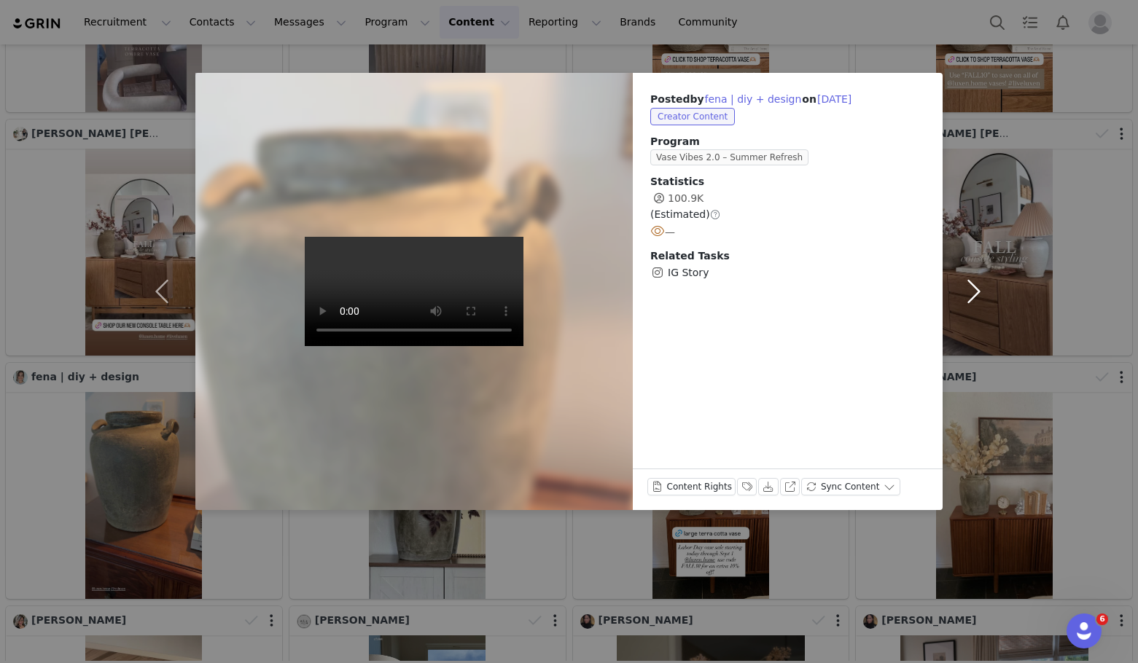
click at [990, 134] on button "button" at bounding box center [972, 291] width 61 height 437
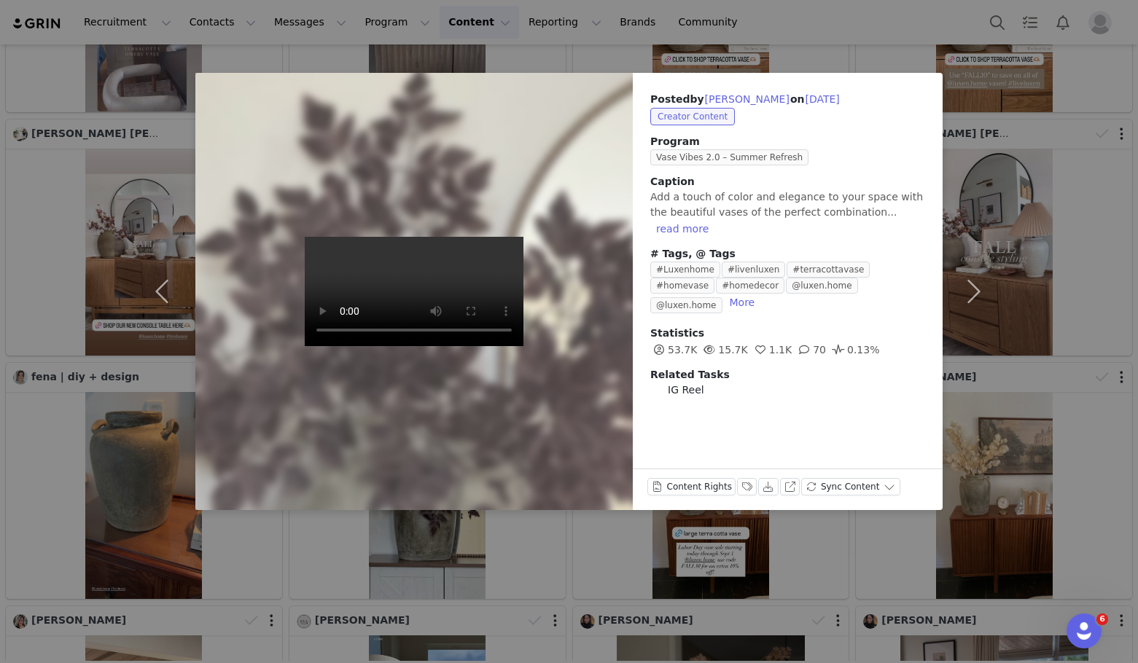
click at [1015, 79] on div "Posted by Glenny Castillo on Aug 29, 2025 Creator Content Program Vase Vibes 2.…" at bounding box center [569, 331] width 1138 height 663
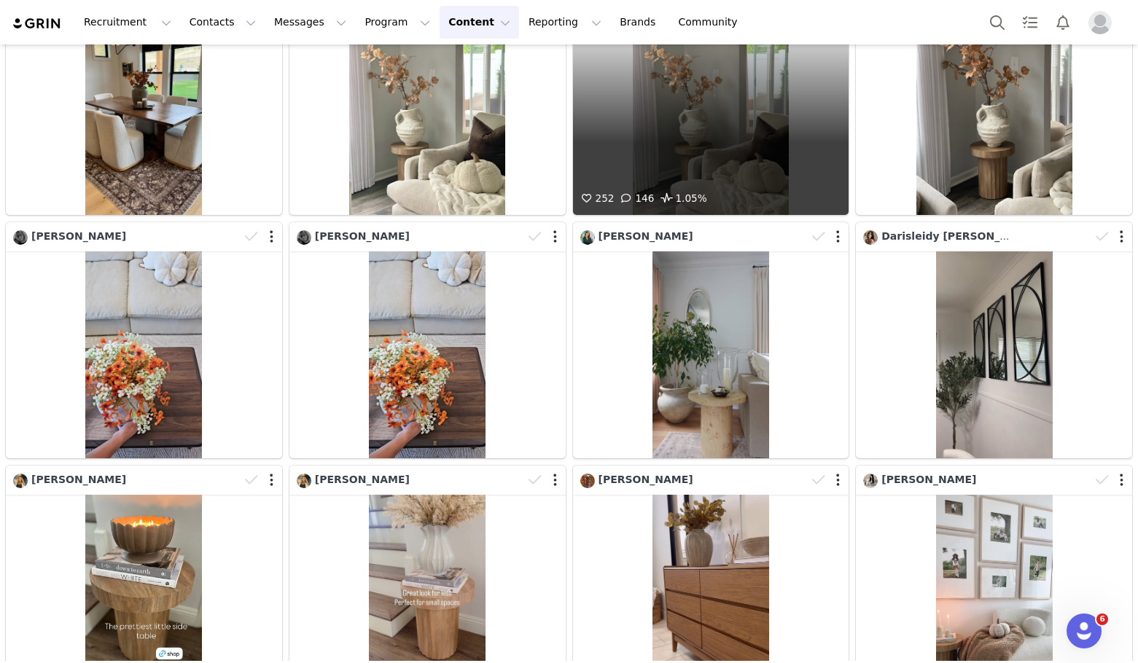
scroll to position [5612, 0]
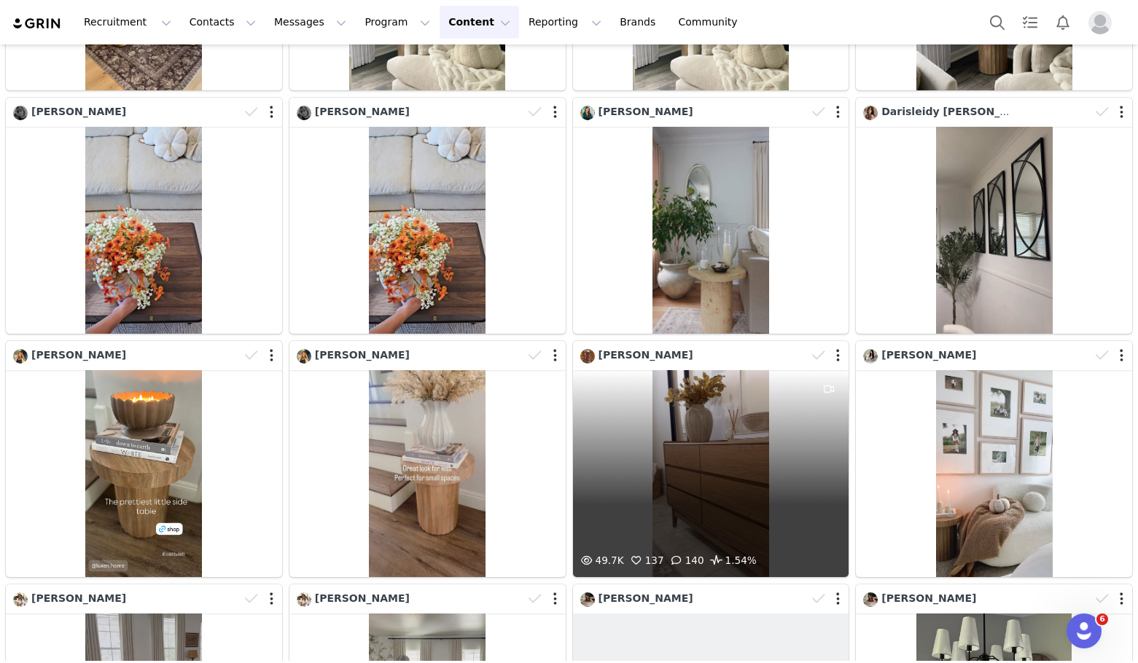
click at [722, 421] on div "49.7K 137 140 1.54%" at bounding box center [711, 473] width 276 height 207
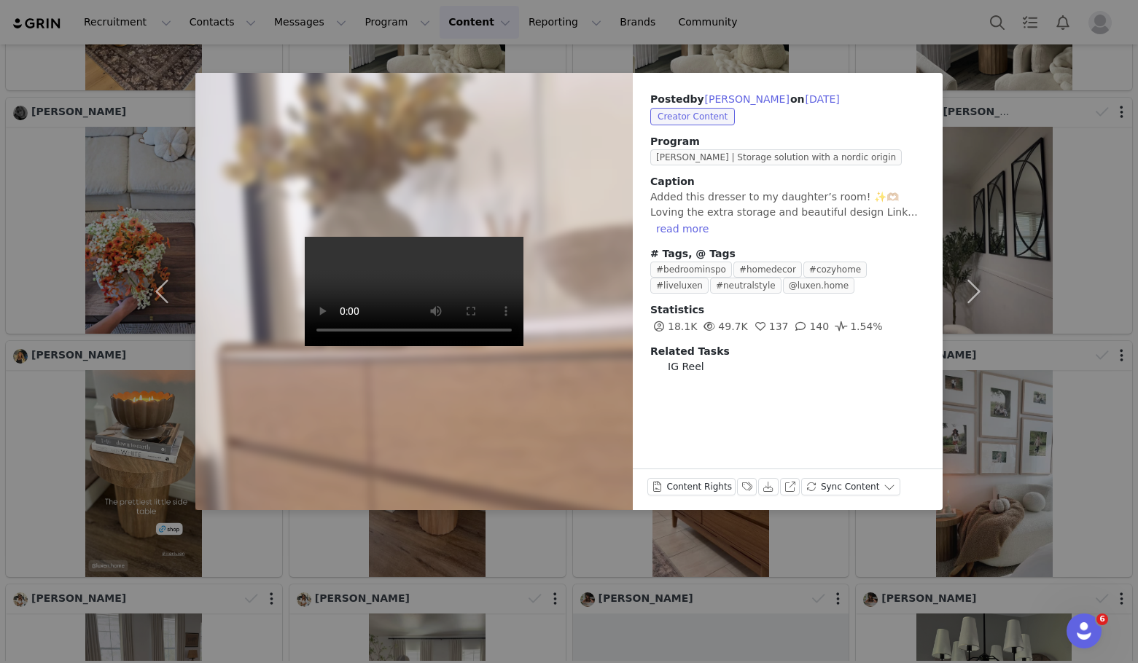
click at [1026, 348] on div "Posted by Madelaine on Aug 20, 2025 Creator Content Program Eric | Storage solu…" at bounding box center [569, 331] width 1138 height 663
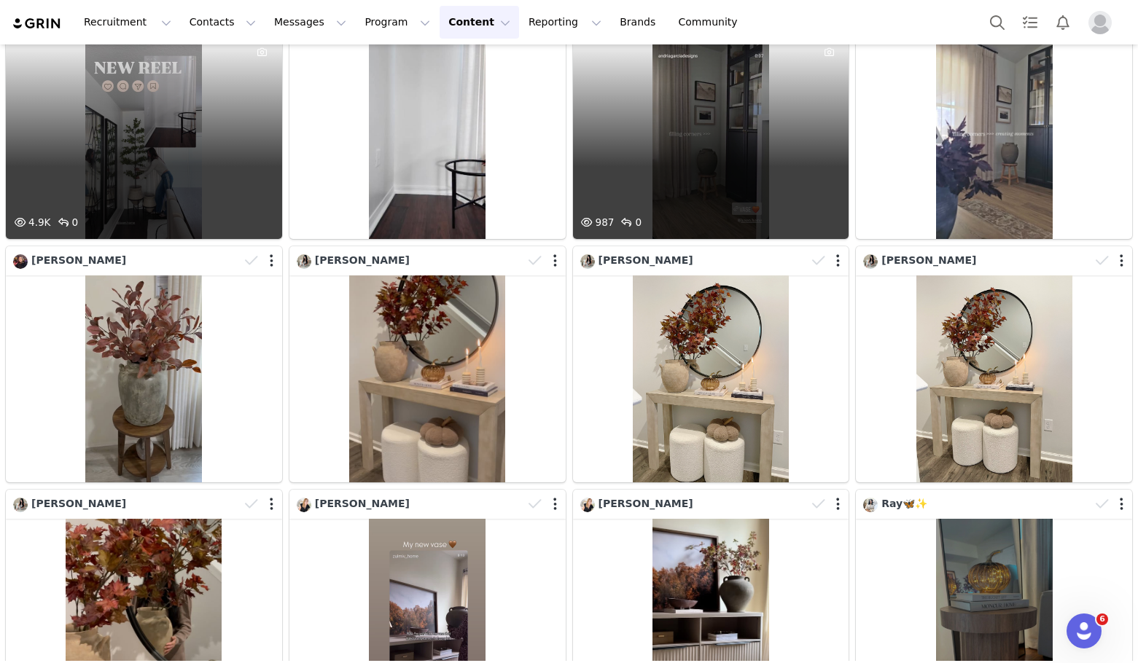
scroll to position [364, 0]
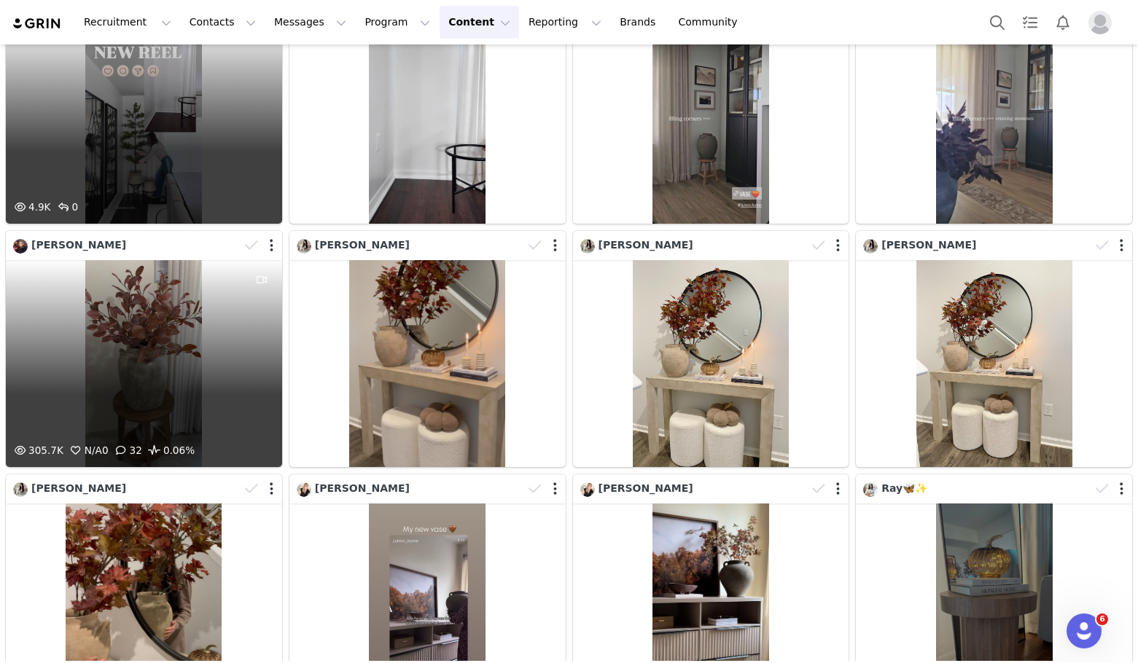
click at [168, 305] on div "305.7K N/A 0 32 0.06%" at bounding box center [144, 363] width 276 height 207
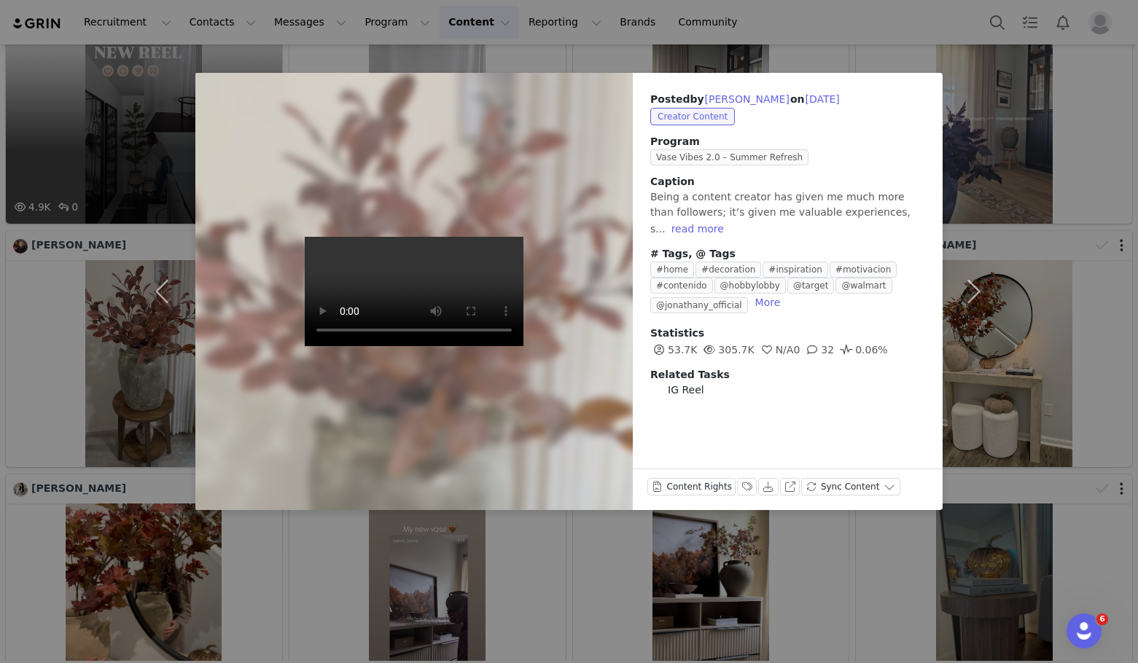
click at [452, 517] on div "Posted by Glenny Castillo on Sep 28, 2025 Creator Content Program Vase Vibes 2.…" at bounding box center [569, 331] width 1138 height 663
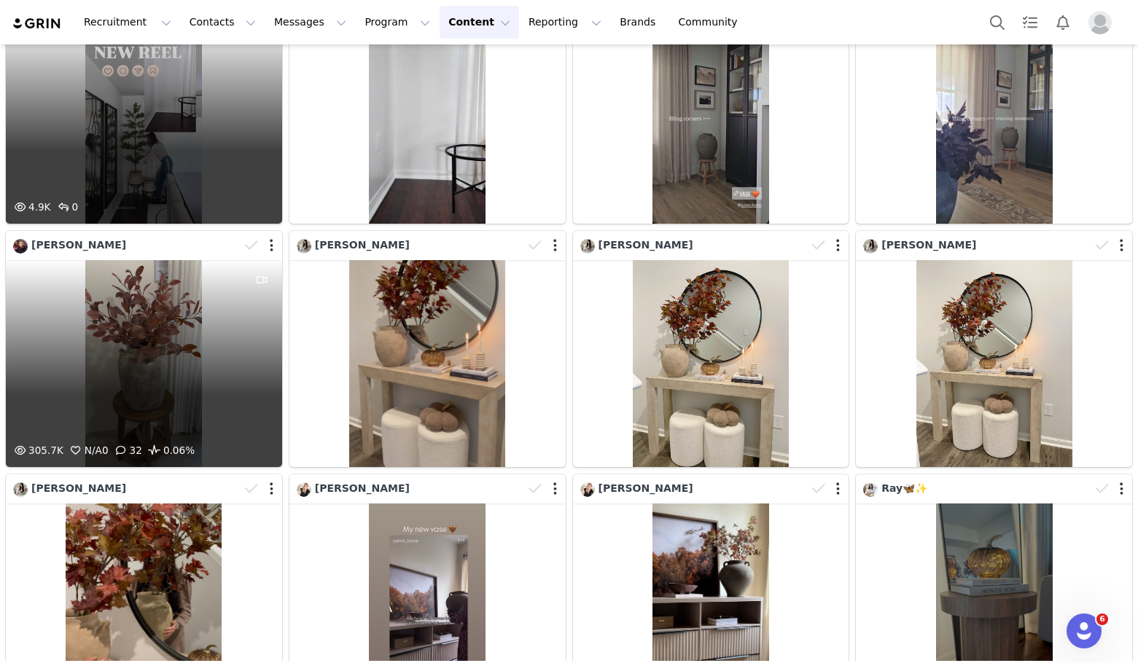
click at [272, 241] on div at bounding box center [261, 246] width 42 height 22
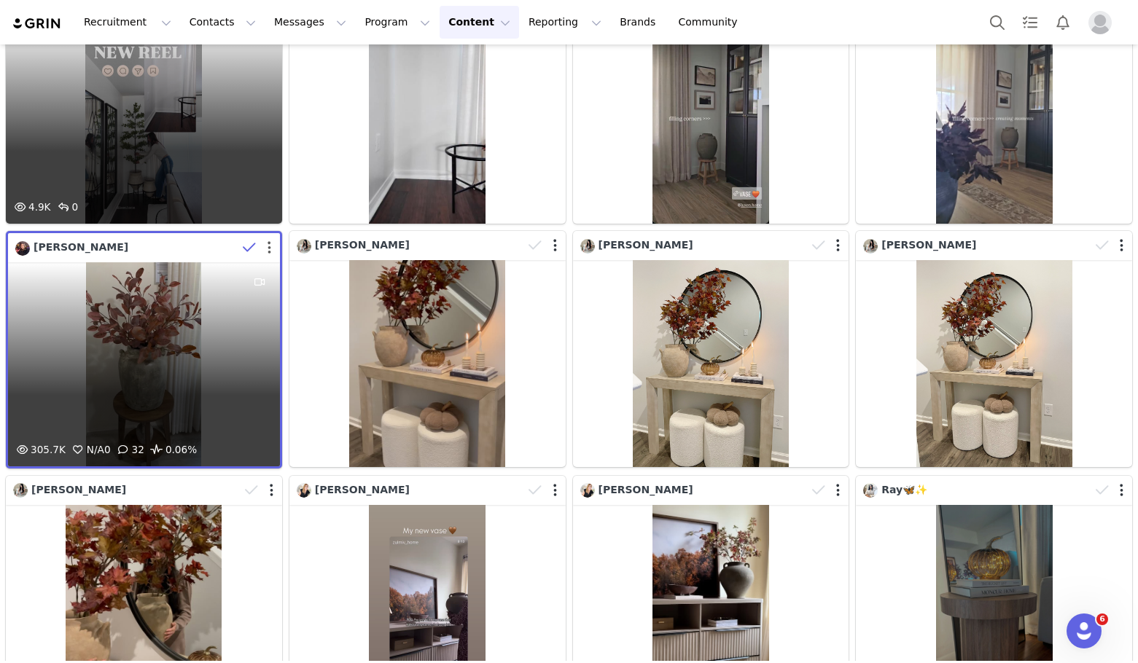
click at [267, 241] on button "button" at bounding box center [269, 248] width 4 height 15
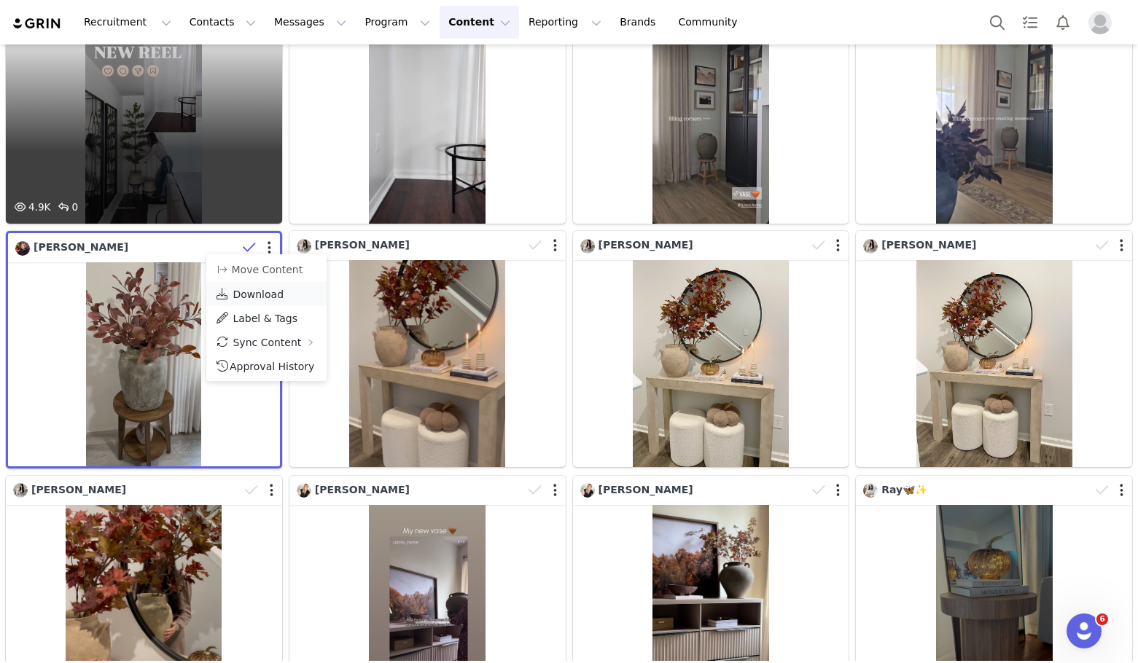
click at [271, 294] on span "Download" at bounding box center [258, 295] width 51 height 12
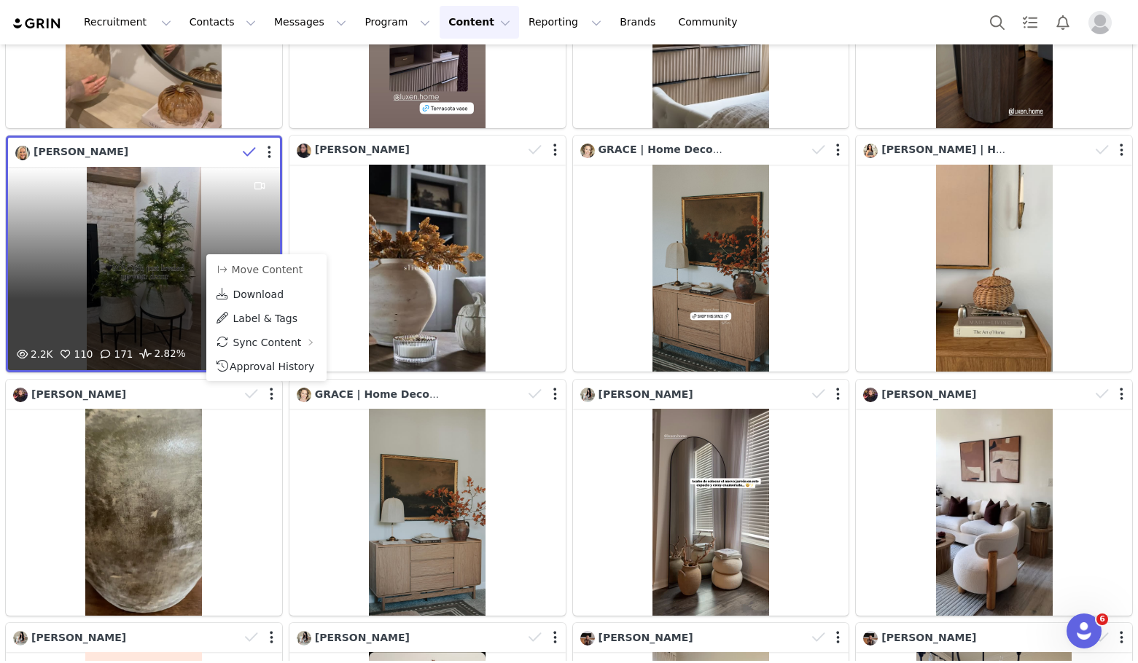
scroll to position [1093, 0]
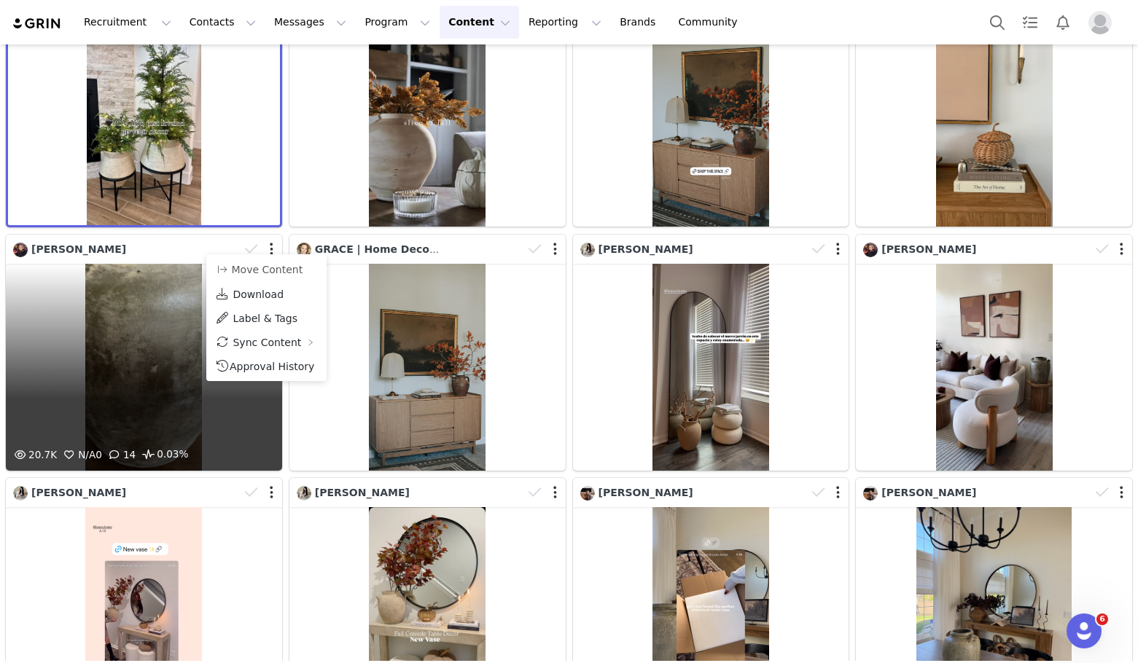
click at [96, 327] on div "20.7K N/A 0 14 0.03%" at bounding box center [144, 367] width 276 height 207
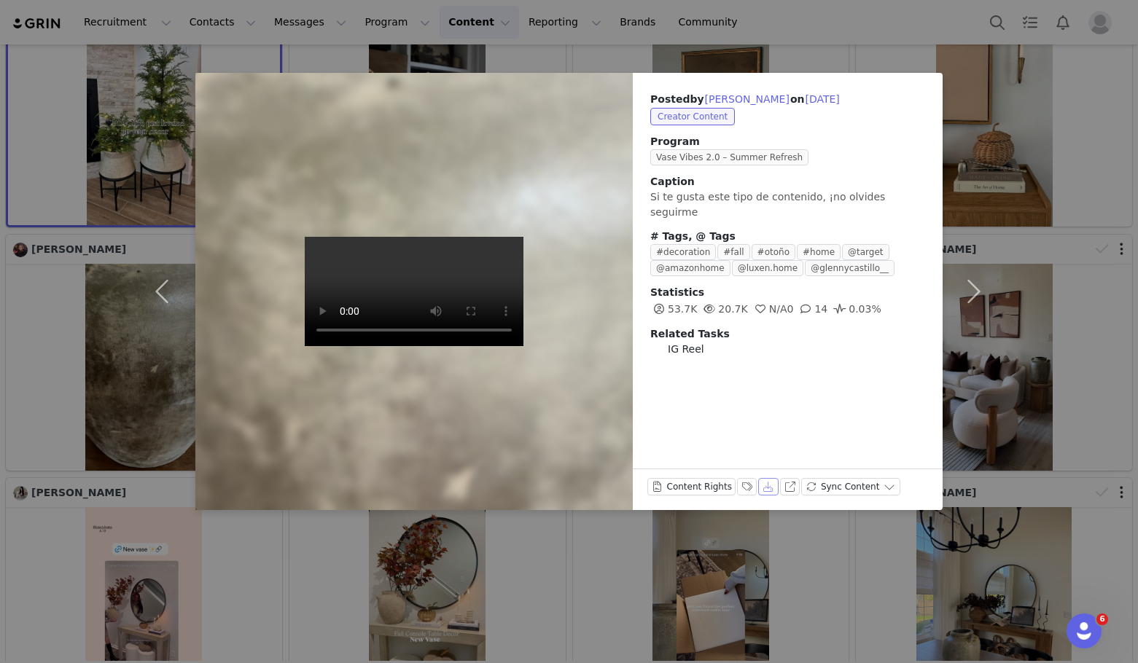
click at [758, 493] on button "Download" at bounding box center [768, 486] width 20 height 17
click at [1084, 152] on div "Posted by Glenny Castillo on Sep 25, 2025 Creator Content Program Vase Vibes 2.…" at bounding box center [569, 331] width 1138 height 663
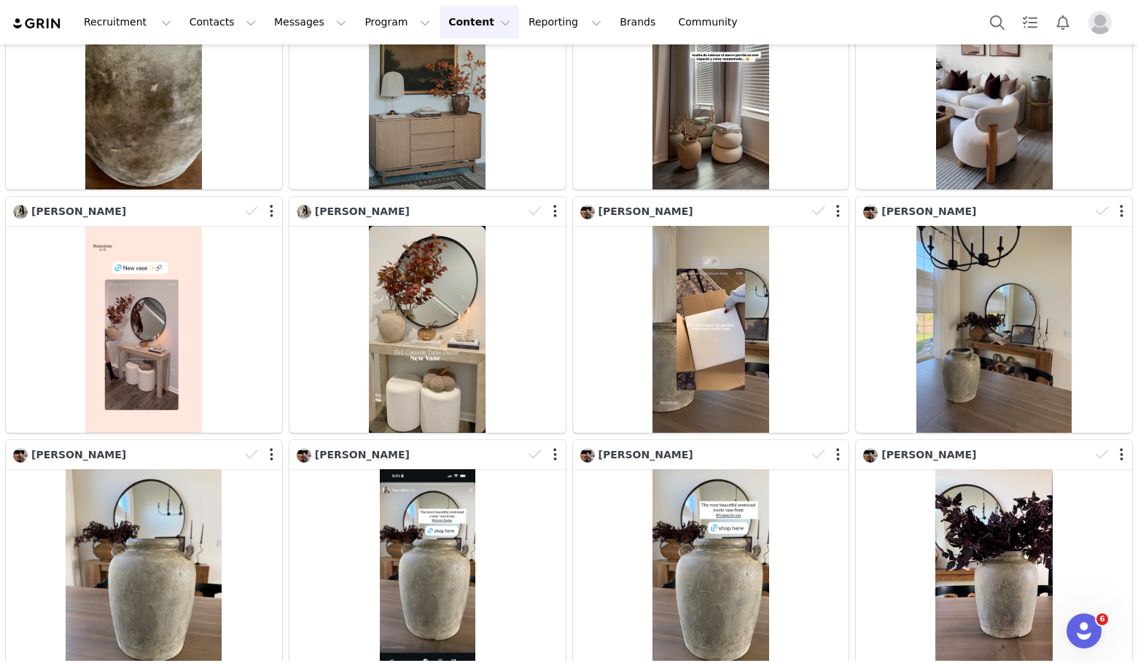
scroll to position [1385, 0]
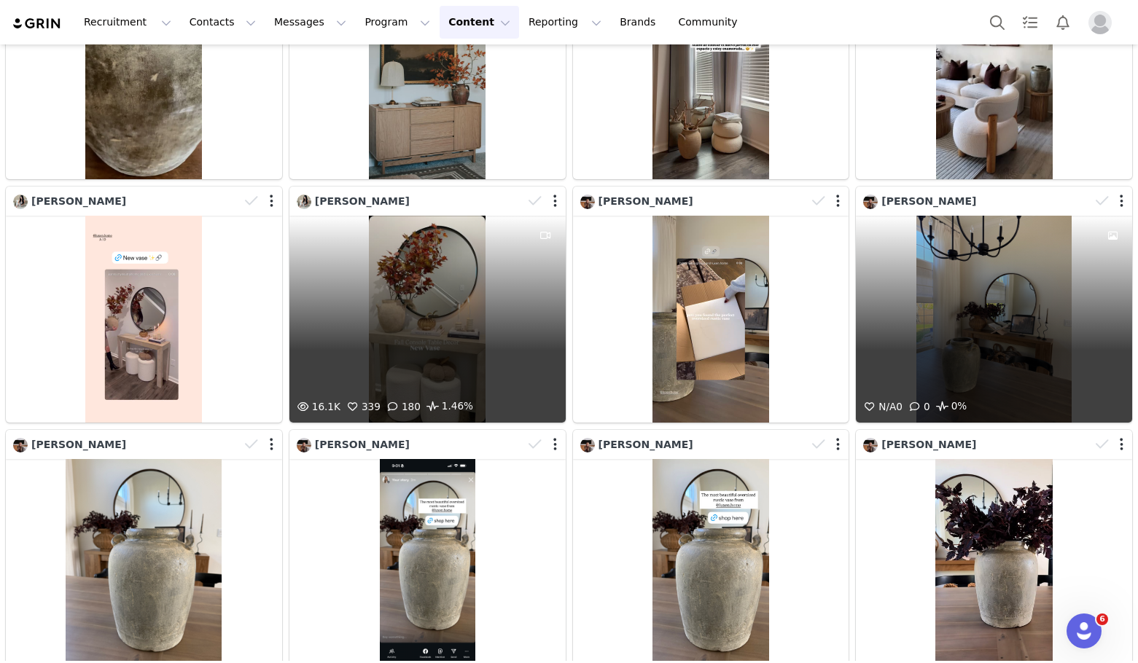
click at [1104, 190] on div at bounding box center [1111, 201] width 42 height 22
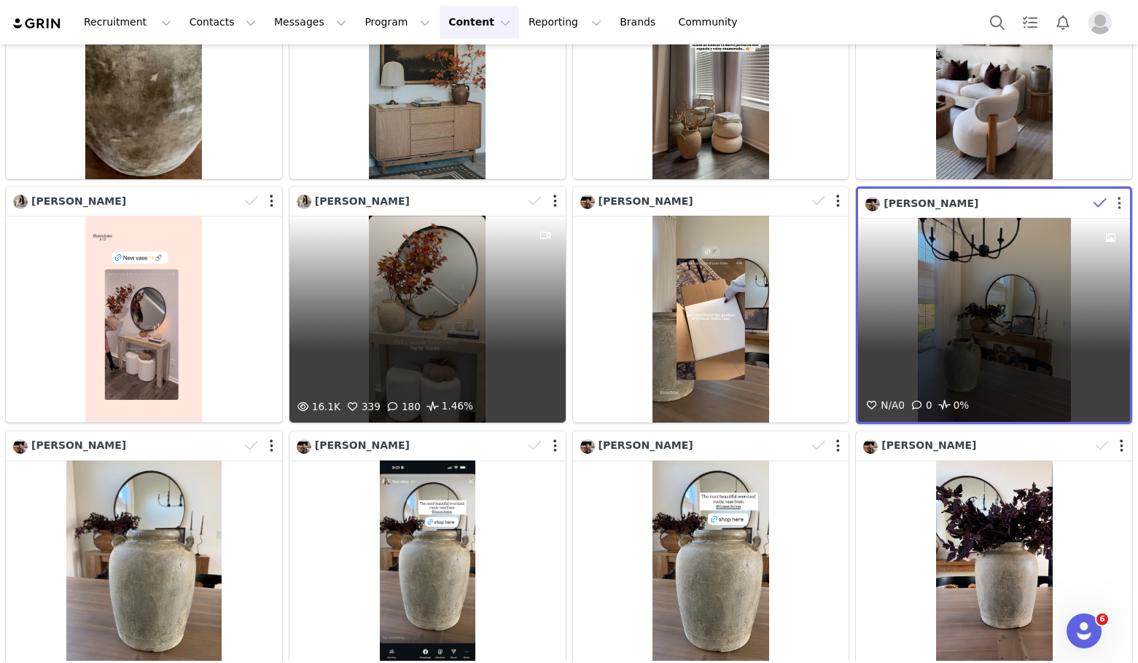
click at [1117, 196] on button "button" at bounding box center [1119, 203] width 4 height 15
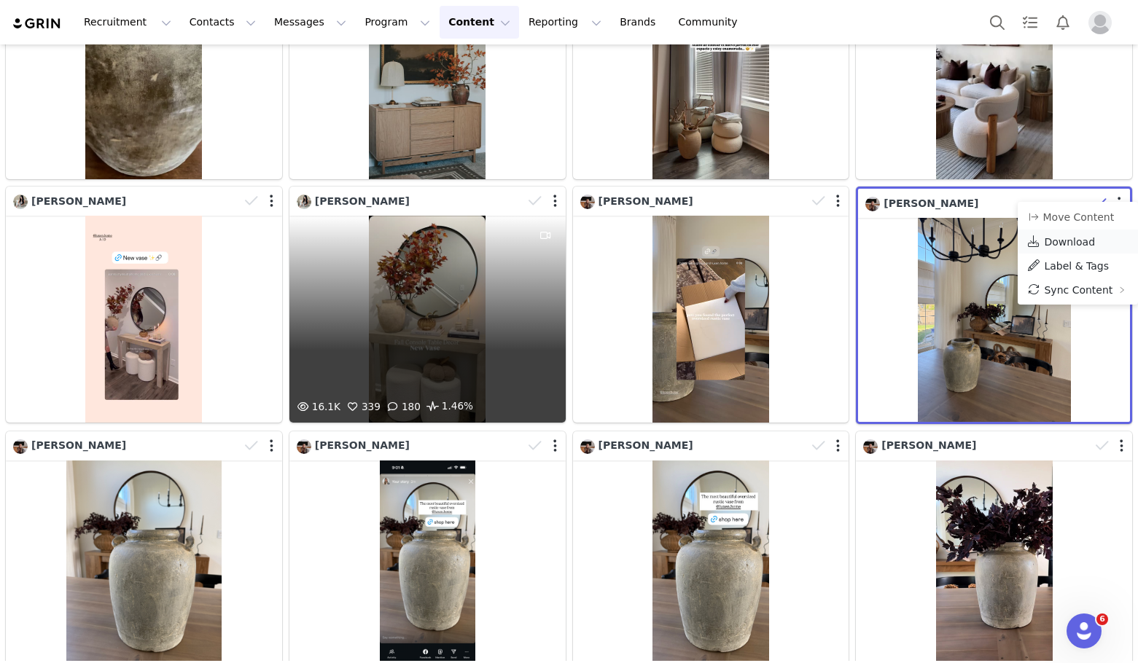
click at [1095, 240] on link "Download" at bounding box center [1077, 242] width 120 height 24
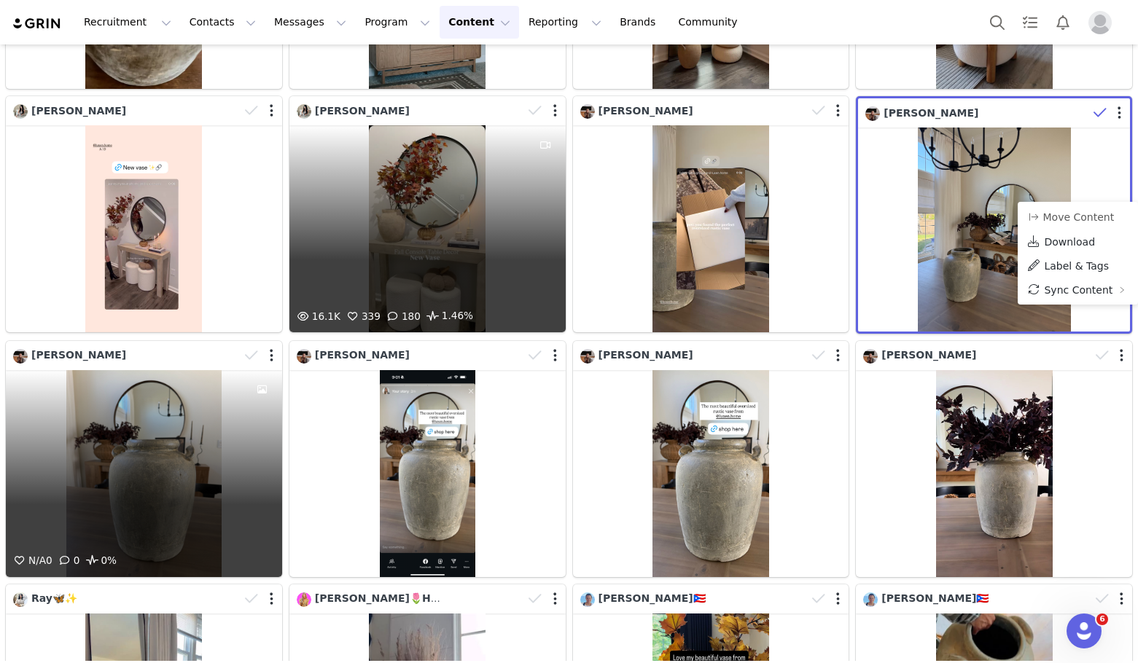
scroll to position [1531, 0]
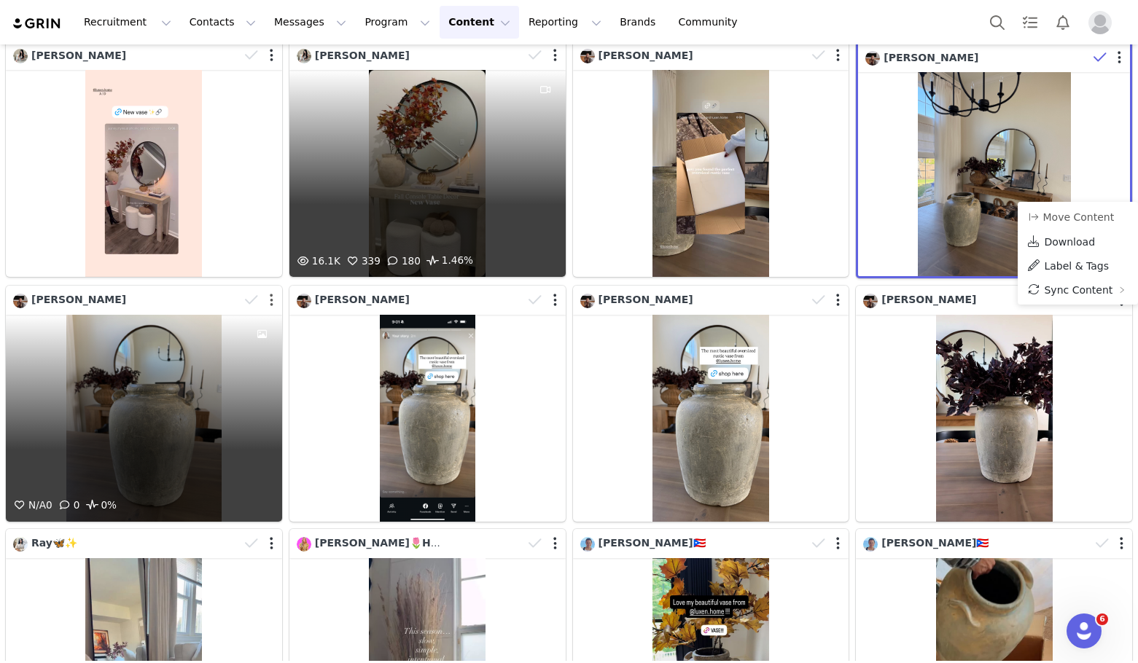
click at [270, 293] on button "button" at bounding box center [272, 300] width 4 height 15
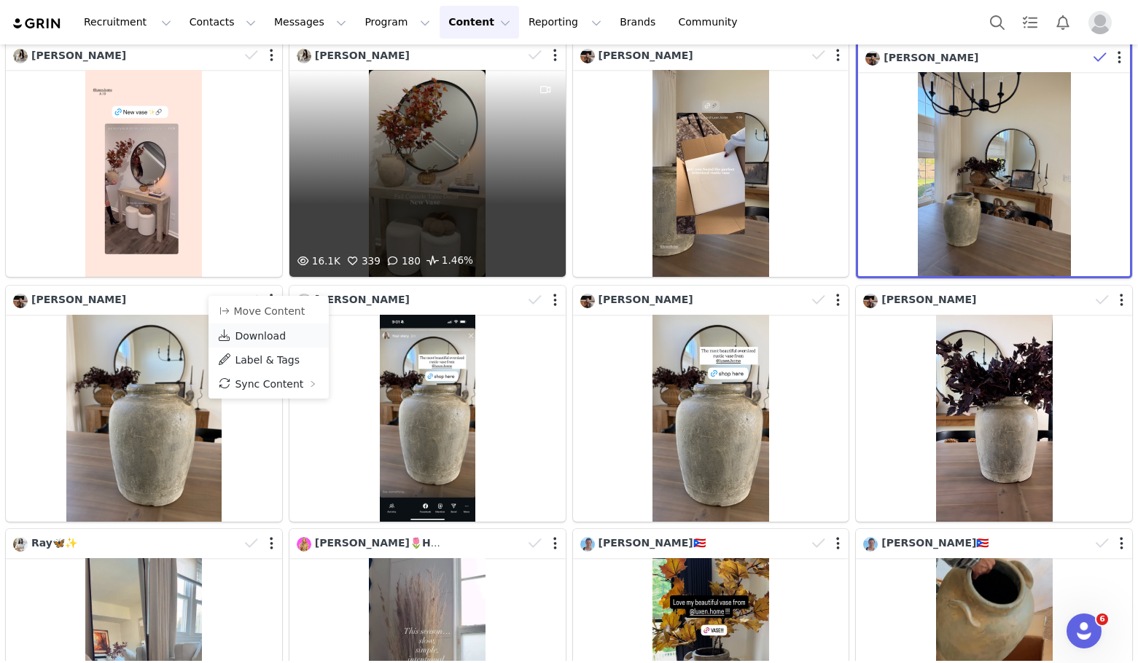
click at [270, 335] on span "Download" at bounding box center [260, 336] width 51 height 12
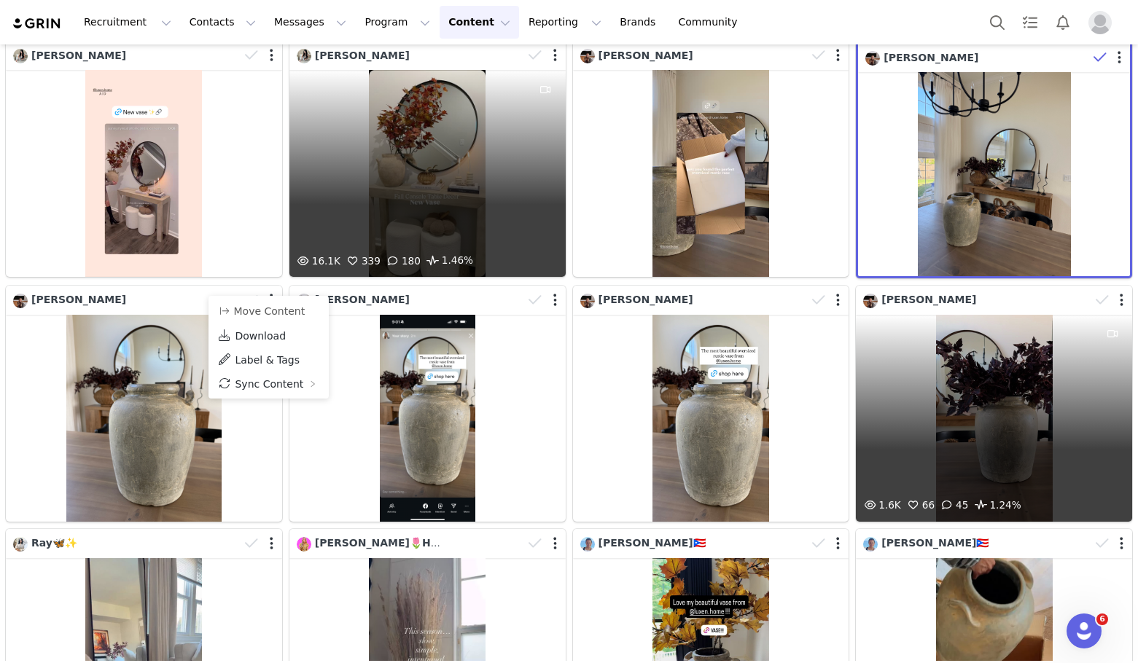
click at [944, 394] on div "1.6K 66 45 1.24%" at bounding box center [994, 418] width 276 height 207
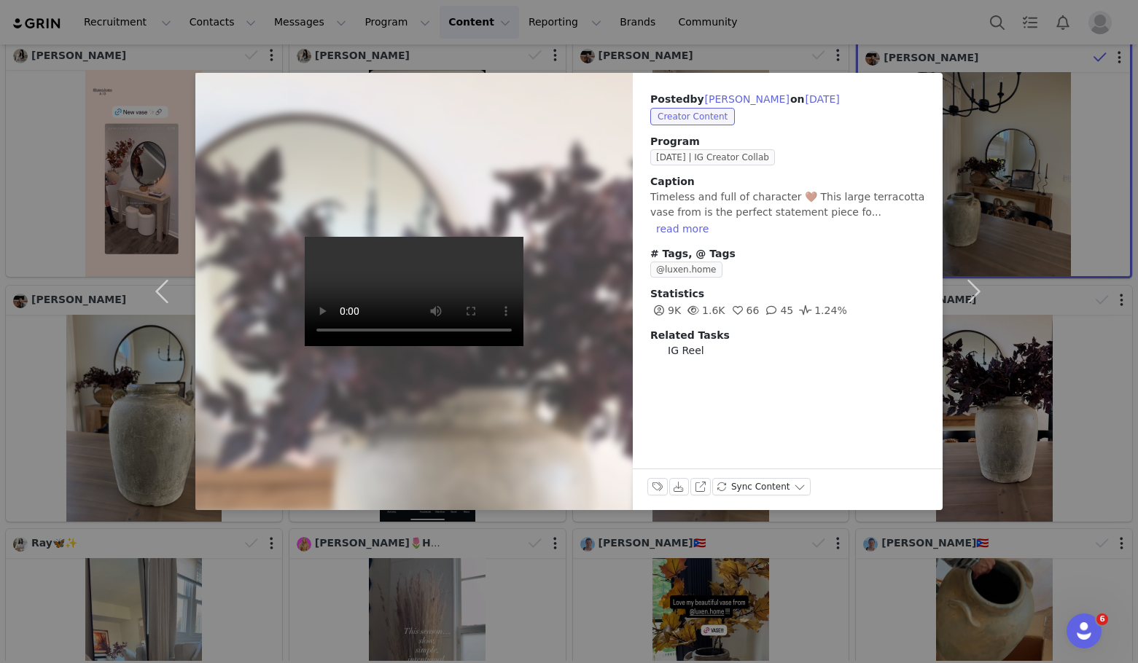
click at [749, 581] on div "Posted by Brittany Spoerhase on Sep 23, 2025 Creator Content Program Sep 2025 |…" at bounding box center [569, 331] width 1138 height 663
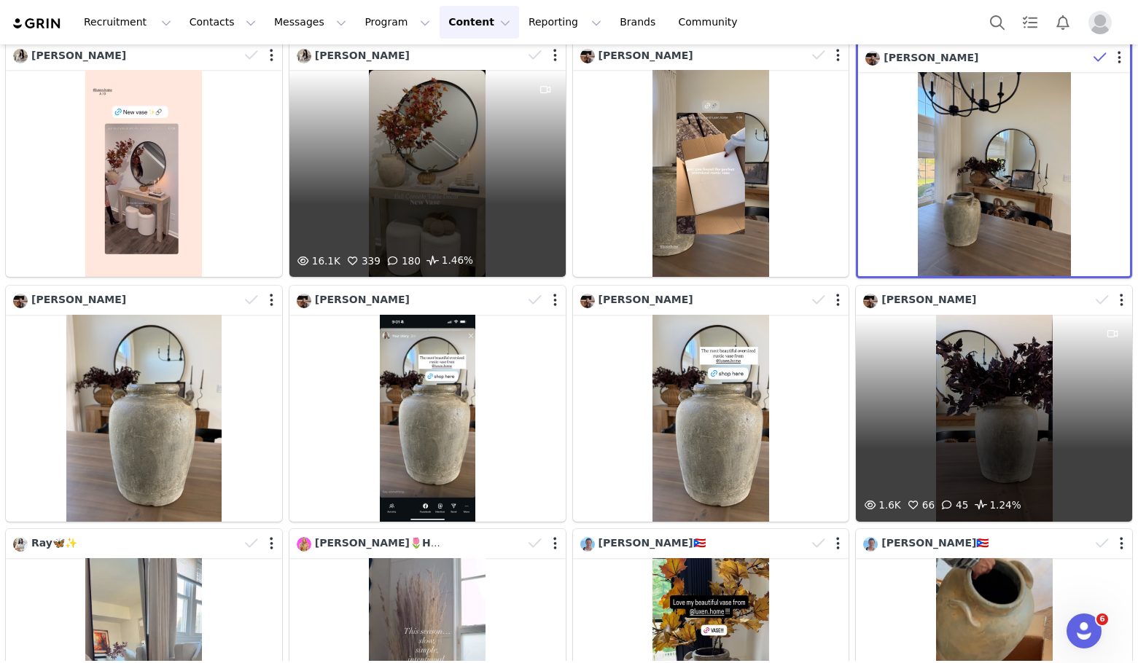
click at [1108, 289] on div at bounding box center [1111, 300] width 42 height 22
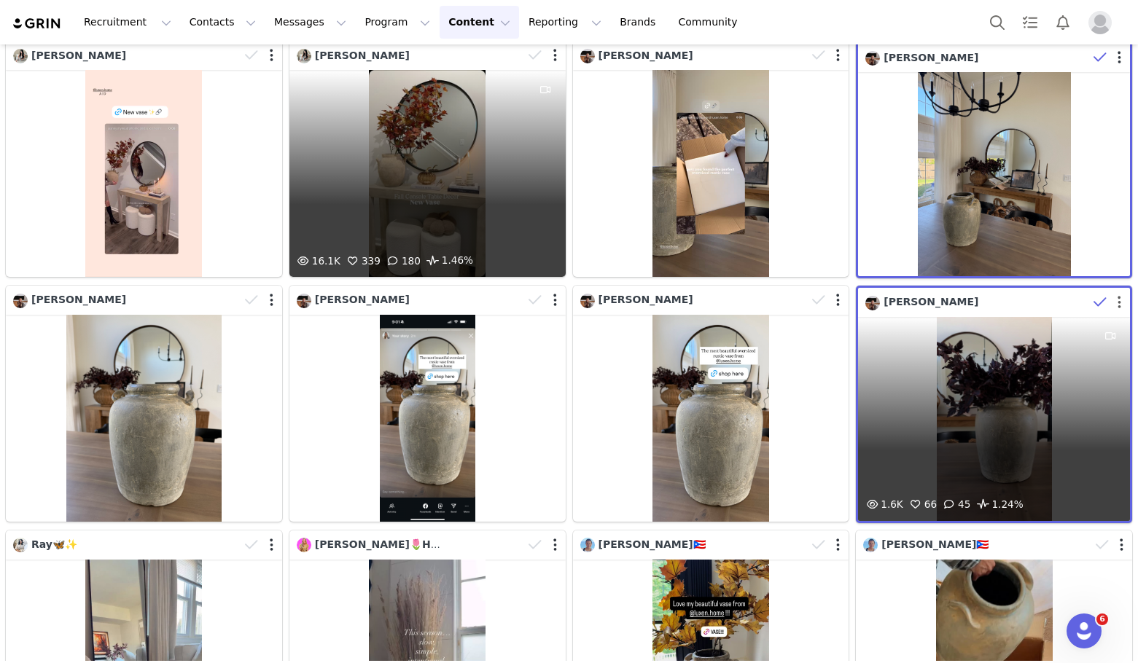
click at [1117, 295] on button "button" at bounding box center [1119, 302] width 4 height 15
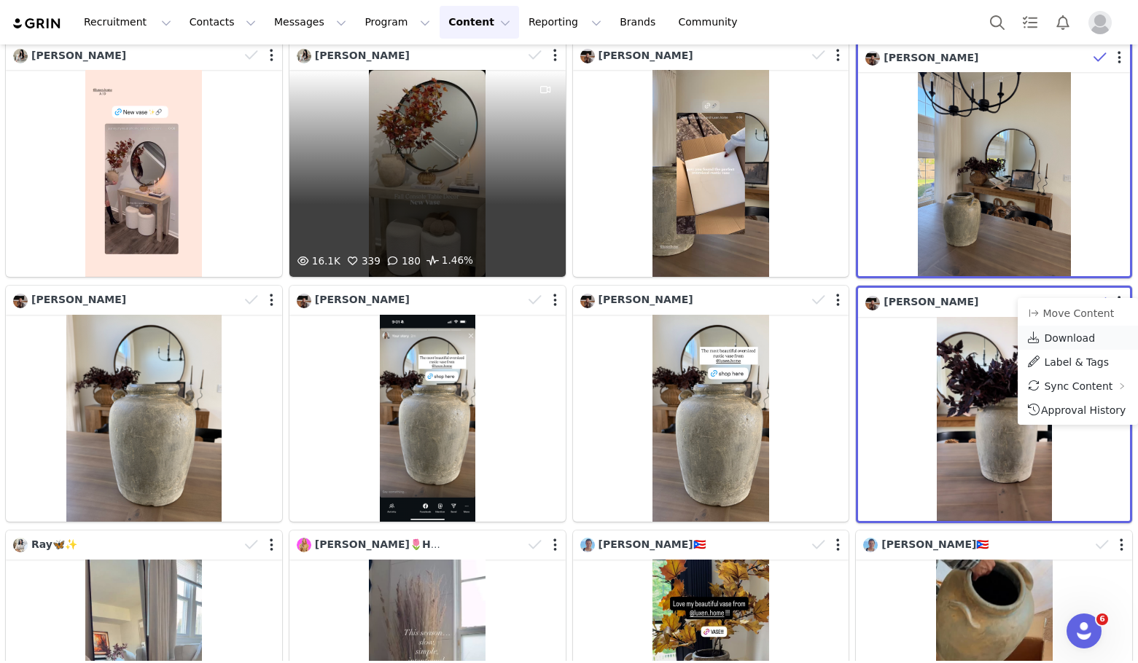
click at [1070, 335] on span "Download" at bounding box center [1069, 338] width 51 height 12
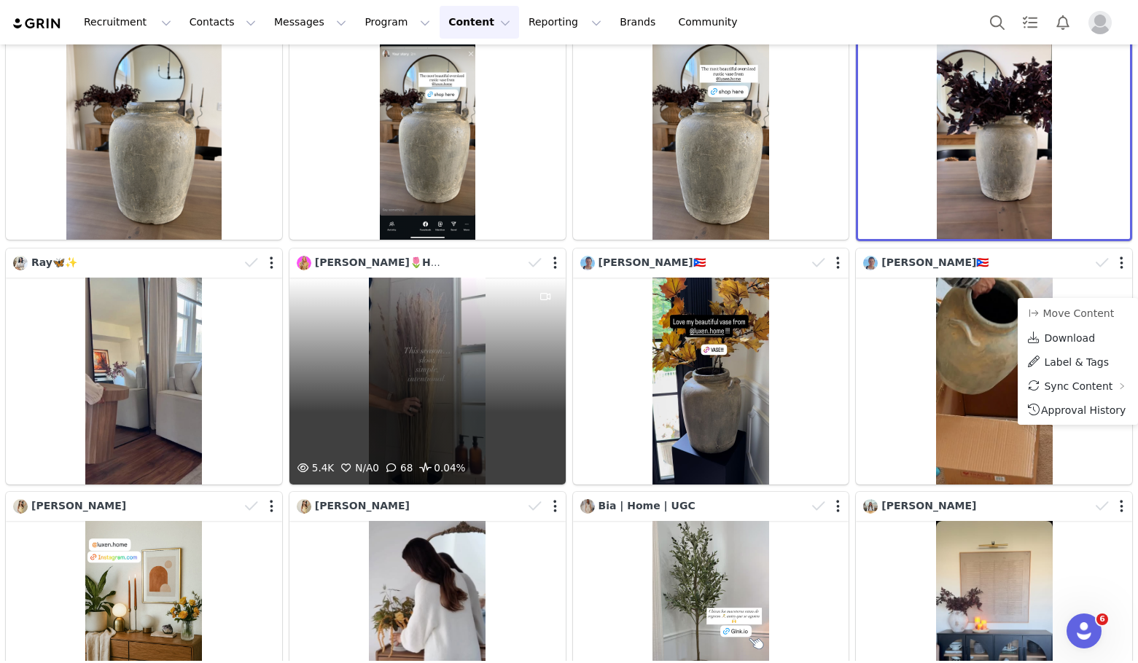
scroll to position [1822, 0]
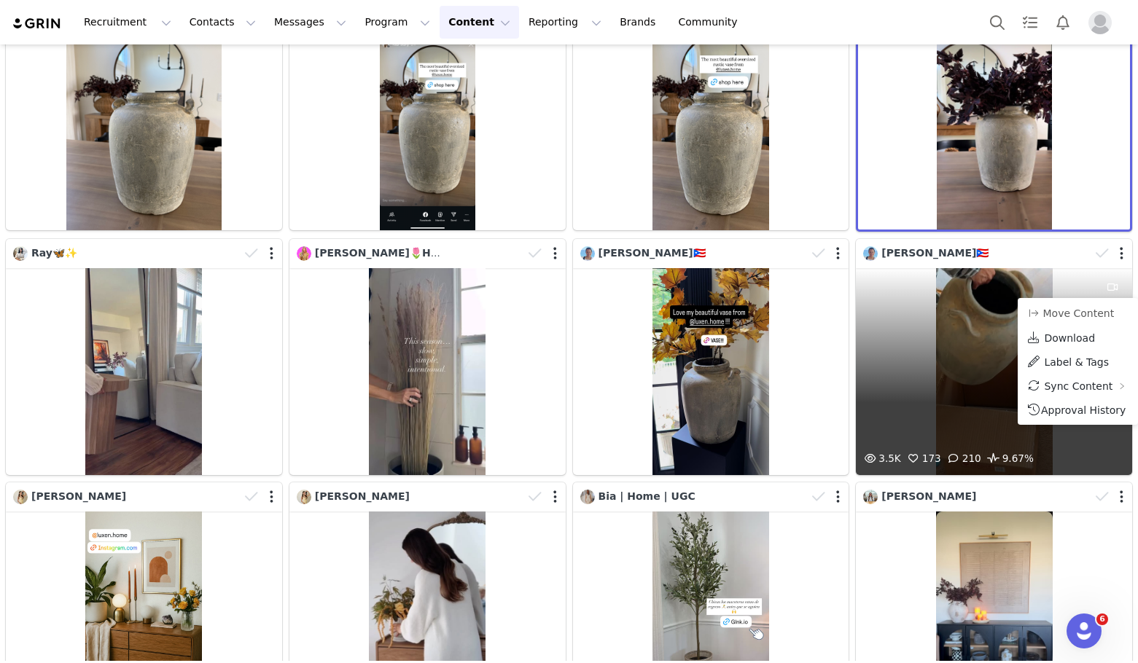
click at [900, 349] on div "3.5K 173 210 9.67%" at bounding box center [994, 371] width 276 height 207
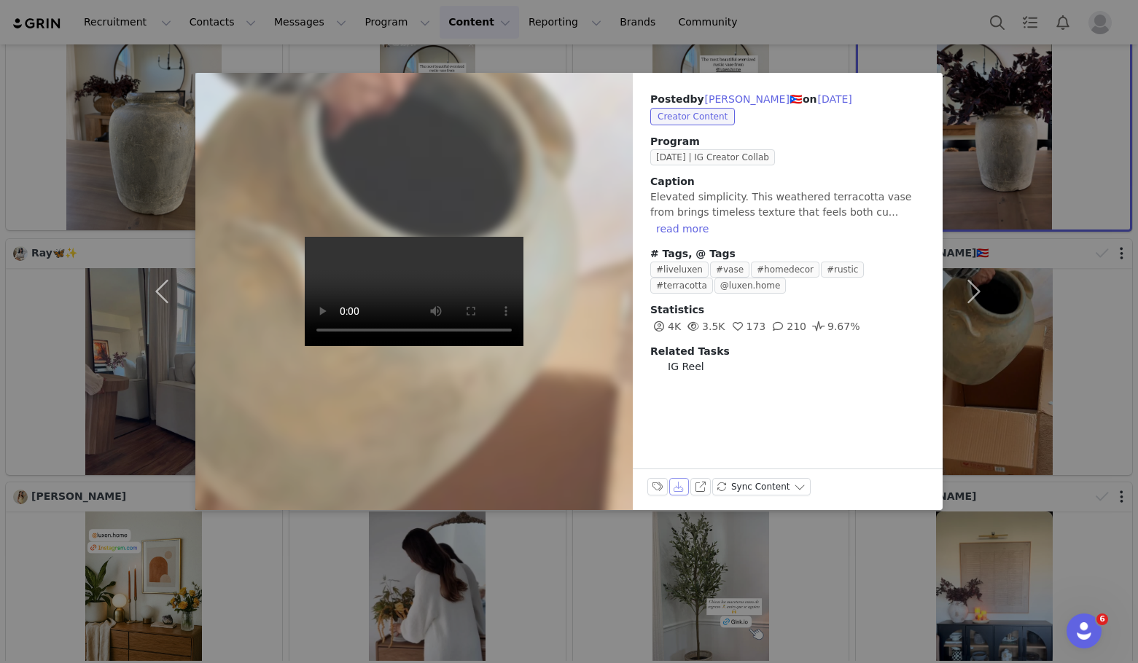
click at [681, 489] on button "Download" at bounding box center [679, 486] width 20 height 17
click at [1017, 441] on div "Posted by Liza🇵🇷 on Sep 18, 2025 Creator Content Program Sep 2025 | IG Creator …" at bounding box center [569, 331] width 1138 height 663
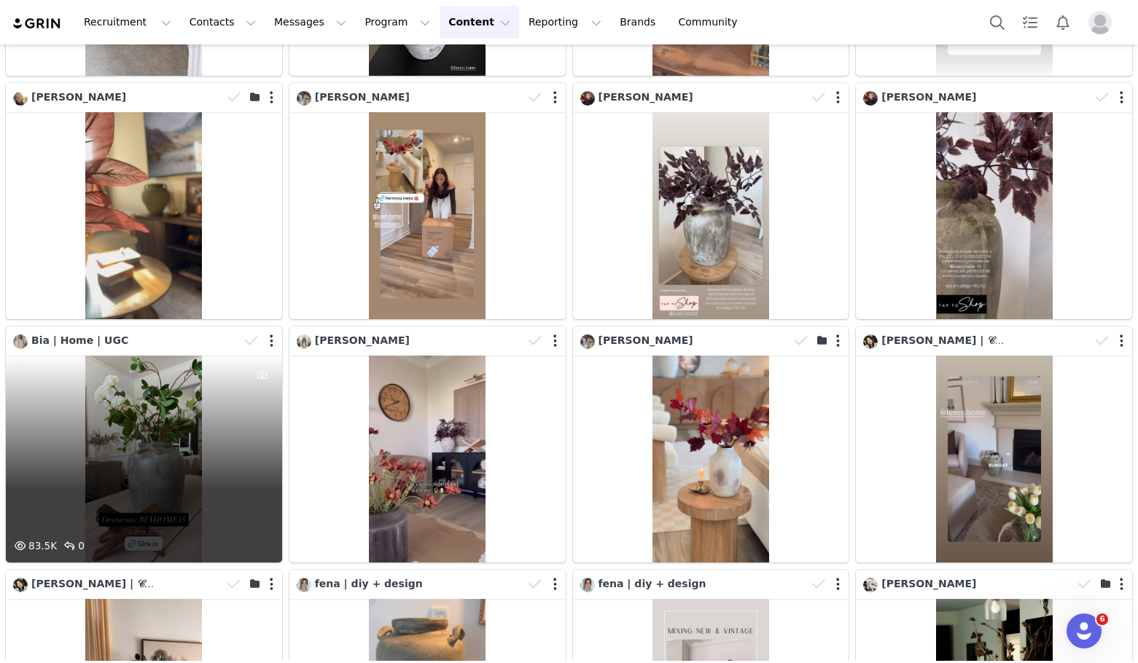
scroll to position [3499, 0]
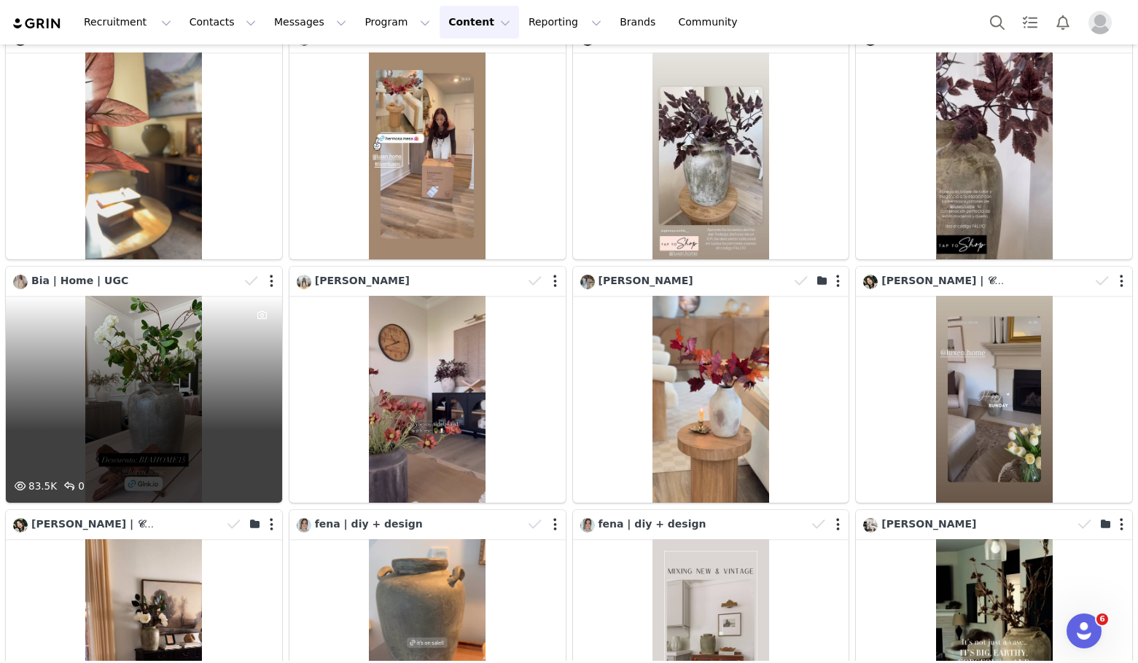
click at [111, 332] on div "83.5K 0" at bounding box center [144, 399] width 276 height 207
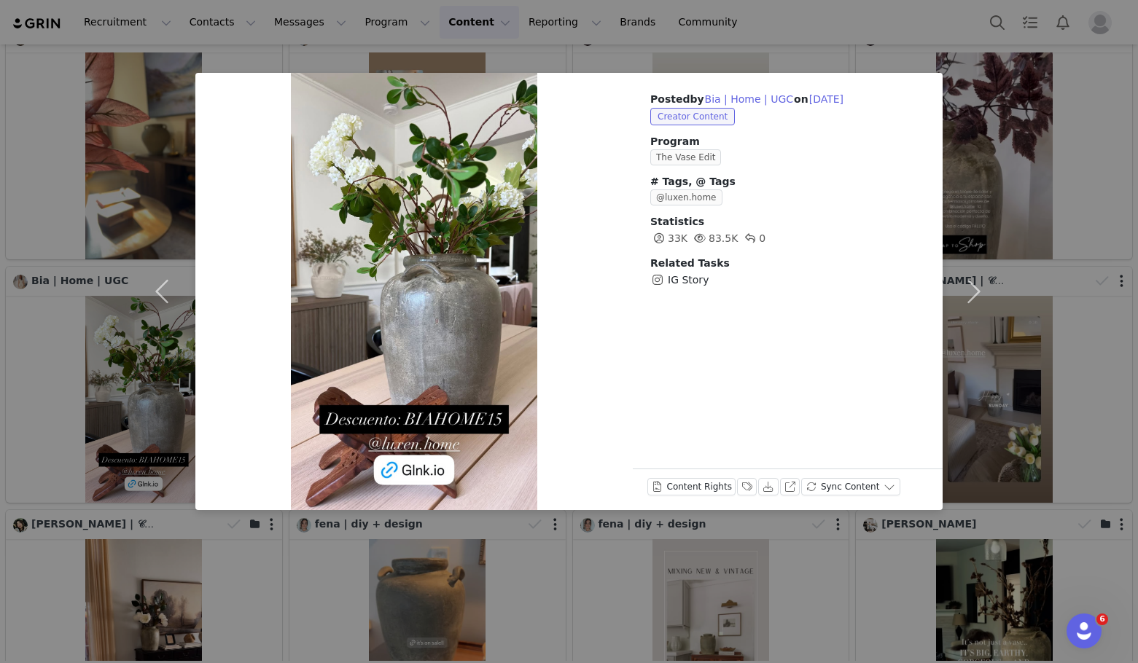
click at [530, 537] on div "Posted by Bia | Home | UGC on Sep 1, 2025 Creator Content Program The Vase Edit…" at bounding box center [569, 331] width 1138 height 663
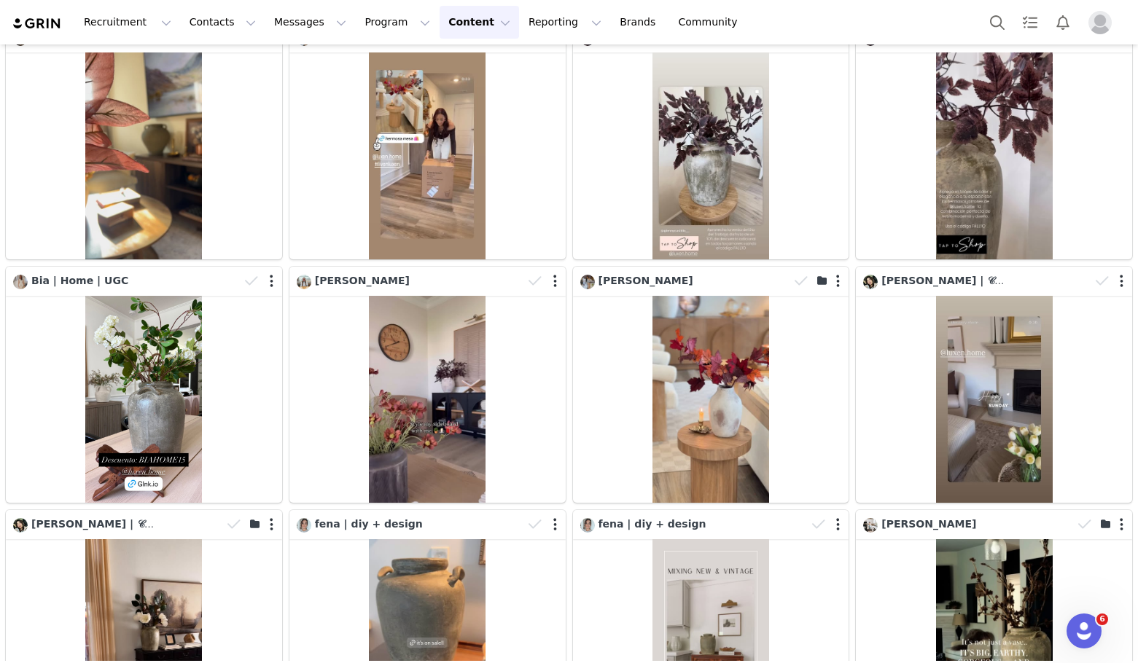
click at [777, 9] on div "Recruitment Recruitment Creator Search Curated Lists Landing Pages Web Extensio…" at bounding box center [569, 22] width 1138 height 44
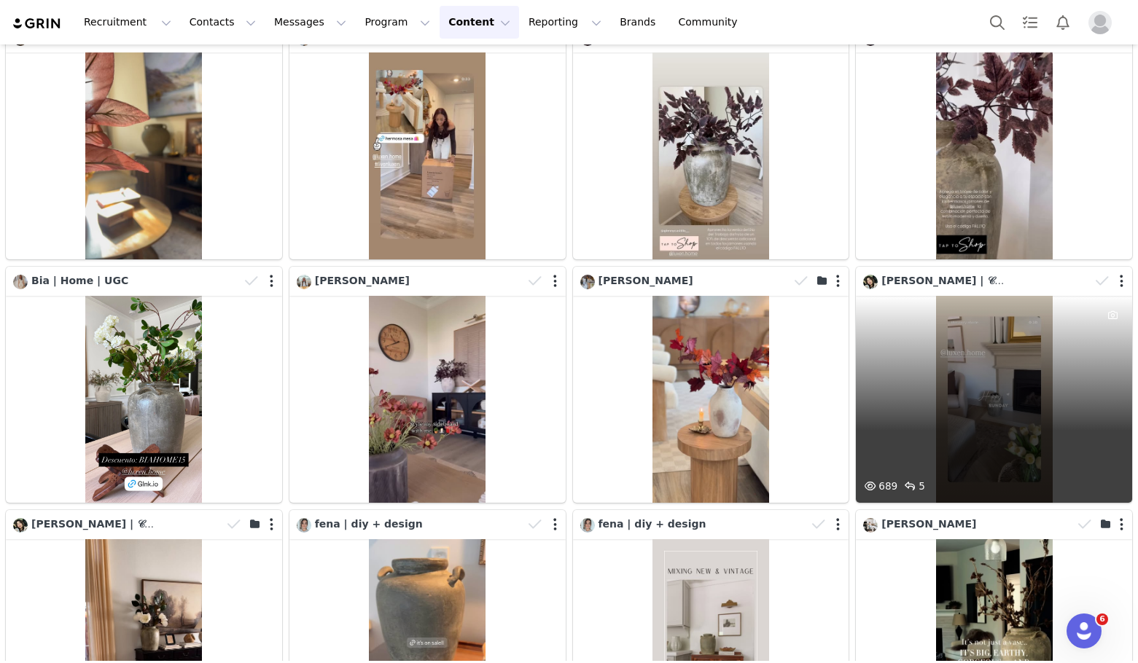
scroll to position [3790, 0]
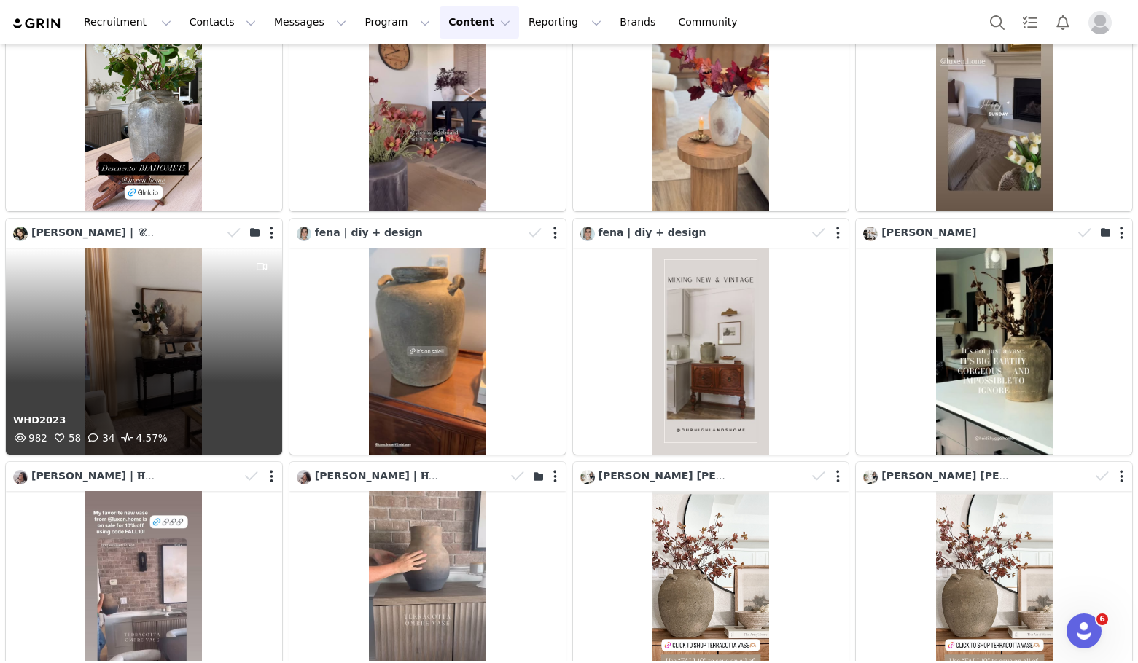
click at [160, 325] on div "WHD2023 982 58 34 4.57%" at bounding box center [144, 351] width 276 height 207
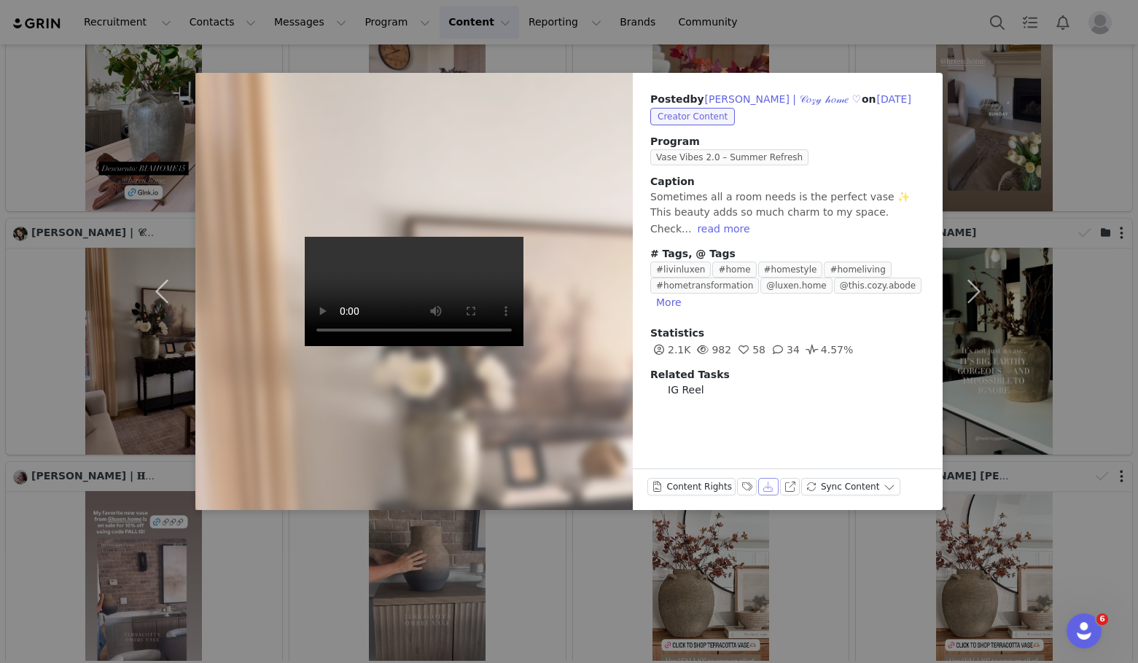
click at [765, 491] on button "Download" at bounding box center [768, 486] width 20 height 17
click at [1017, 192] on div "Posted by Edel Basilio | 𝒞𝑜𝓏𝓎 𝒽𝑜𝓂𝑒 ♡ on Aug 31, 2025 Creator Content Program Va…" at bounding box center [569, 331] width 1138 height 663
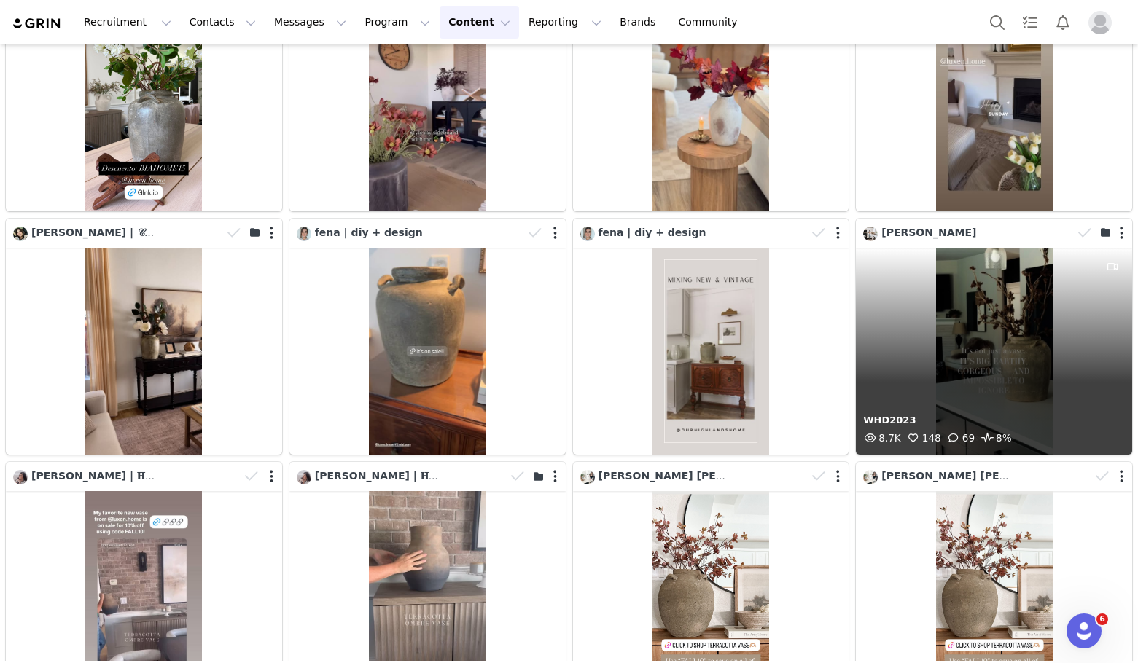
click at [974, 335] on div "WHD2023 8.7K 148 69 8%" at bounding box center [994, 351] width 276 height 207
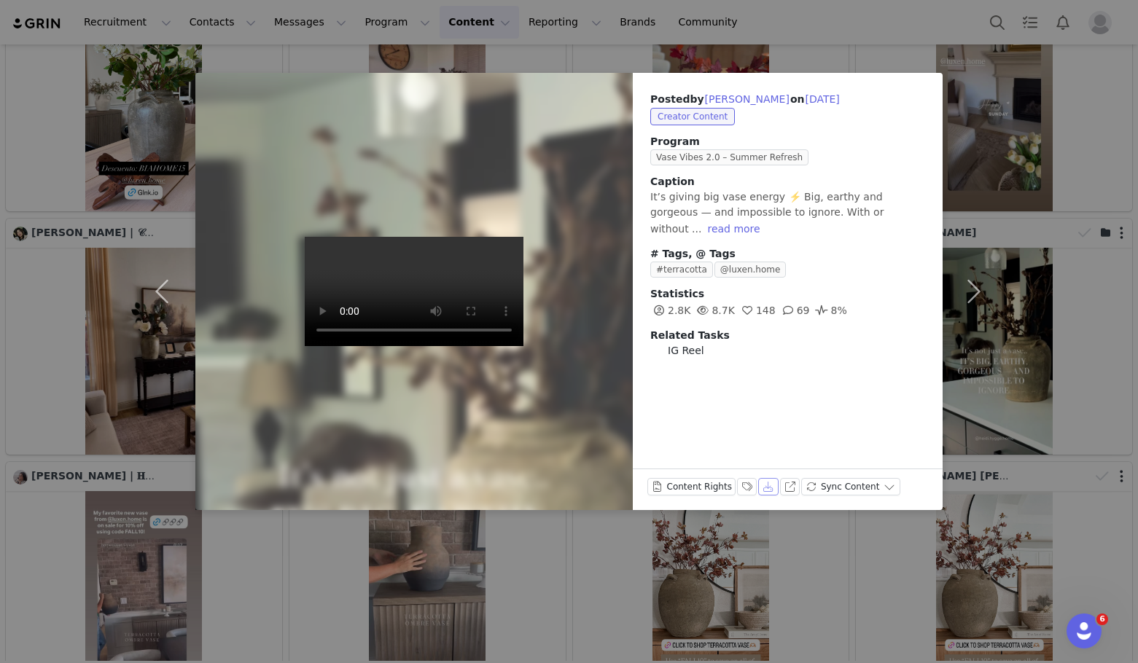
click at [759, 489] on button "Download" at bounding box center [768, 486] width 20 height 17
click at [1045, 348] on div "Posted by Heidi Carter on Aug 30, 2025 Creator Content Program Vase Vibes 2.0 –…" at bounding box center [569, 331] width 1138 height 663
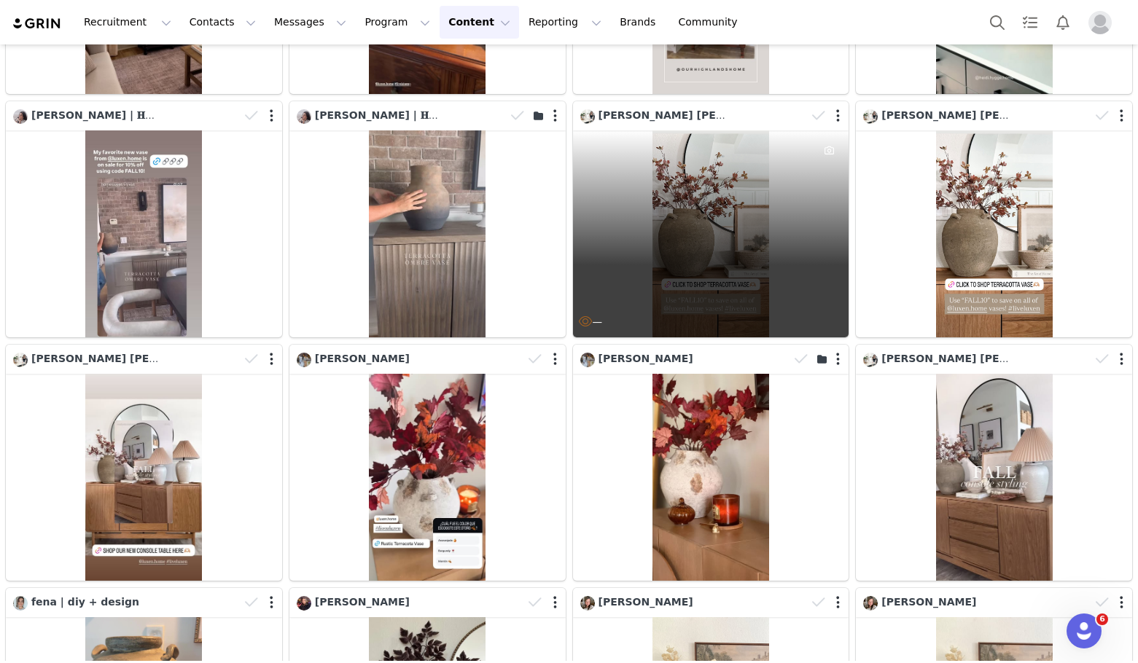
scroll to position [4227, 0]
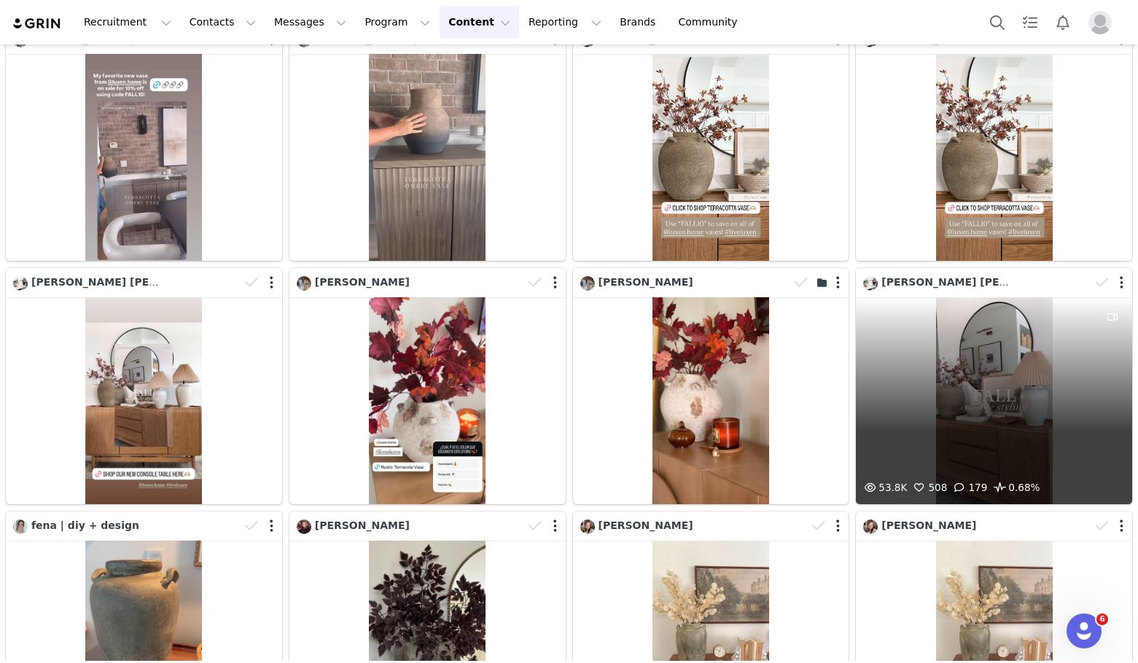
click at [983, 415] on div "53.8K 508 179 0.68%" at bounding box center [994, 400] width 276 height 207
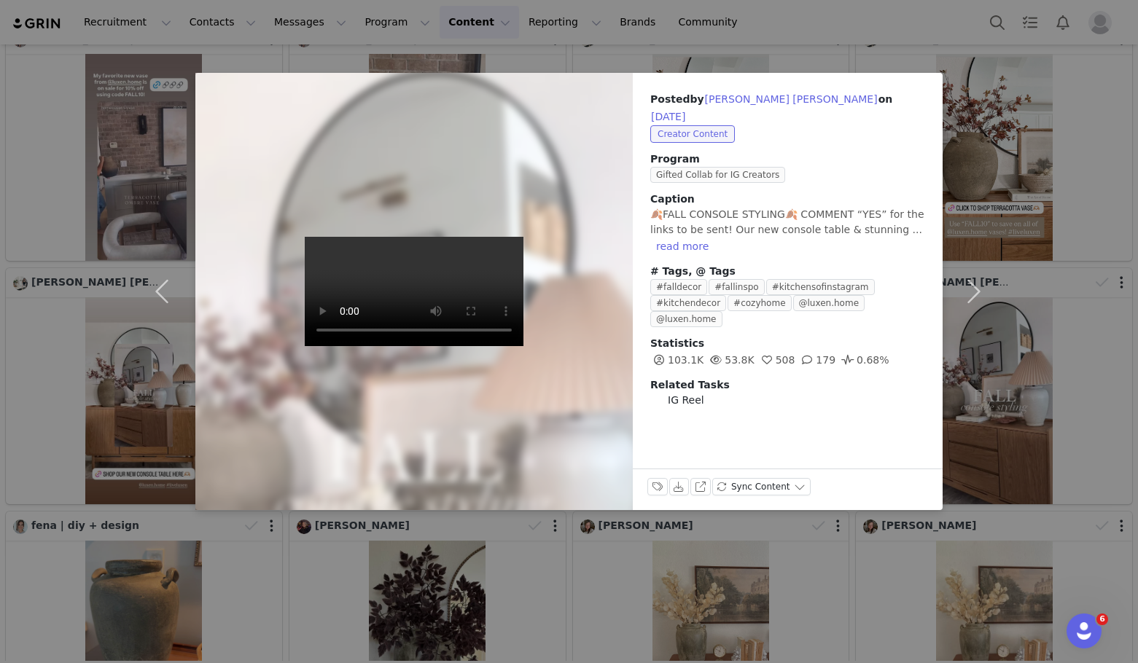
click at [1012, 375] on div "Posted by Molly Nicloe on Aug 29, 2025 Creator Content Program Gifted Collab fo…" at bounding box center [569, 331] width 1138 height 663
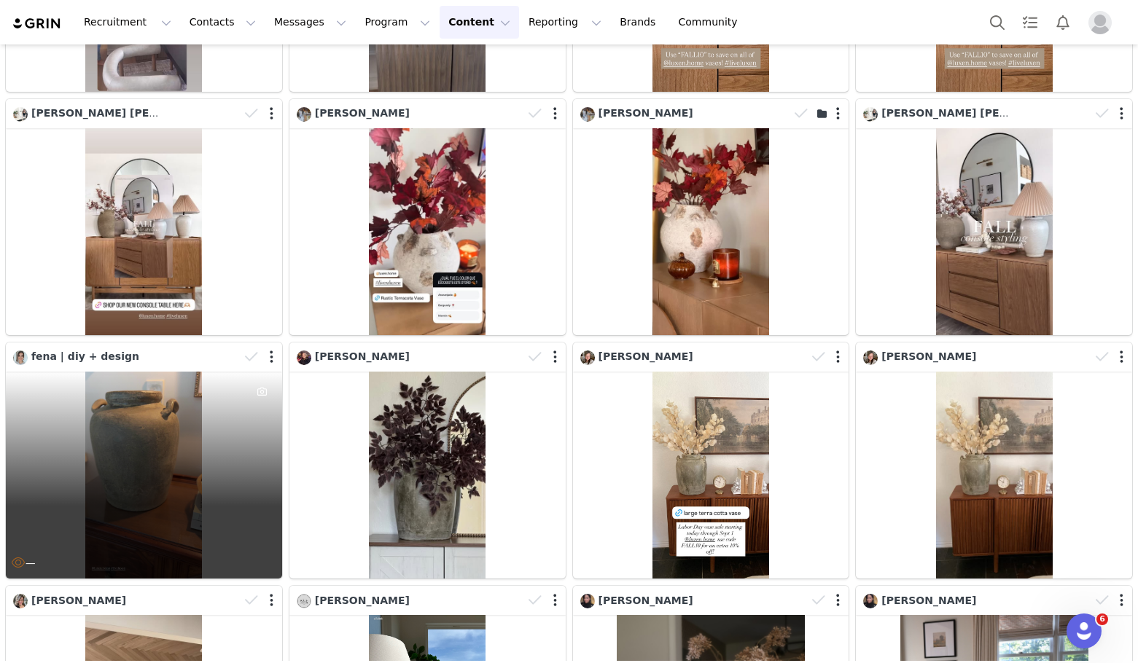
scroll to position [4446, 0]
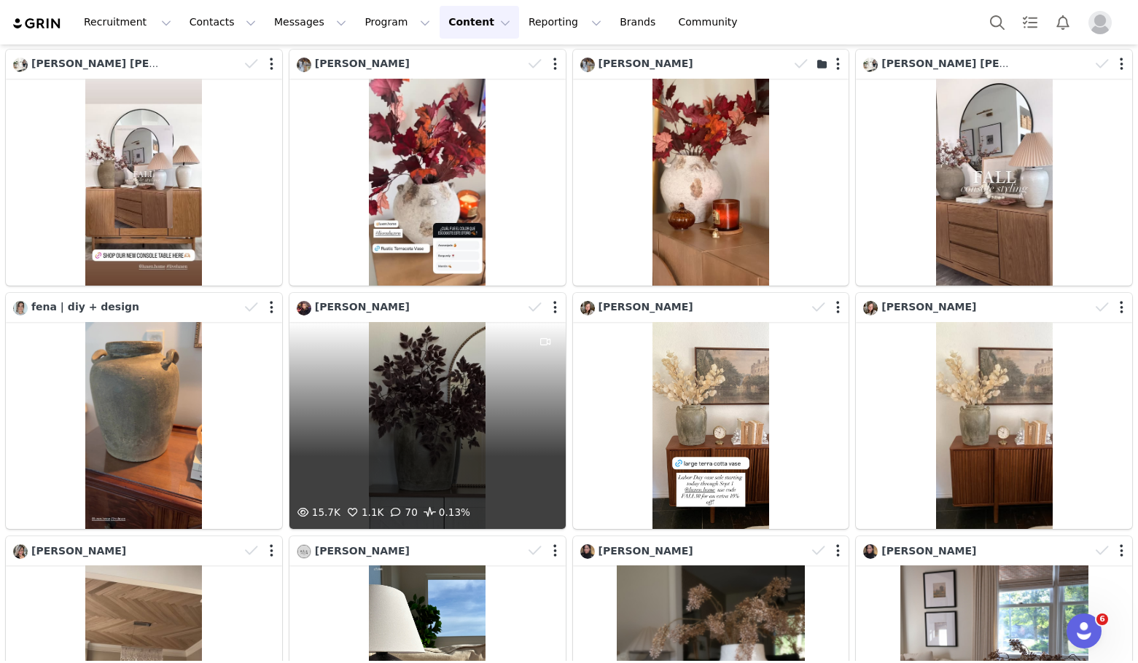
click at [341, 373] on div "15.7K 1.1K 70 0.13%" at bounding box center [427, 425] width 276 height 207
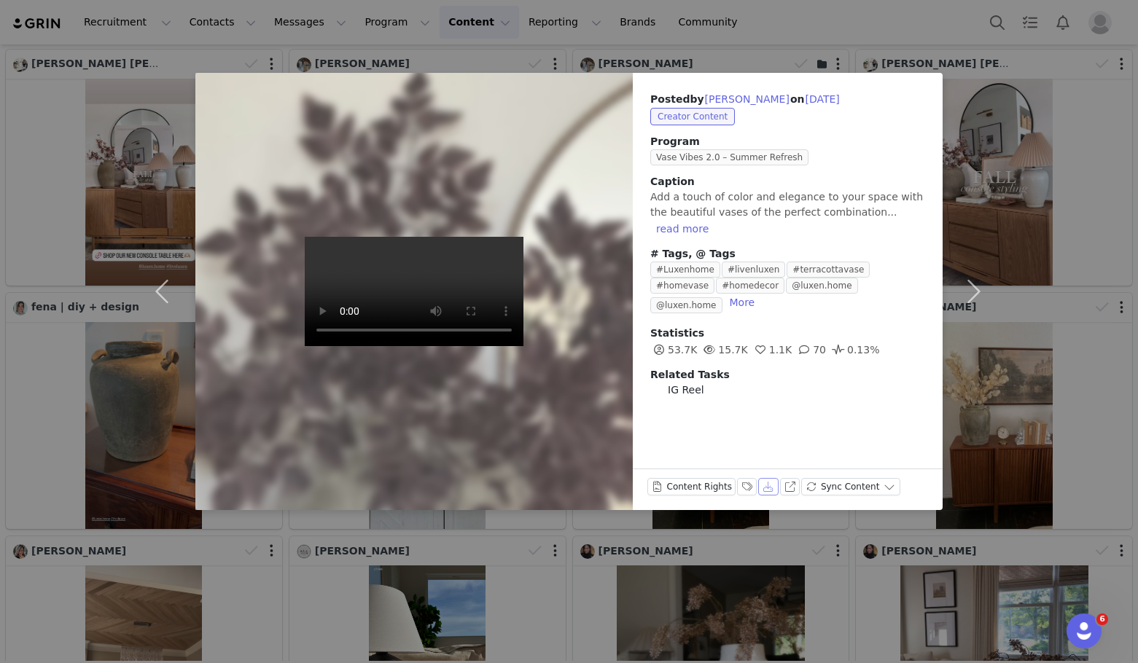
click at [761, 487] on button "Download" at bounding box center [768, 486] width 20 height 17
click at [601, 577] on div "Posted by Glenny Castillo on Aug 29, 2025 Creator Content Program Vase Vibes 2.…" at bounding box center [569, 331] width 1138 height 663
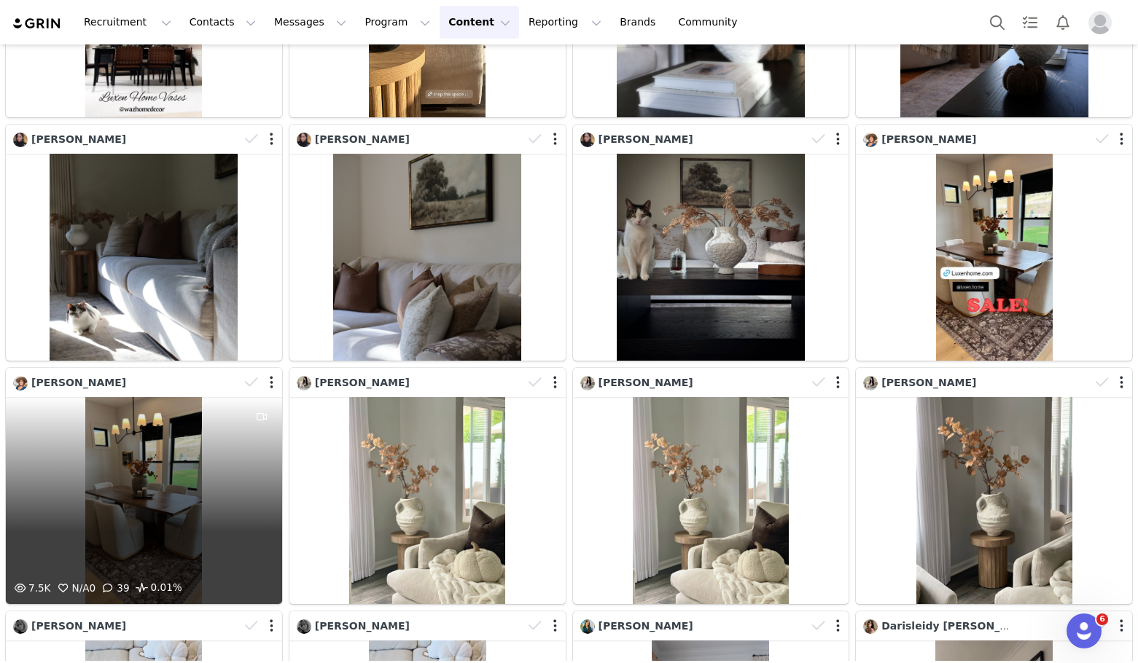
scroll to position [5102, 0]
click at [132, 442] on div "7.5K N/A 0 39 0.01%" at bounding box center [144, 500] width 276 height 207
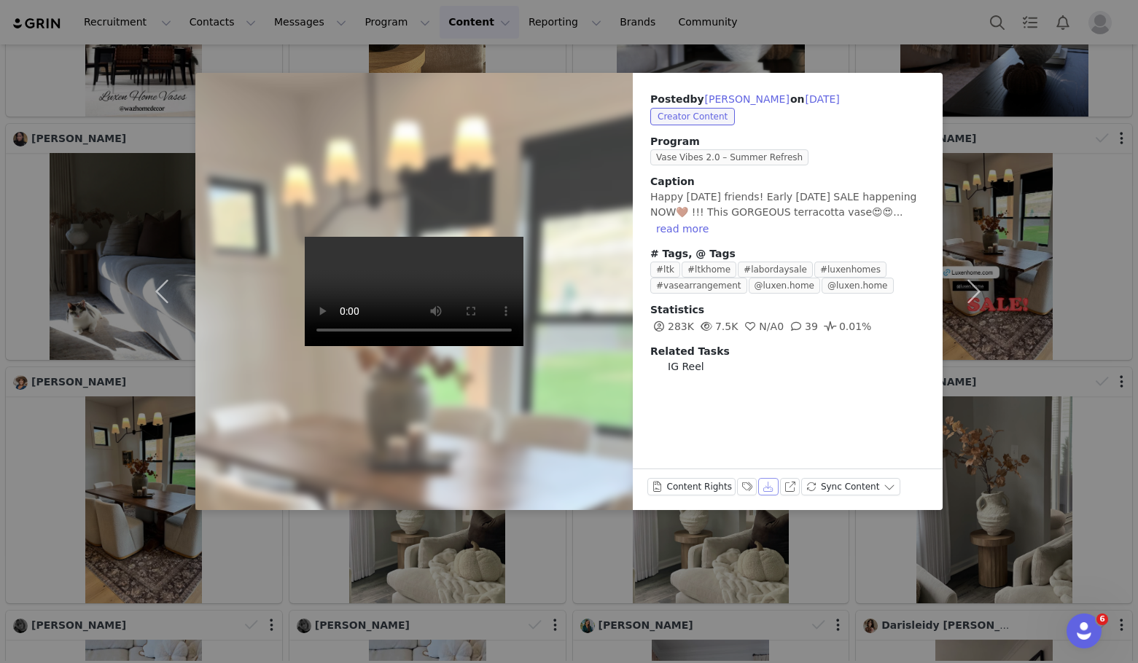
click at [758, 491] on button "Download" at bounding box center [768, 486] width 20 height 17
click at [1057, 323] on div "Posted by Victoria Pretzer on Aug 28, 2025 Creator Content Program Vase Vibes 2…" at bounding box center [569, 331] width 1138 height 663
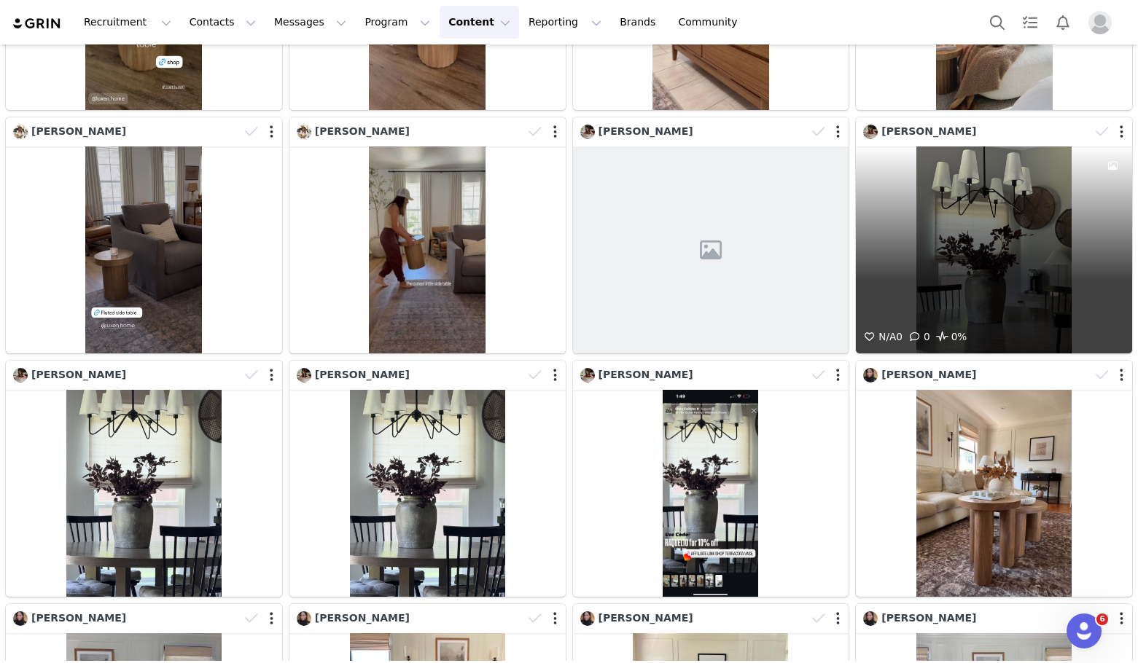
scroll to position [6050, 0]
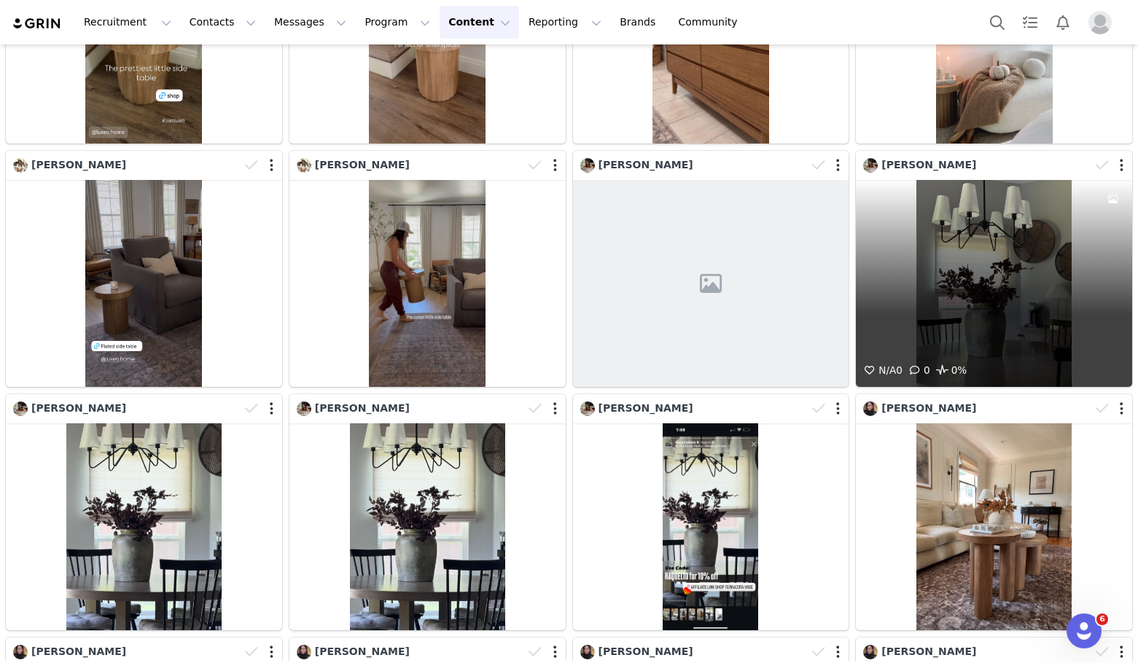
click at [970, 275] on div "N/A 0 0 0%" at bounding box center [994, 283] width 276 height 207
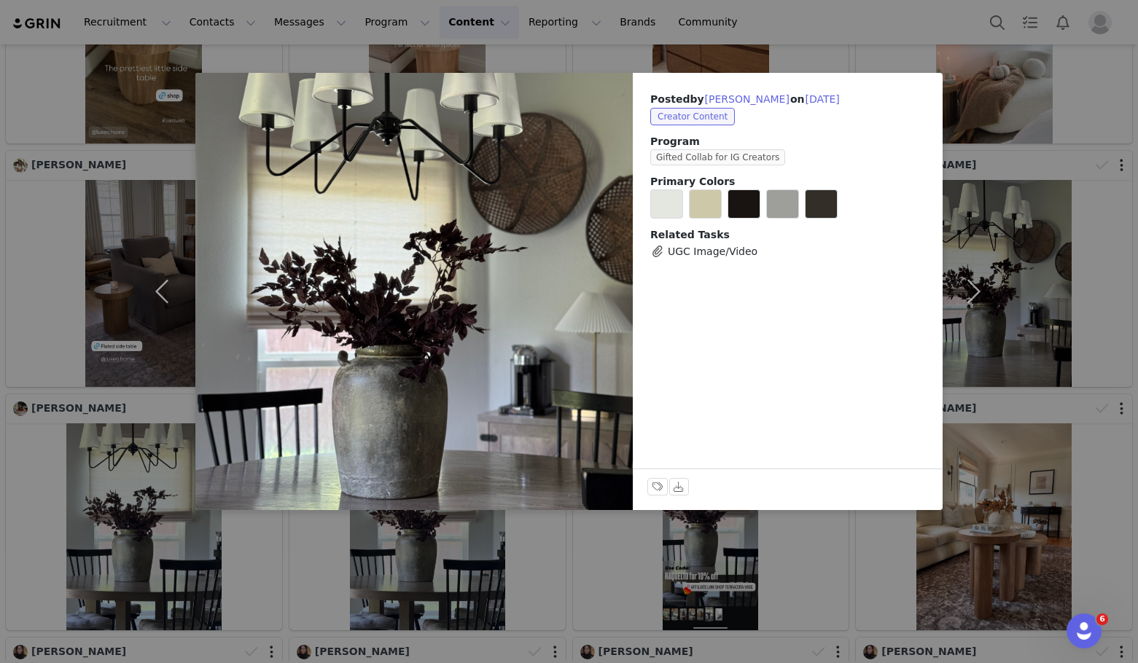
click at [1028, 190] on div "Posted by Raquel Jourdain on Aug 16, 2025 Creator Content Program Gifted Collab…" at bounding box center [569, 331] width 1138 height 663
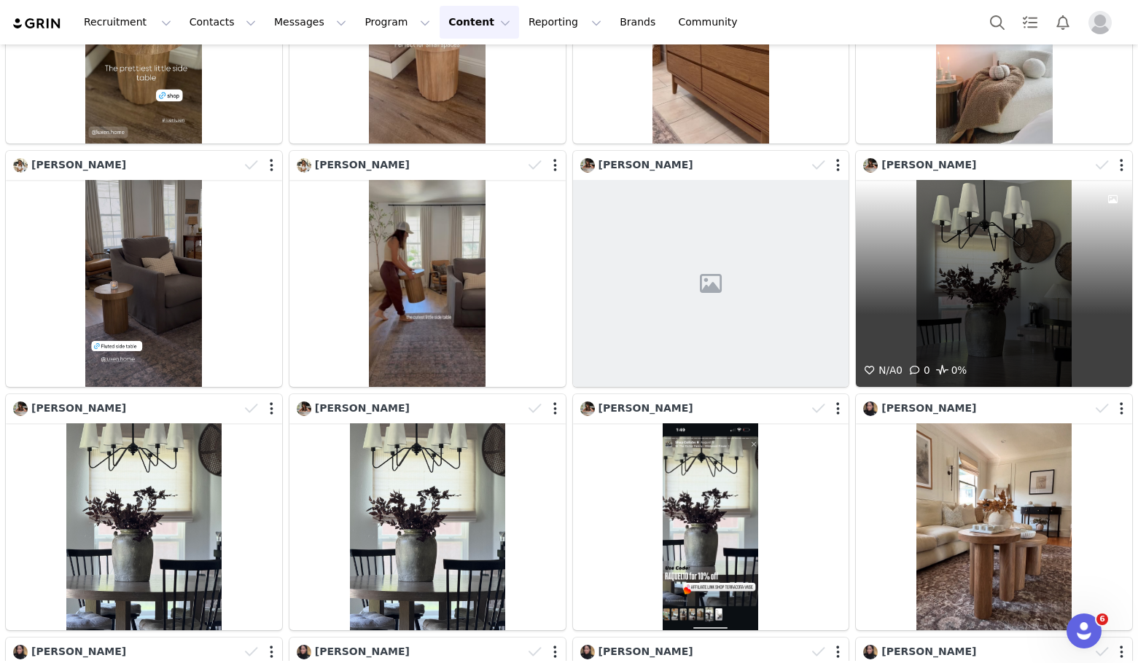
click at [948, 251] on div "N/A 0 0 0%" at bounding box center [994, 283] width 276 height 207
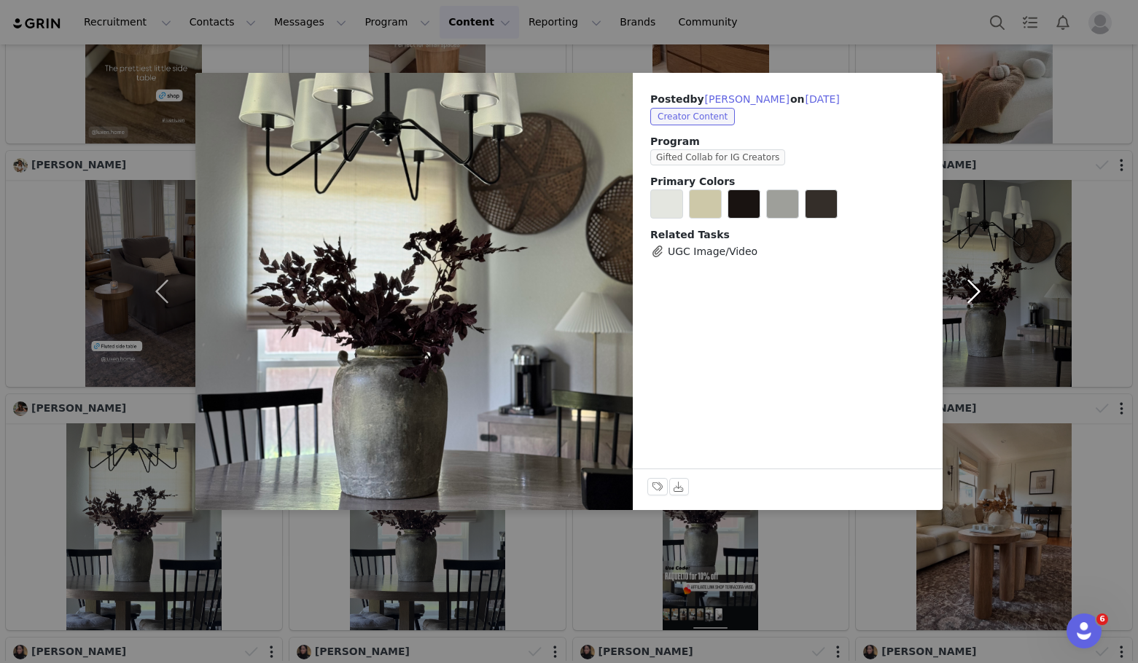
click at [966, 288] on button "button" at bounding box center [972, 291] width 61 height 437
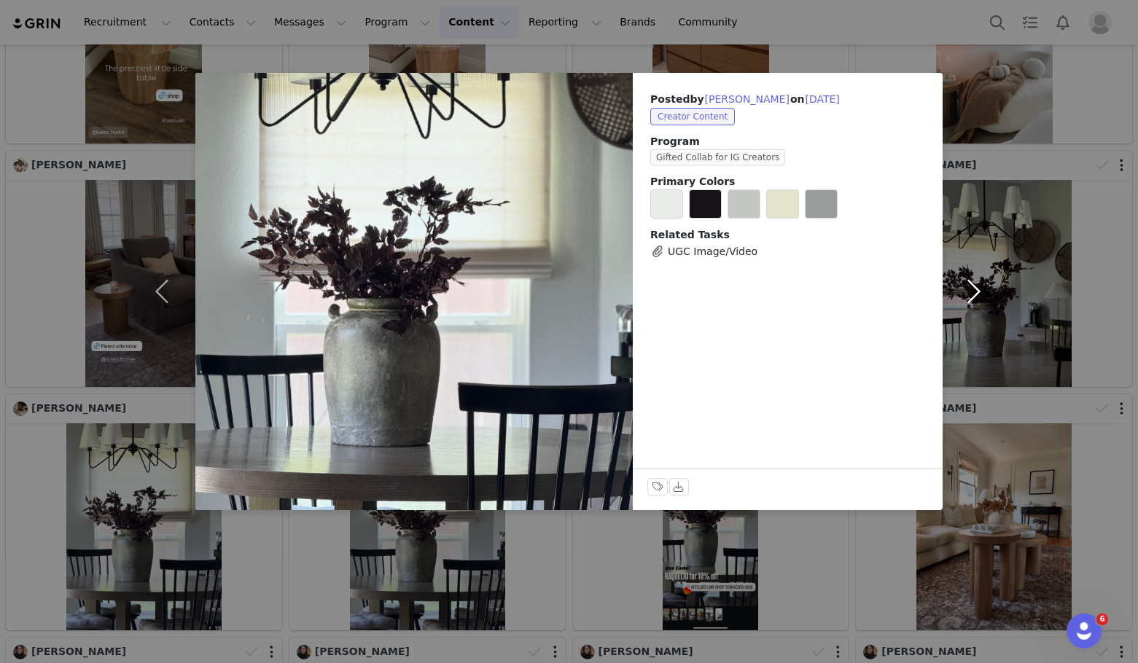
click at [966, 288] on button "button" at bounding box center [972, 291] width 61 height 437
click at [981, 289] on button "button" at bounding box center [972, 291] width 61 height 437
click at [976, 288] on button "button" at bounding box center [972, 291] width 61 height 437
click at [977, 386] on button "button" at bounding box center [972, 291] width 61 height 437
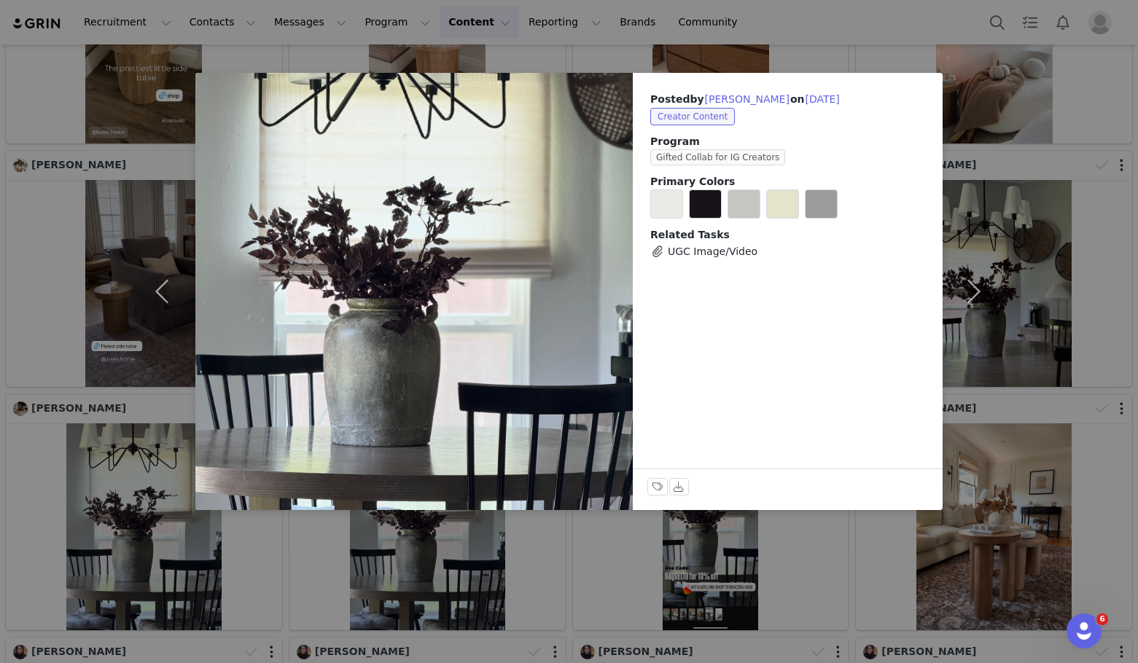
click at [1035, 324] on div "Posted by Raquel Jourdain on Aug 16, 2025 Creator Content Program Gifted Collab…" at bounding box center [569, 331] width 1138 height 663
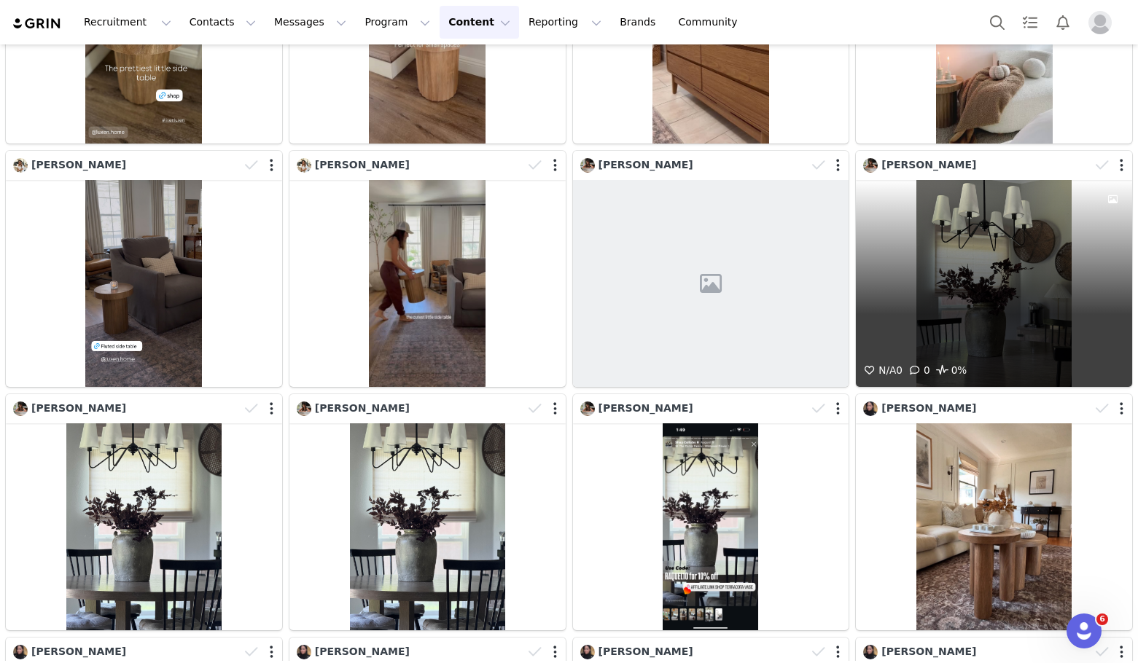
click at [1010, 263] on div "N/A 0 0 0%" at bounding box center [994, 283] width 276 height 207
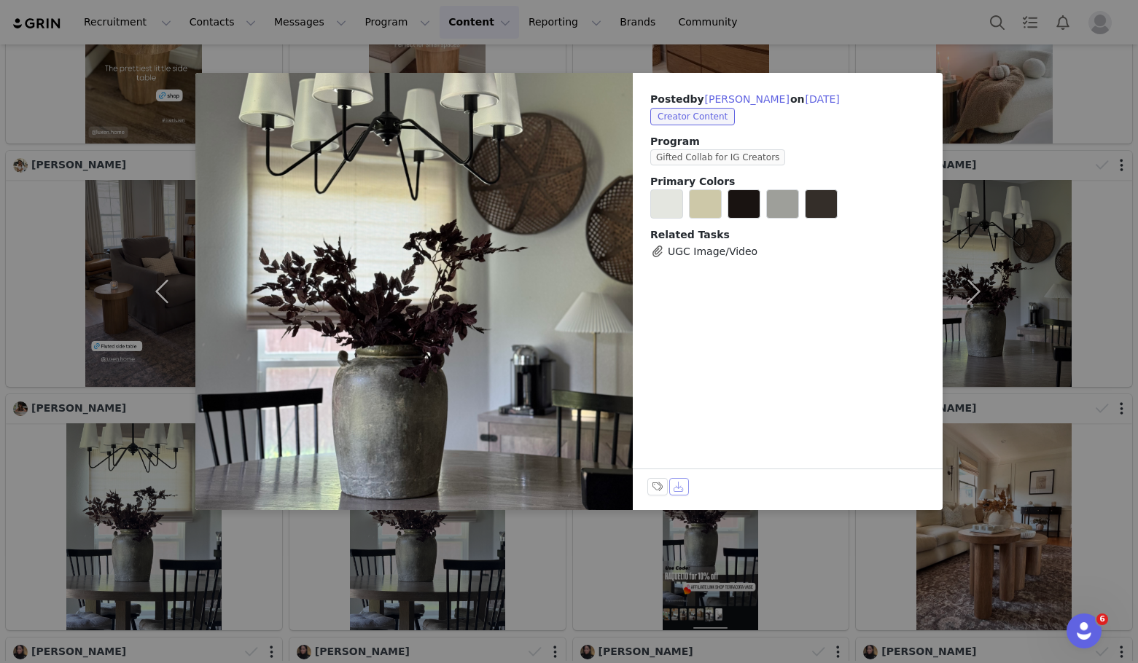
click at [677, 484] on button "Download" at bounding box center [679, 486] width 20 height 17
click at [1045, 372] on div "Posted by Raquel Jourdain on Aug 16, 2025 Creator Content Program Gifted Collab…" at bounding box center [569, 331] width 1138 height 663
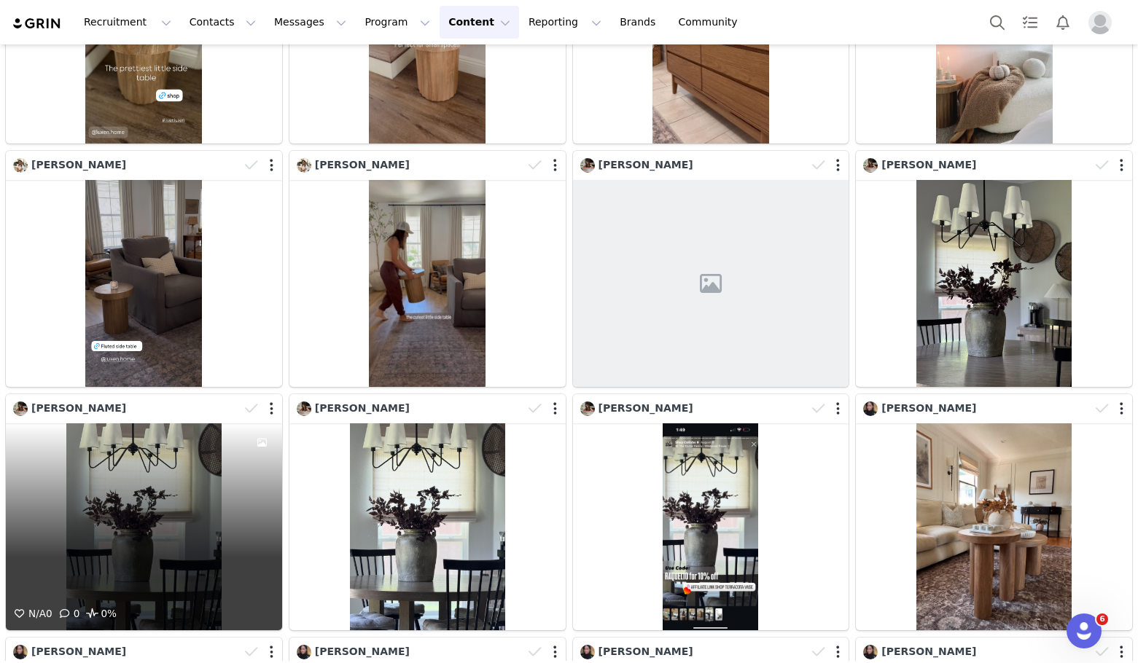
click at [206, 486] on div "N/A 0 0 0%" at bounding box center [144, 526] width 276 height 207
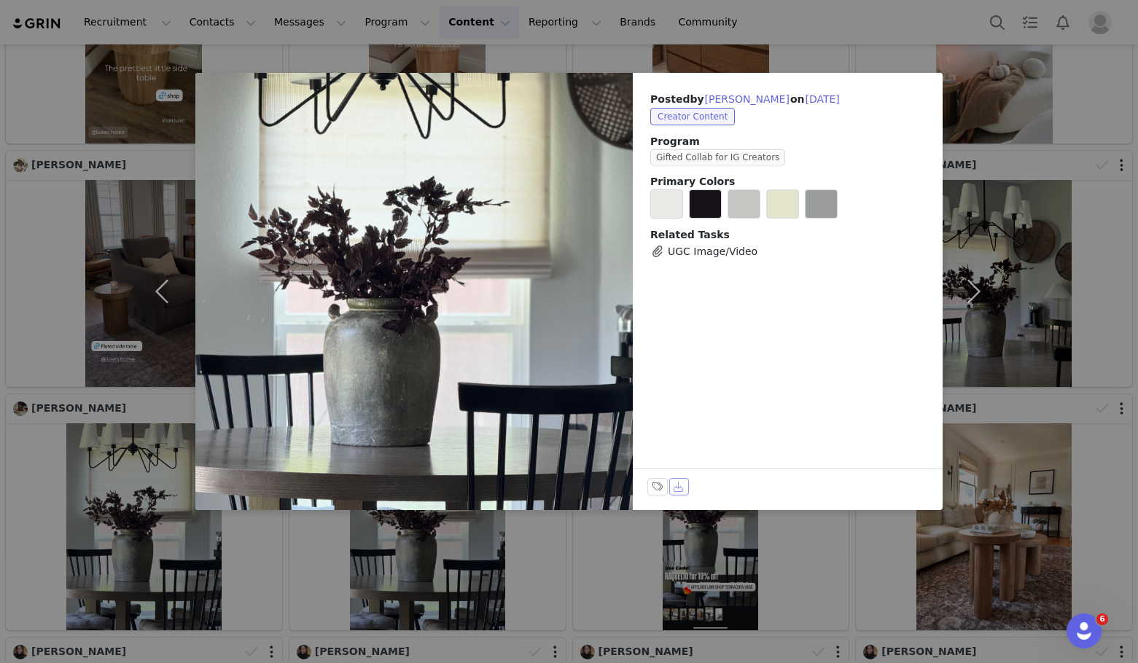
click at [681, 489] on button "Download" at bounding box center [679, 486] width 20 height 17
click at [1005, 397] on div "Posted by Raquel Jourdain on Aug 16, 2025 Creator Content Program Gifted Collab…" at bounding box center [569, 331] width 1138 height 663
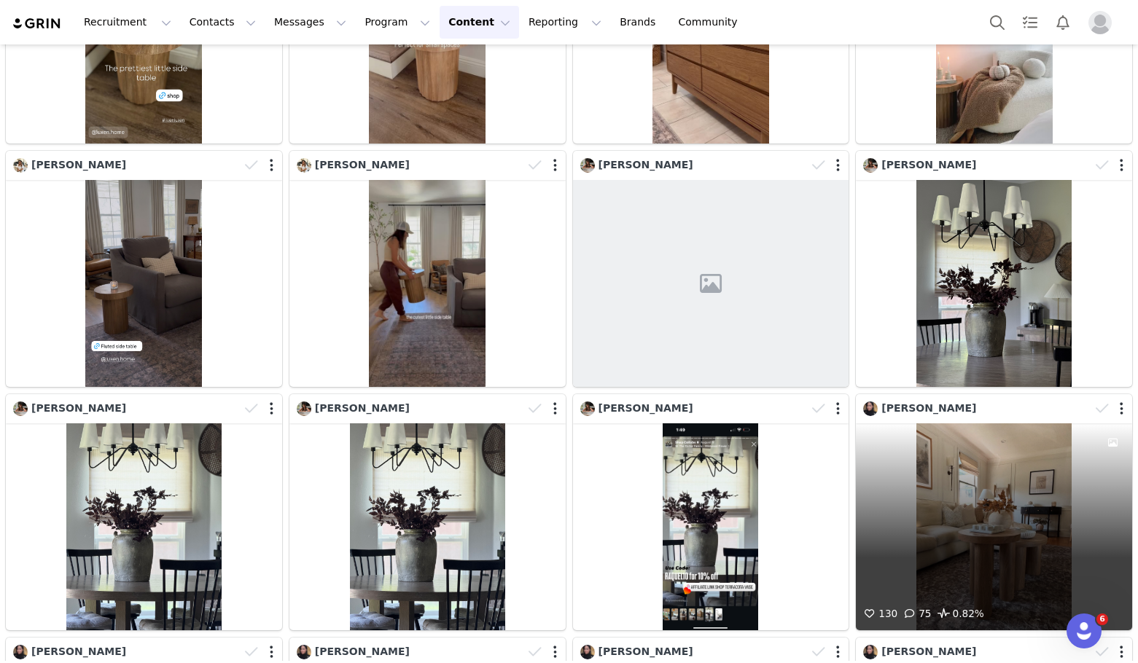
scroll to position [6122, 0]
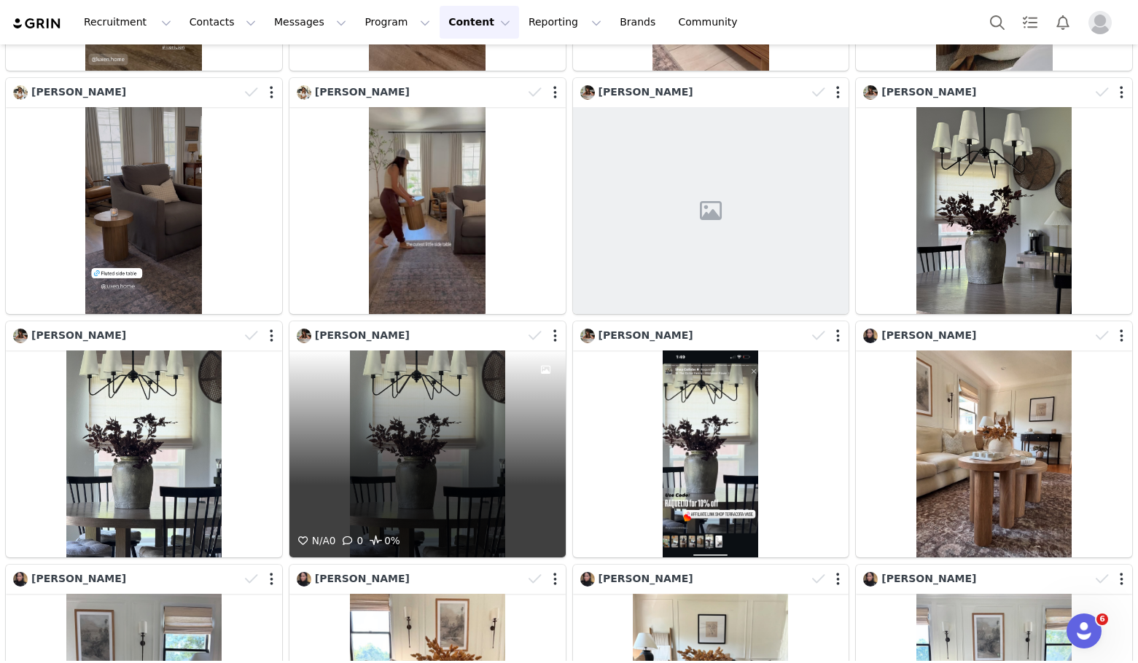
click at [402, 422] on div "N/A 0 0 0%" at bounding box center [427, 454] width 276 height 207
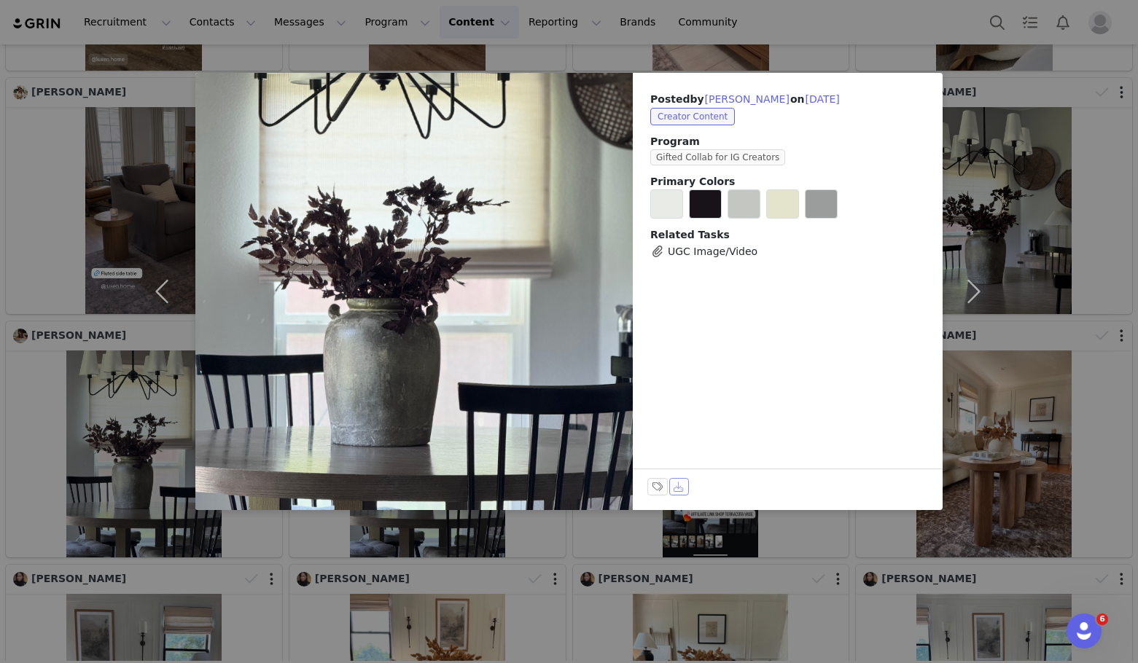
click at [684, 488] on button "Download" at bounding box center [679, 486] width 20 height 17
click at [1026, 378] on div "Posted by Raquel Jourdain on Aug 16, 2025 Creator Content Program Gifted Collab…" at bounding box center [569, 331] width 1138 height 663
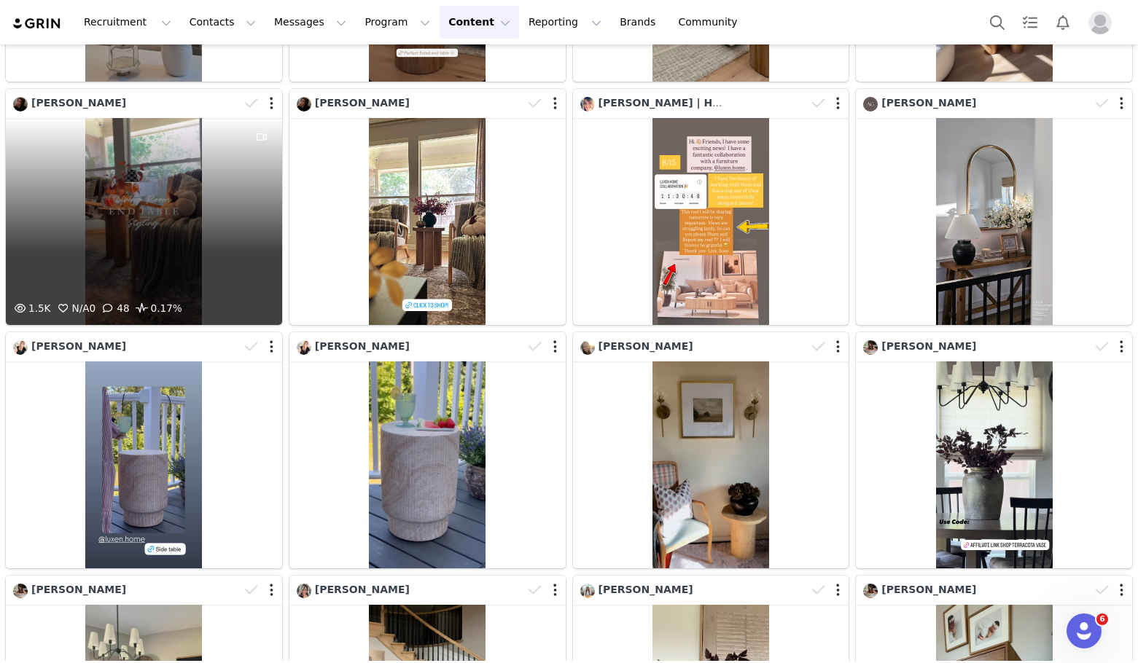
scroll to position [7507, 0]
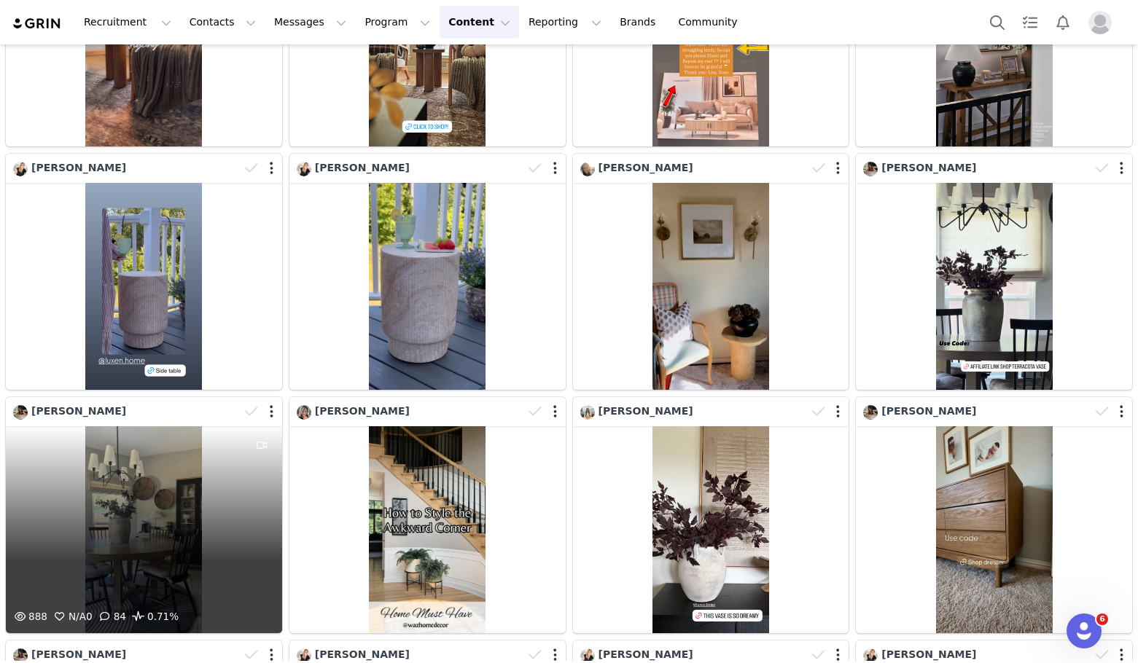
click at [70, 426] on div "888 N/A 0 84 0.71%" at bounding box center [144, 529] width 276 height 207
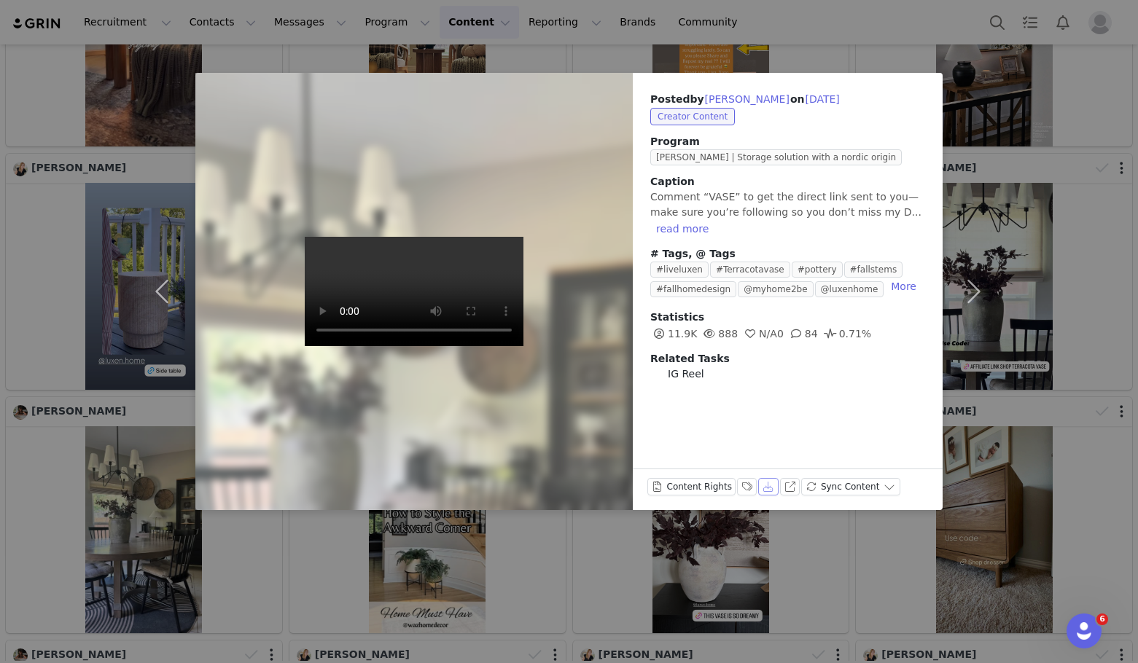
click at [761, 488] on button "Download" at bounding box center [768, 486] width 20 height 17
click at [695, 576] on div "Posted by Raquel Jourdain on Aug 8, 2025 Creator Content Program Eric | Storage…" at bounding box center [569, 331] width 1138 height 663
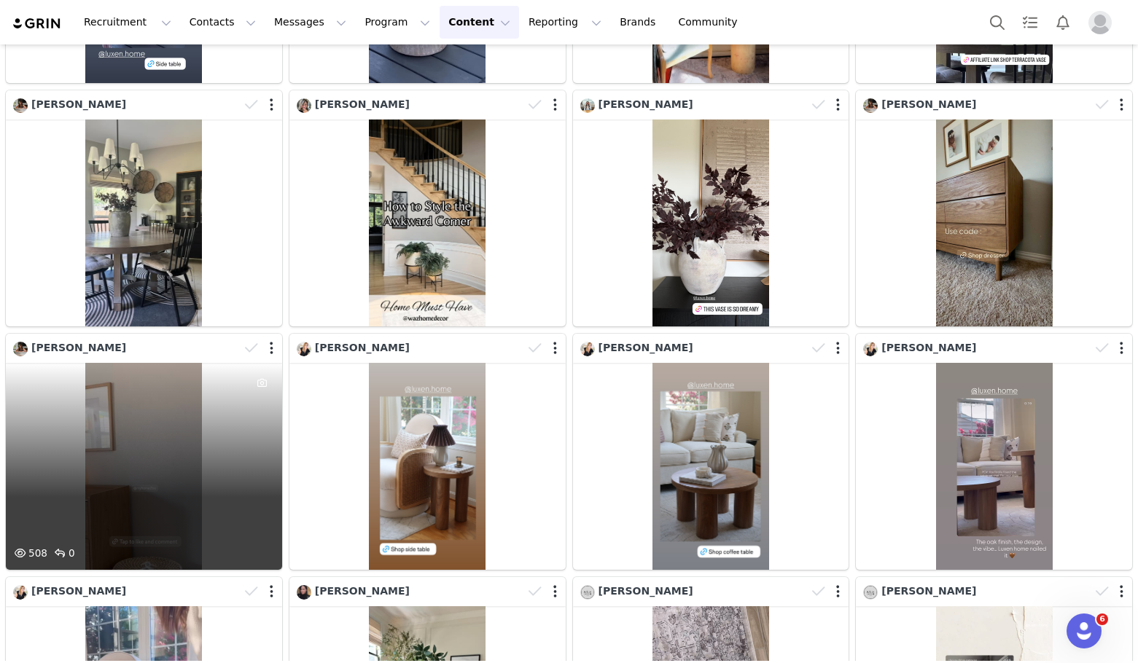
scroll to position [7872, 0]
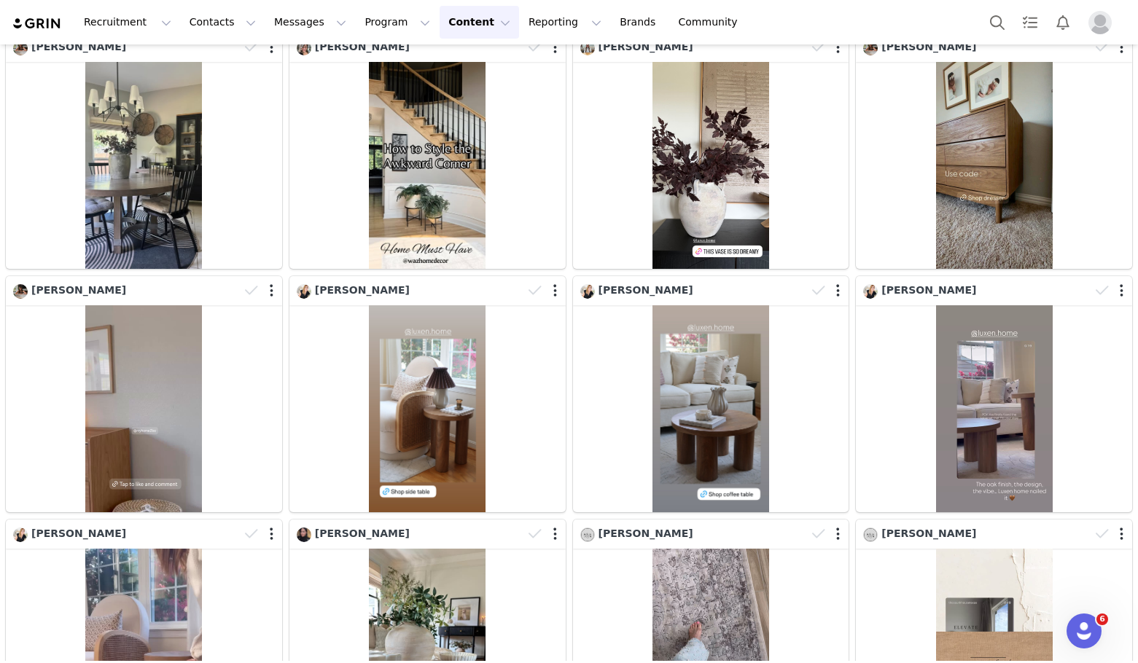
click at [944, 516] on div "[PERSON_NAME]" at bounding box center [994, 637] width 284 height 243
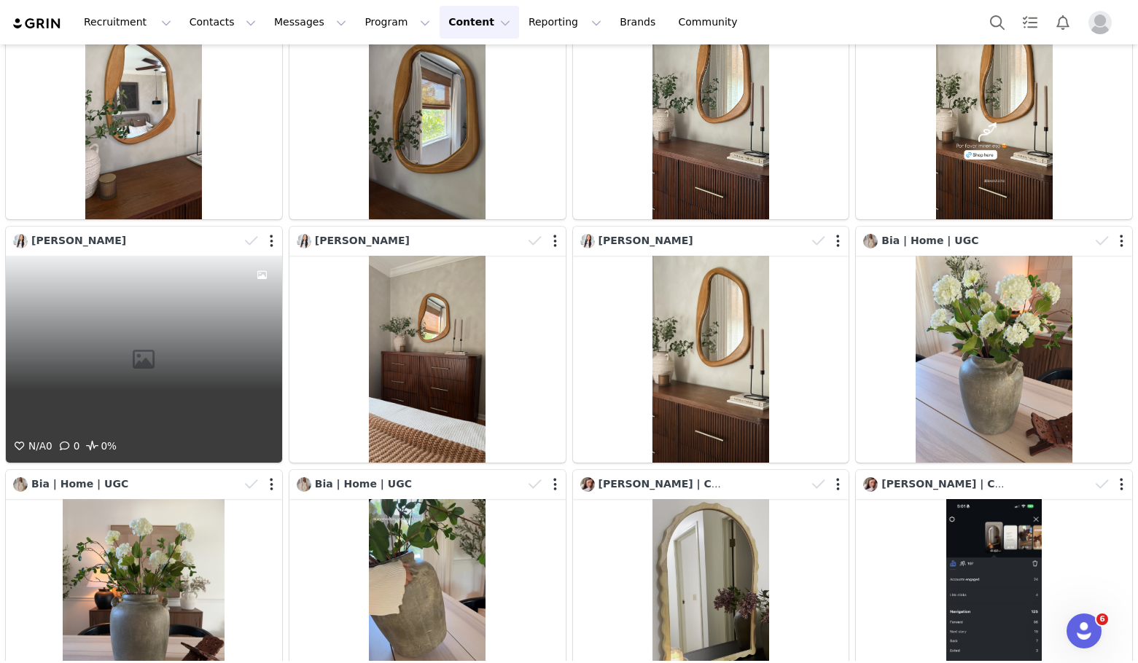
scroll to position [10204, 0]
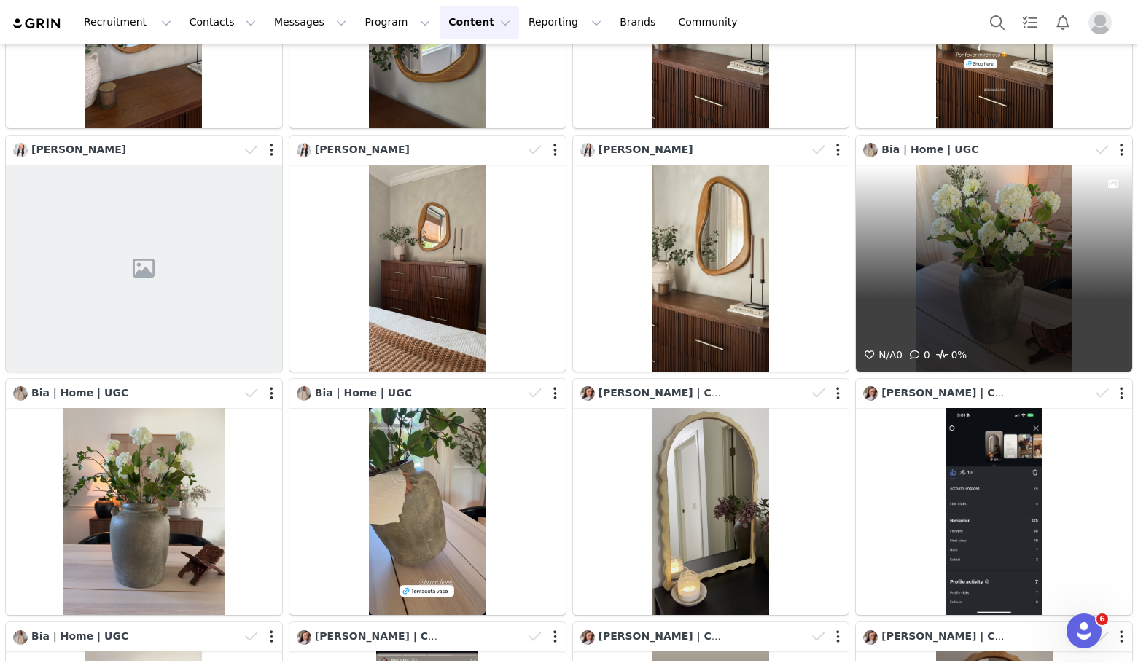
click at [992, 182] on div "N/A 0 0 0%" at bounding box center [994, 268] width 276 height 207
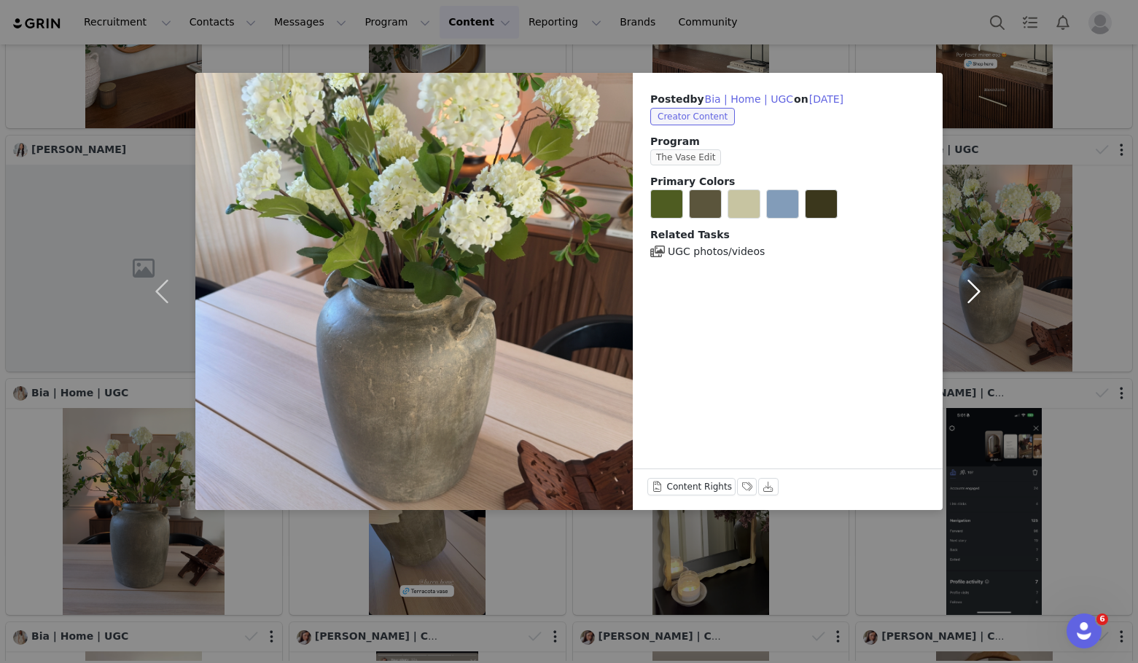
click at [993, 182] on button "button" at bounding box center [972, 291] width 61 height 437
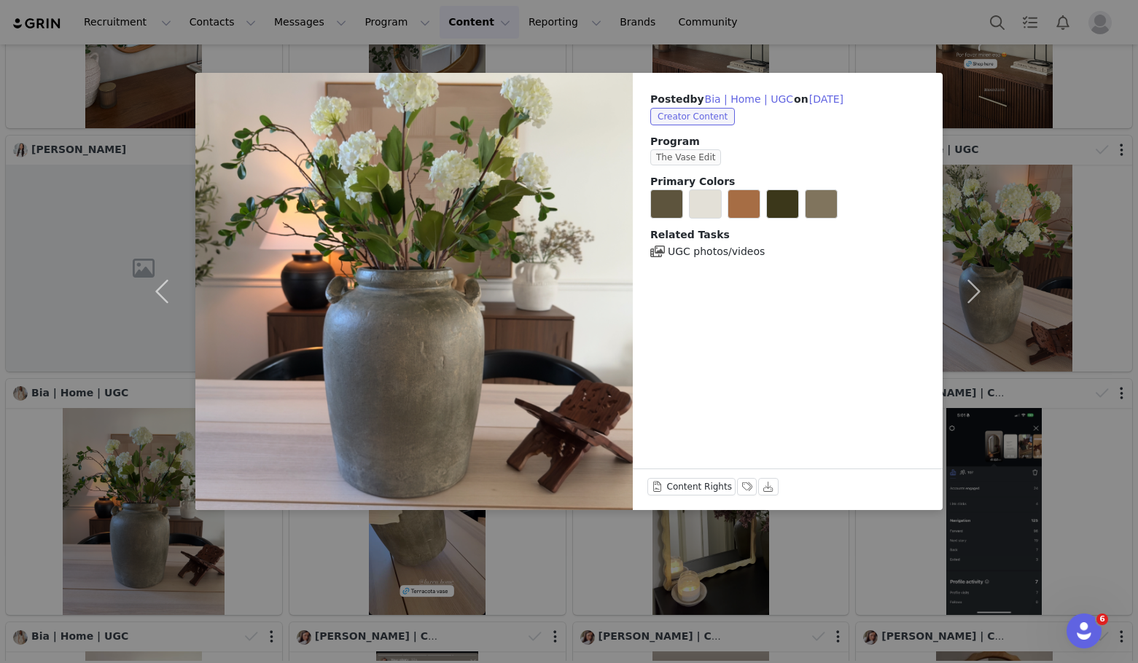
click at [1009, 186] on div "Posted by Bia | Home | UGC on Jul 25, 2025 Creator Content Program The Vase Edi…" at bounding box center [569, 331] width 1138 height 663
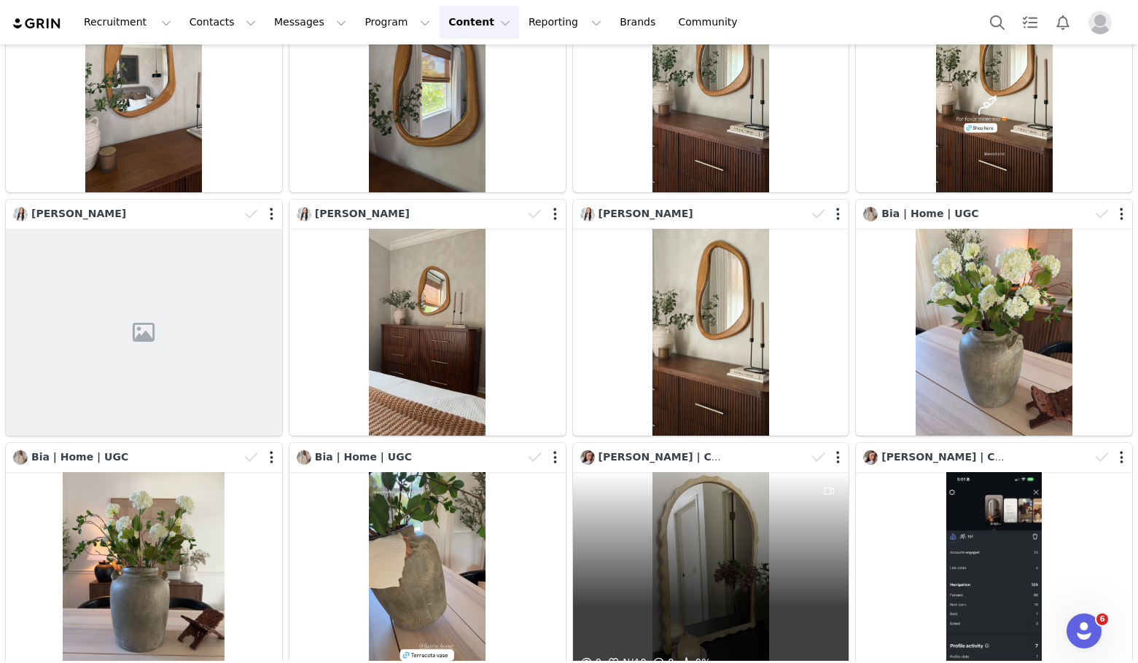
scroll to position [10131, 0]
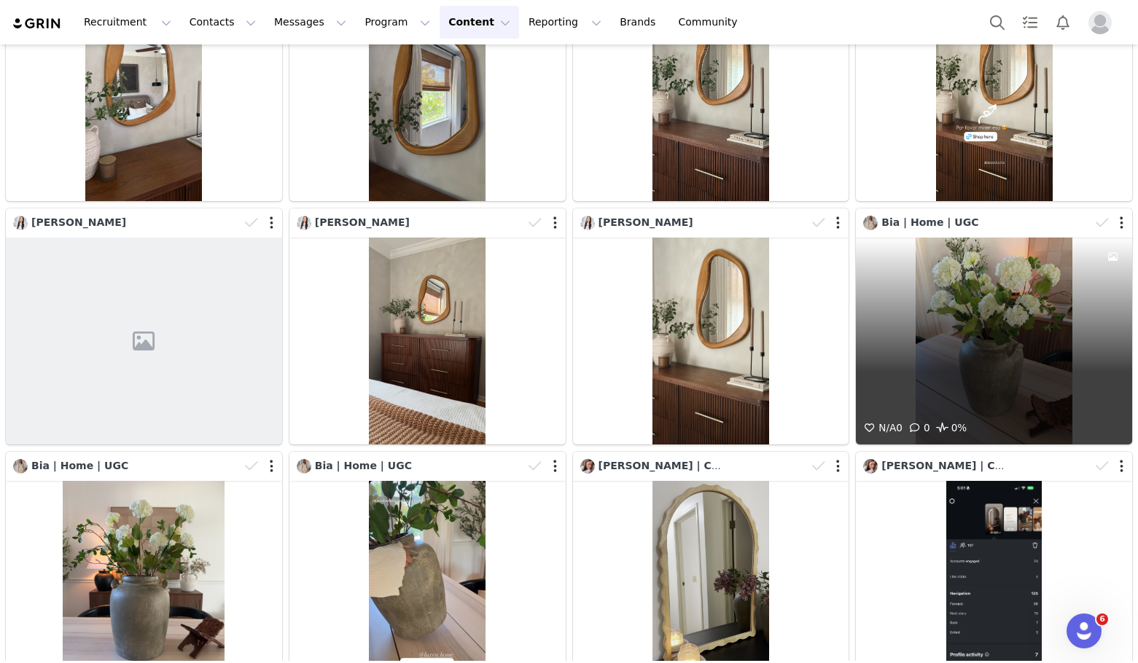
click at [938, 274] on div "N/A 0 0 0%" at bounding box center [994, 341] width 276 height 207
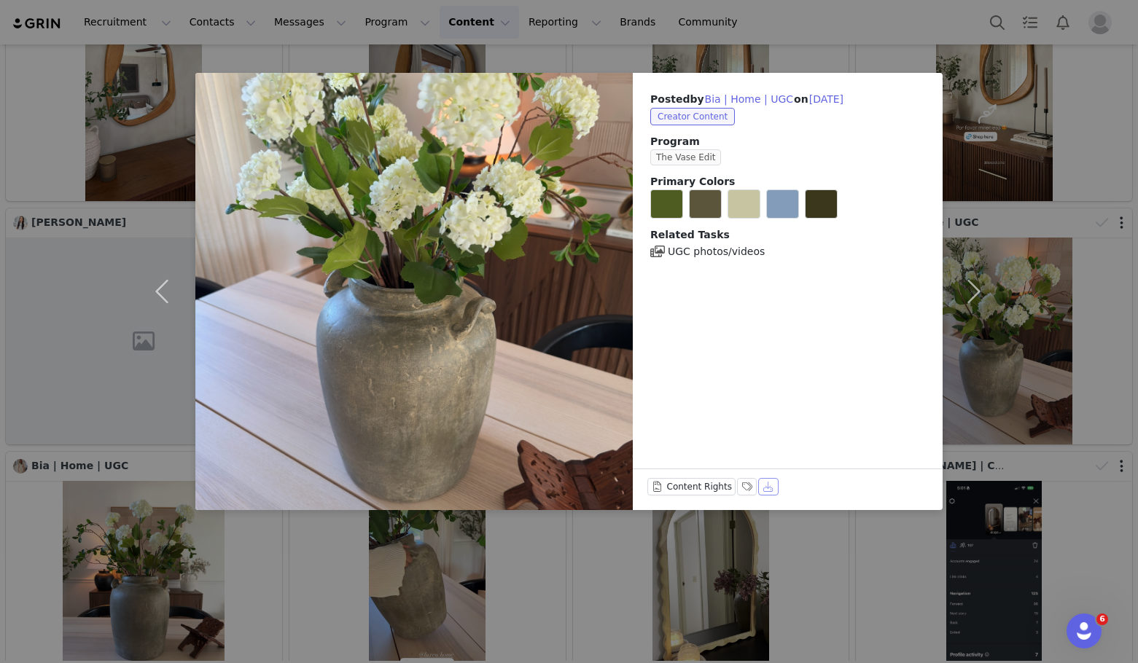
click at [762, 487] on button "Download" at bounding box center [768, 486] width 20 height 17
click at [1085, 352] on div "Posted by Bia | Home | UGC on Jul 25, 2025 Creator Content Program The Vase Edi…" at bounding box center [569, 331] width 1138 height 663
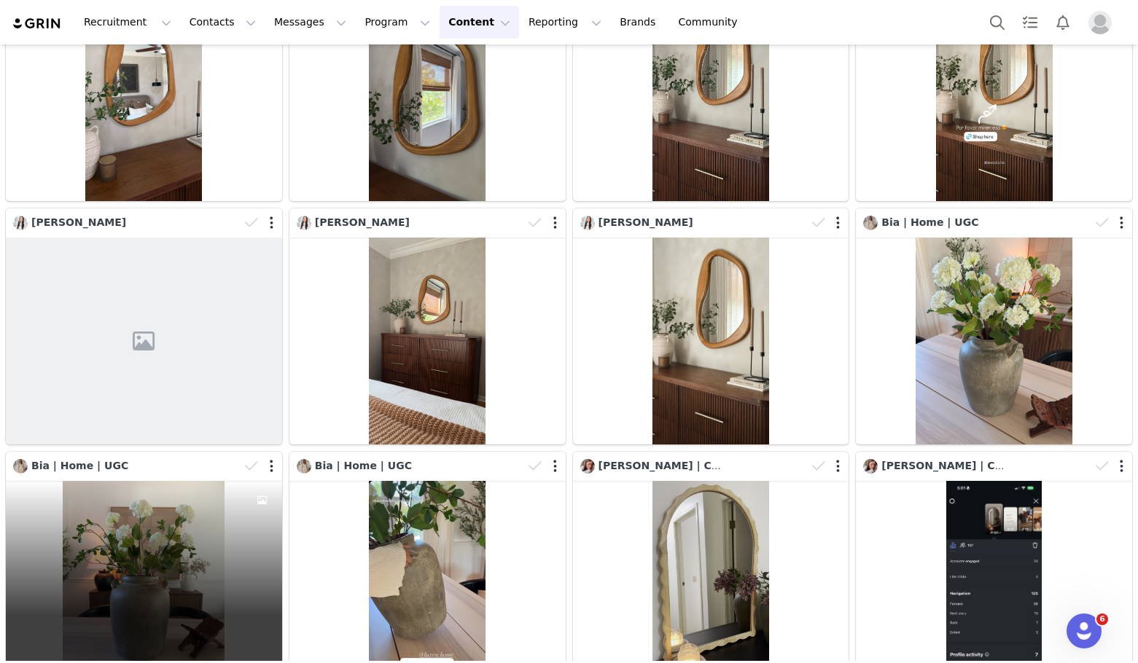
click at [167, 481] on div "N/A 0 0 0%" at bounding box center [144, 584] width 276 height 207
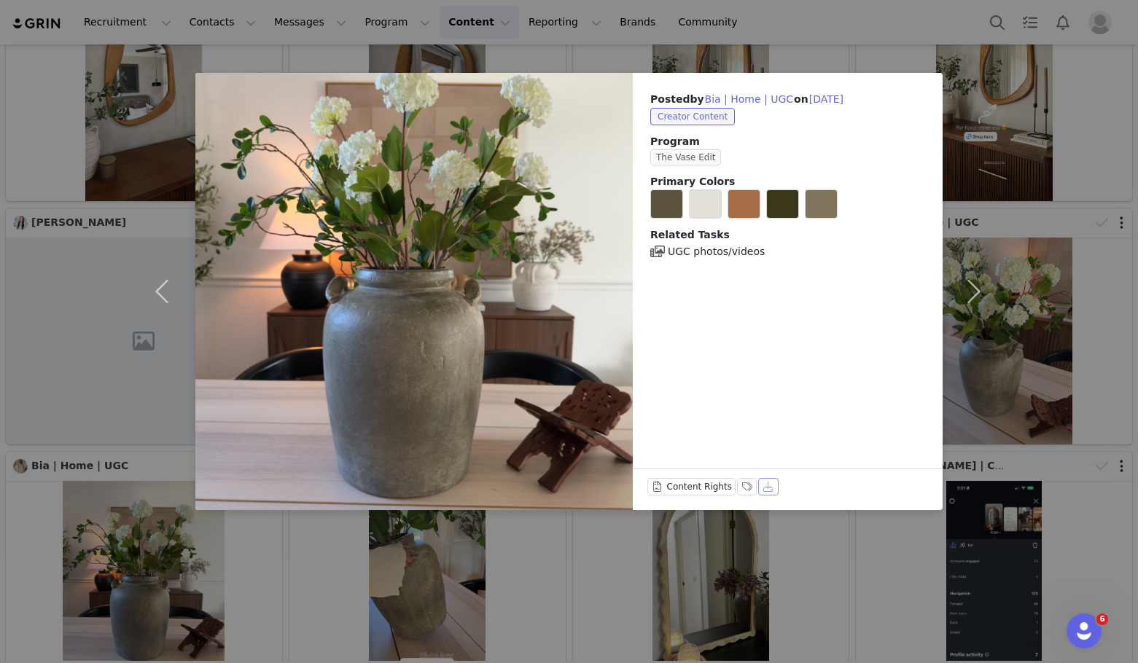
click at [762, 490] on button "Download" at bounding box center [768, 486] width 20 height 17
click at [1035, 399] on div "Posted by Bia | Home | UGC on Jul 25, 2025 Creator Content Program The Vase Edi…" at bounding box center [569, 331] width 1138 height 663
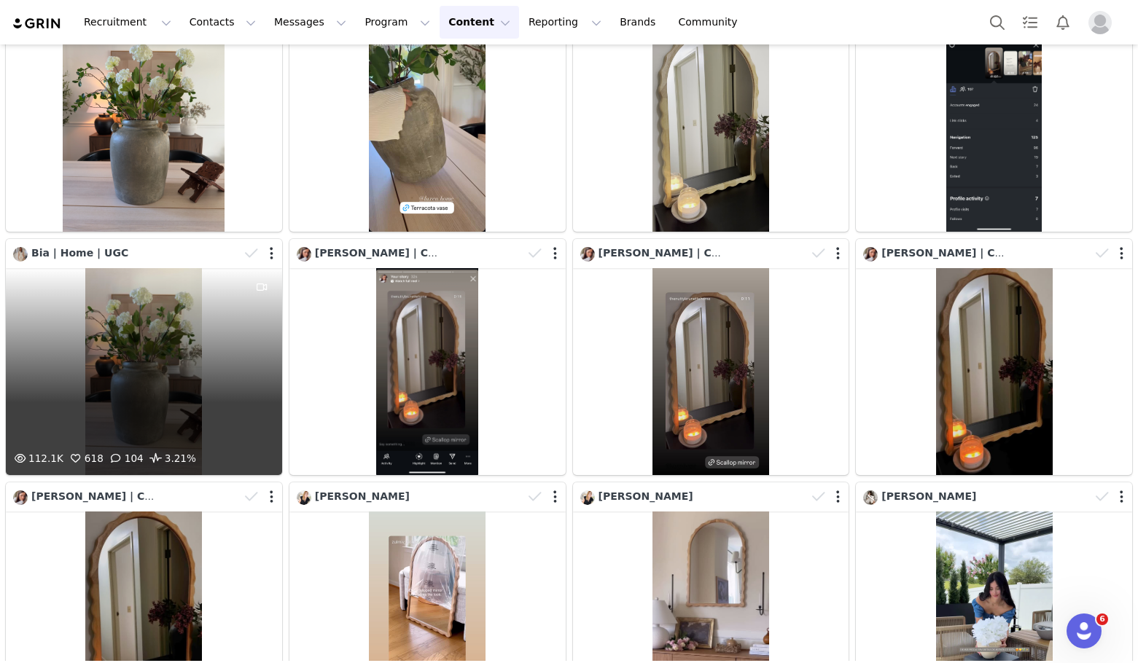
scroll to position [10641, 0]
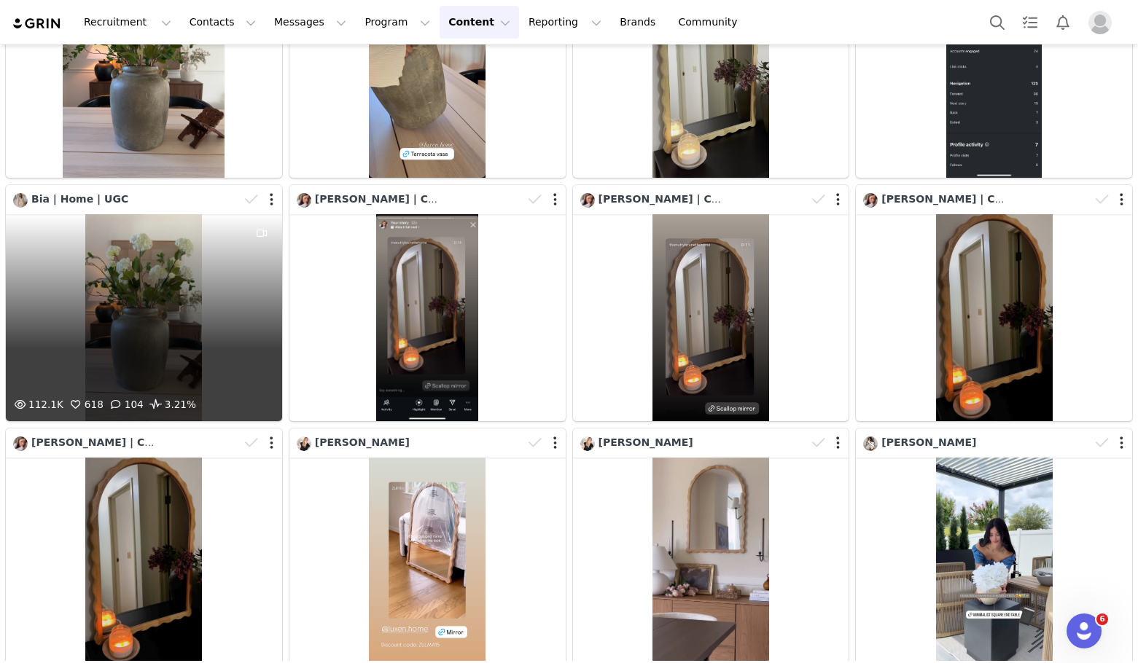
click at [155, 228] on div "112.1K 618 104 3.21%" at bounding box center [144, 317] width 276 height 207
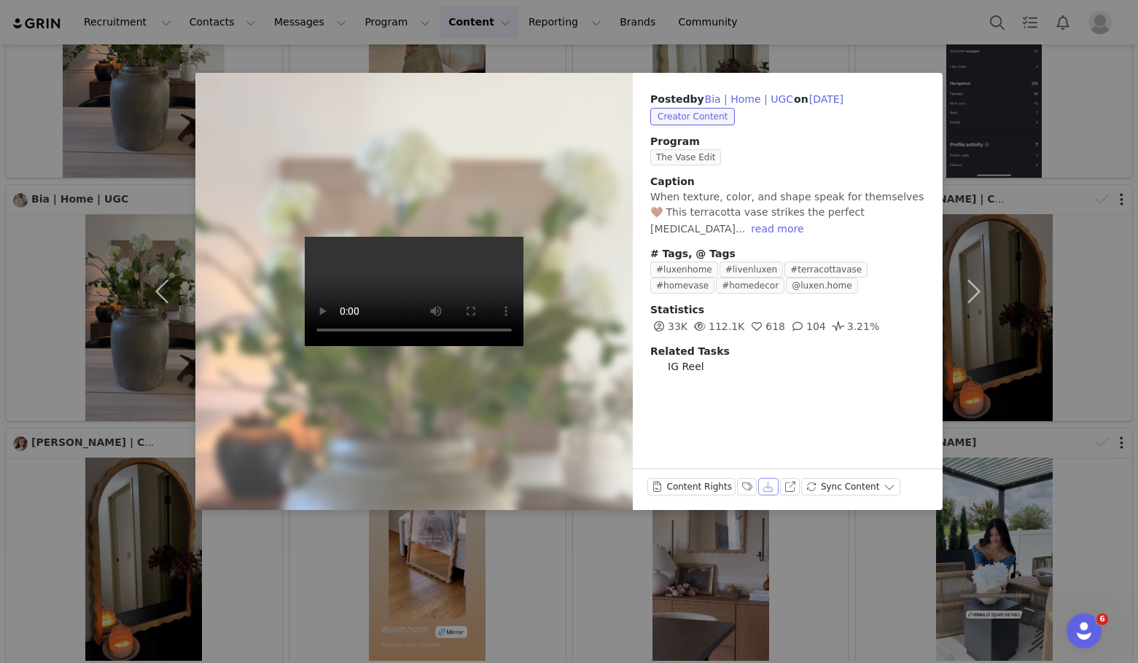
click at [758, 485] on button "Download" at bounding box center [768, 486] width 20 height 17
click at [1066, 328] on div "Posted by Bia | Home | UGC on Jul 24, 2025 Creator Content Program The Vase Edi…" at bounding box center [569, 331] width 1138 height 663
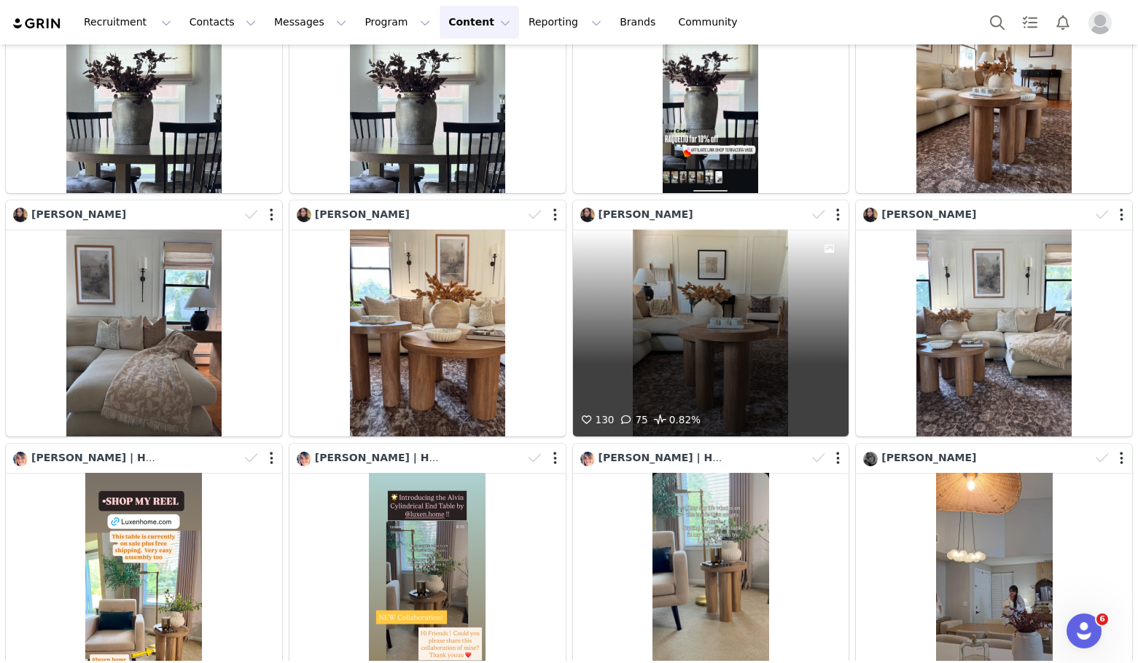
scroll to position [6195, 0]
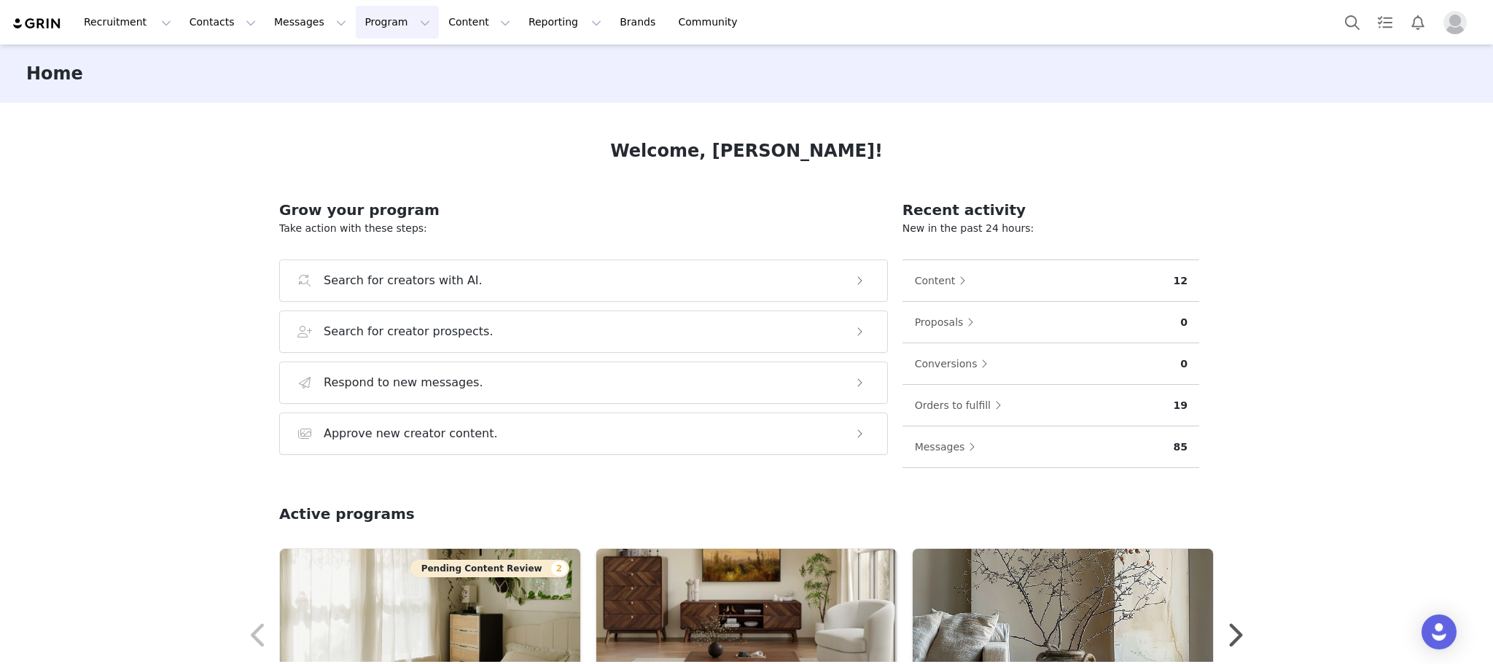
click at [356, 29] on button "Program Program" at bounding box center [397, 22] width 83 height 33
click at [357, 55] on link "Activations" at bounding box center [377, 64] width 115 height 27
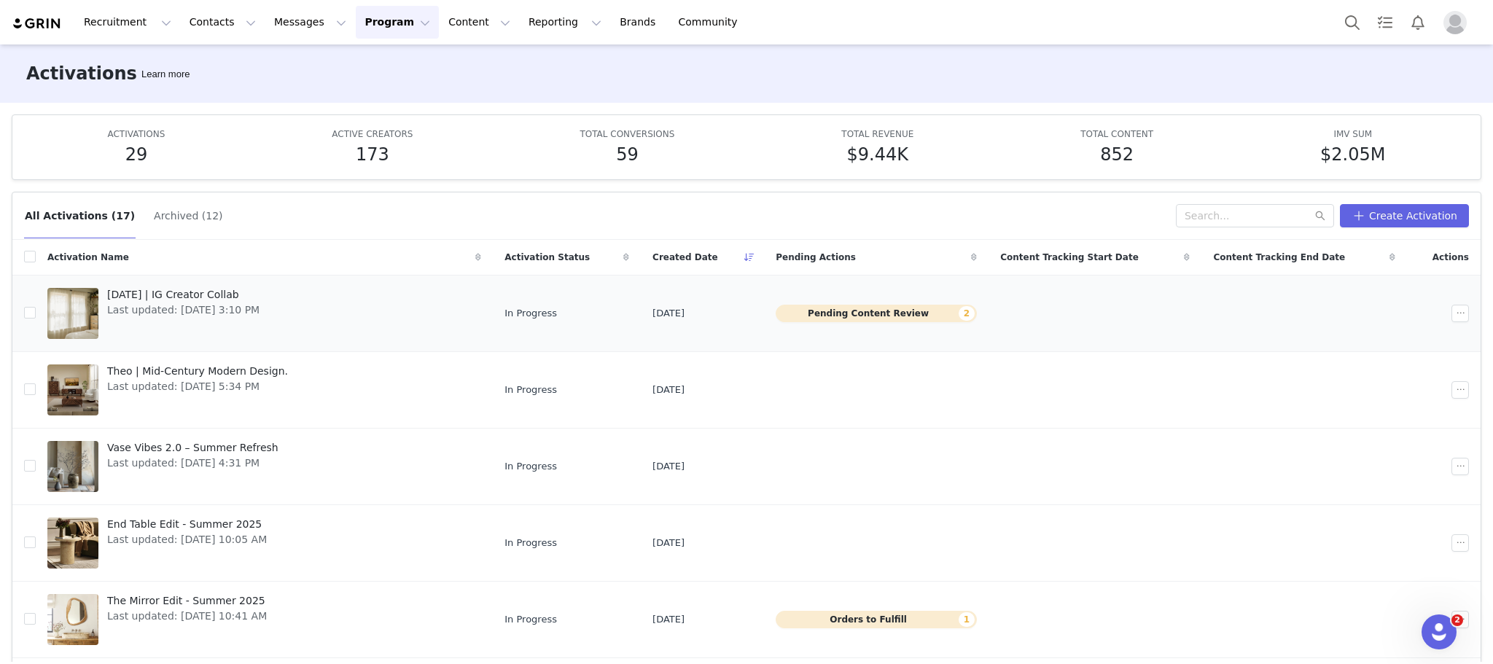
click at [178, 297] on span "[DATE] | IG Creator Collab" at bounding box center [183, 294] width 152 height 15
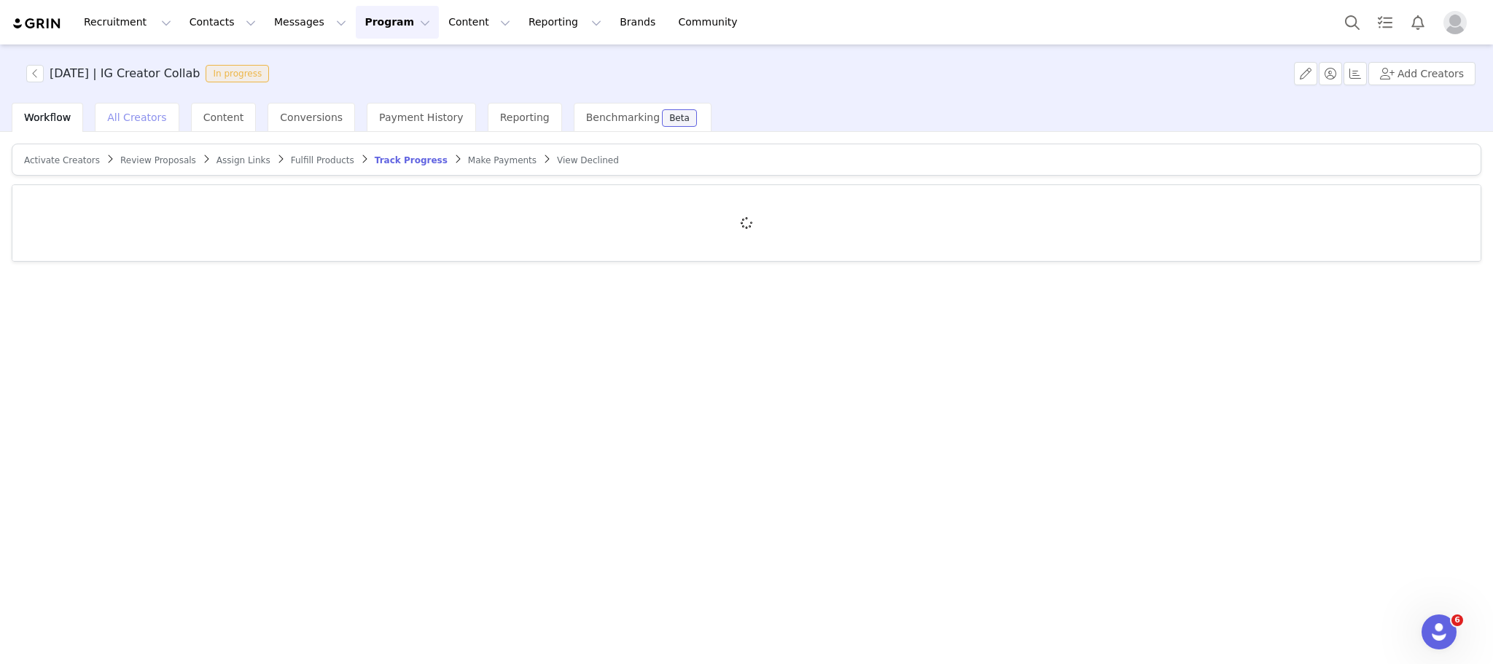
click at [144, 125] on div "All Creators" at bounding box center [137, 117] width 84 height 29
